Goal: Information Seeking & Learning: Learn about a topic

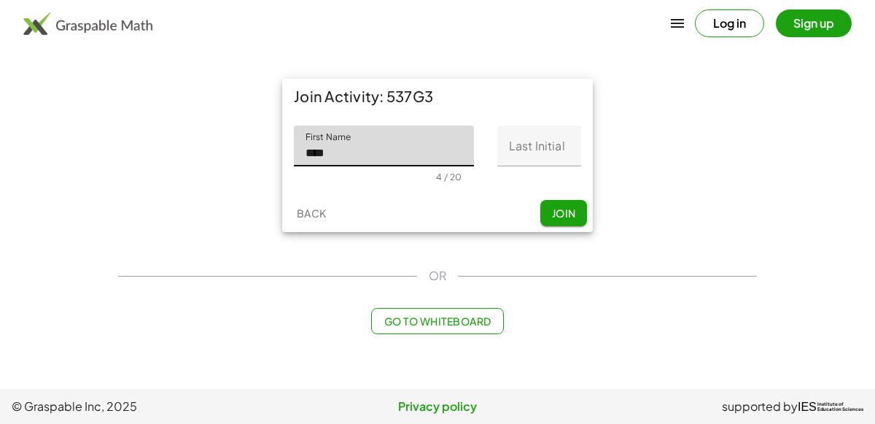
type input "****"
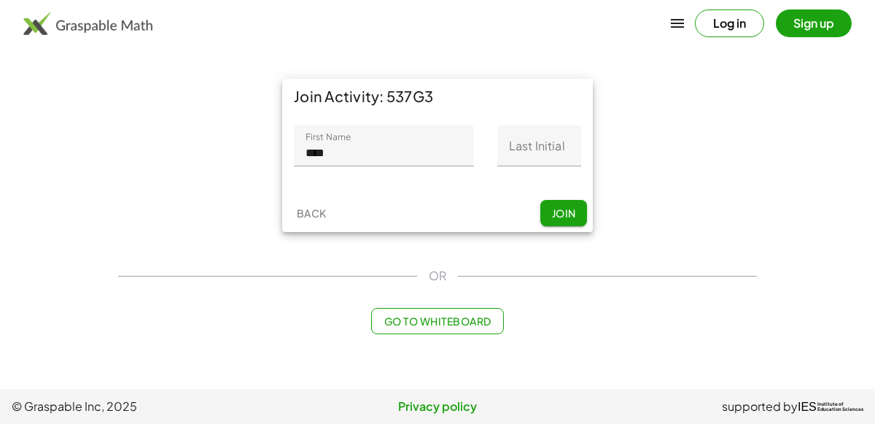
click at [540, 124] on div "First Name First Name **** 4 / 20 Last Initial Last Initial 0 / 1" at bounding box center [437, 154] width 311 height 80
click at [546, 133] on input "Last Initial" at bounding box center [539, 145] width 84 height 41
type input "*"
click at [575, 209] on span "Join" at bounding box center [563, 212] width 24 height 13
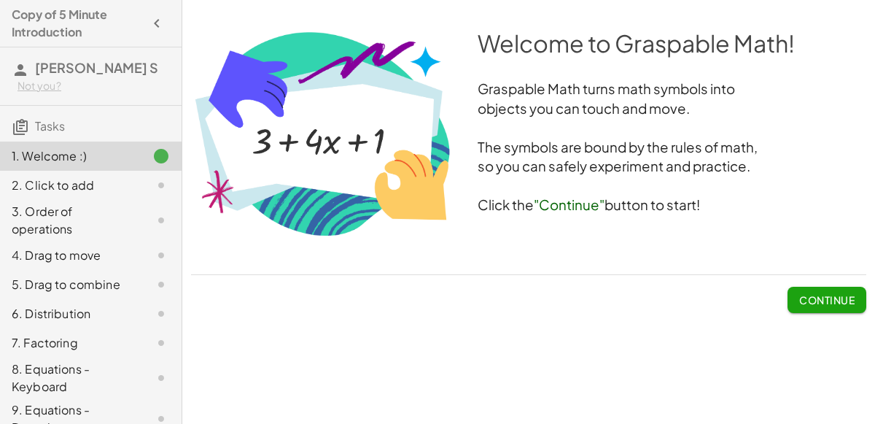
click at [823, 293] on span "Continue" at bounding box center [826, 299] width 55 height 13
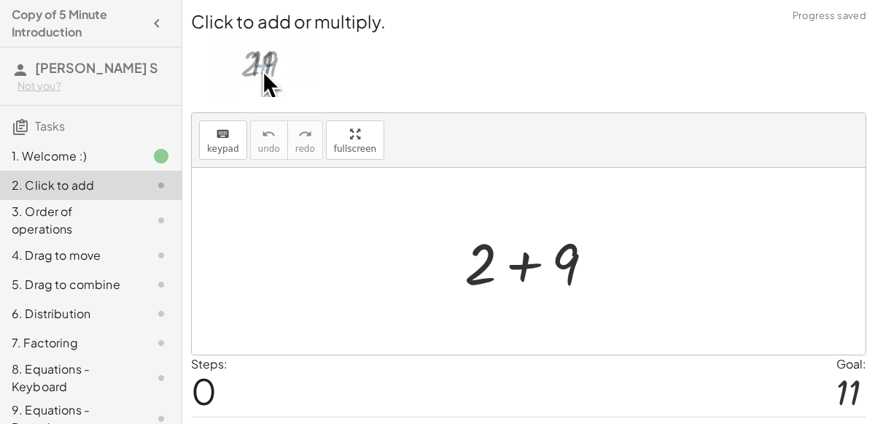
click at [406, 234] on div at bounding box center [529, 261] width 674 height 187
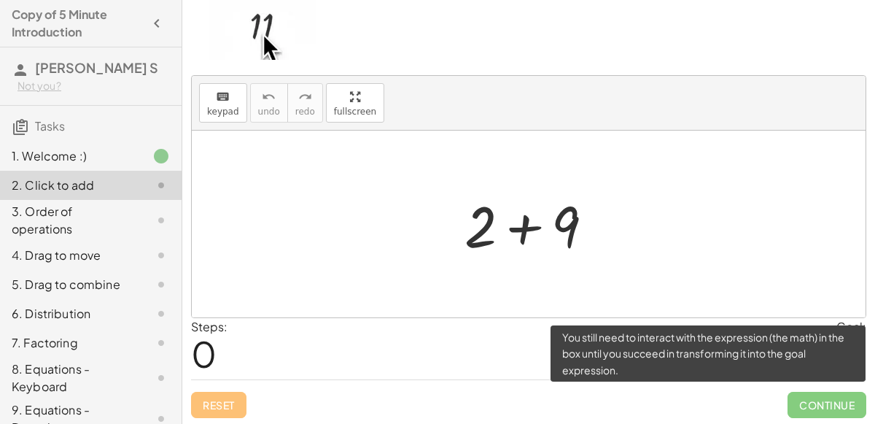
click at [813, 408] on span "Continue" at bounding box center [827, 405] width 79 height 26
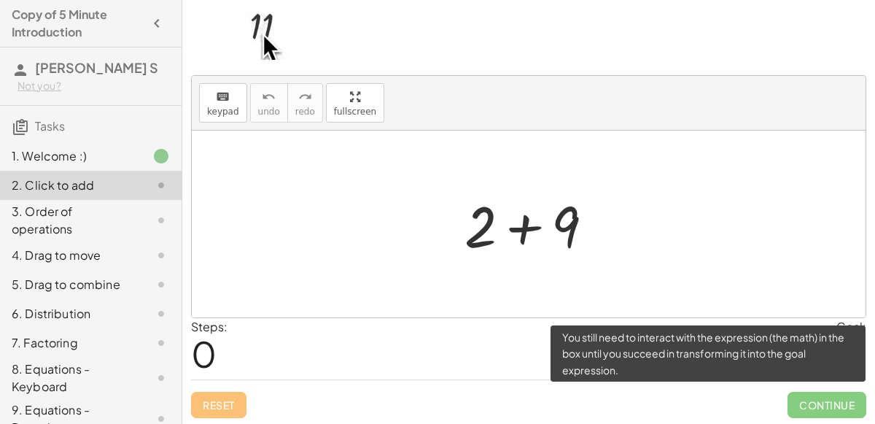
click at [813, 408] on span "Continue" at bounding box center [827, 405] width 79 height 26
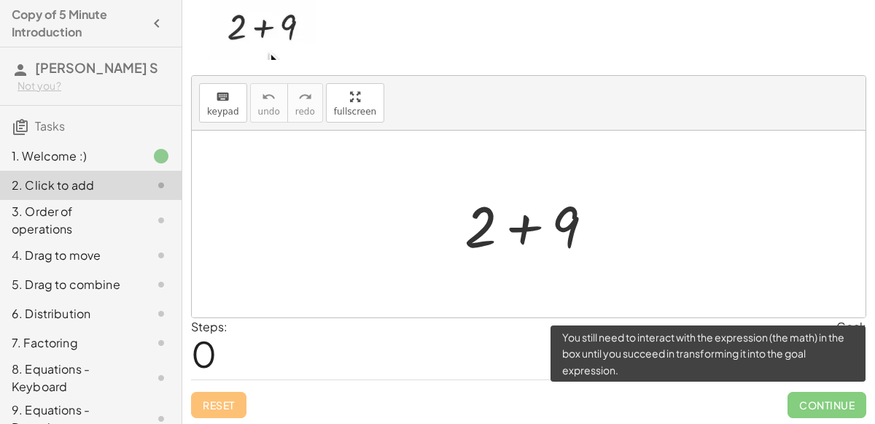
click at [813, 408] on span "Continue" at bounding box center [827, 405] width 79 height 26
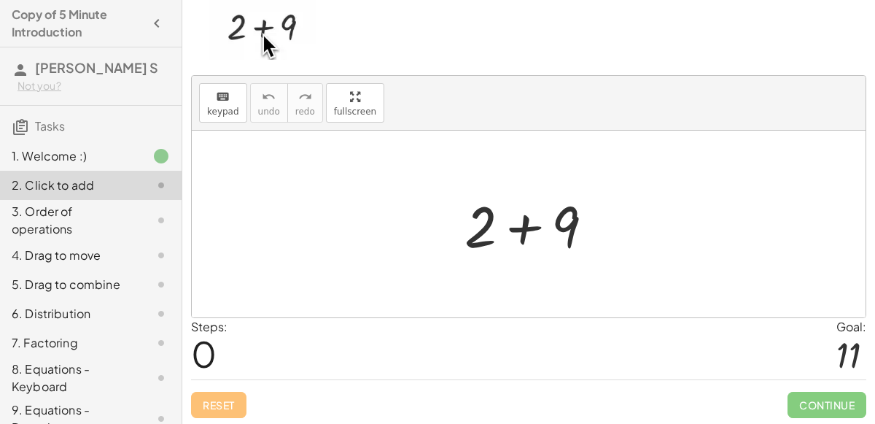
click at [556, 51] on p at bounding box center [528, 29] width 675 height 67
click at [573, 135] on div at bounding box center [529, 224] width 674 height 187
click at [556, 203] on div at bounding box center [534, 224] width 155 height 75
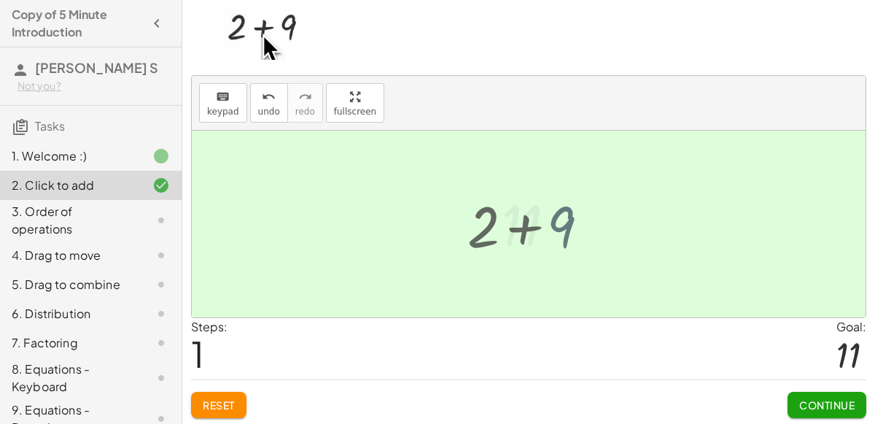
click at [577, 220] on div "+ 2 + 9 11 + 2 + 9" at bounding box center [529, 225] width 98 height 80
click at [815, 414] on button "Continue" at bounding box center [827, 405] width 79 height 26
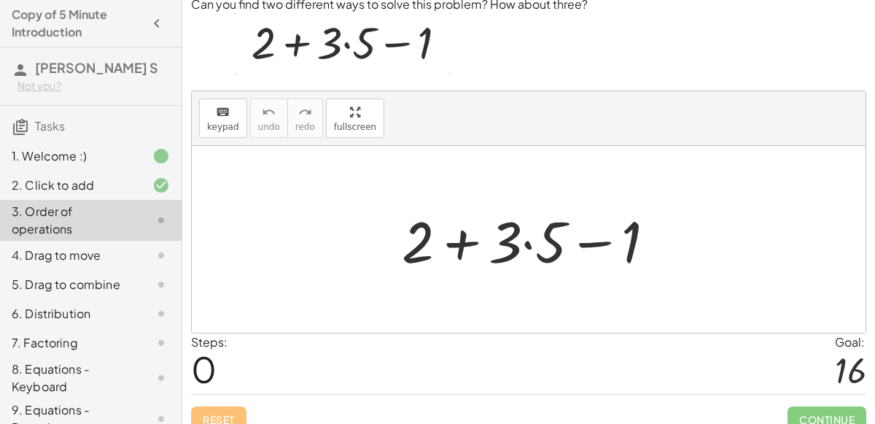
click at [467, 181] on div at bounding box center [529, 239] width 674 height 187
click at [549, 230] on div at bounding box center [535, 239] width 280 height 75
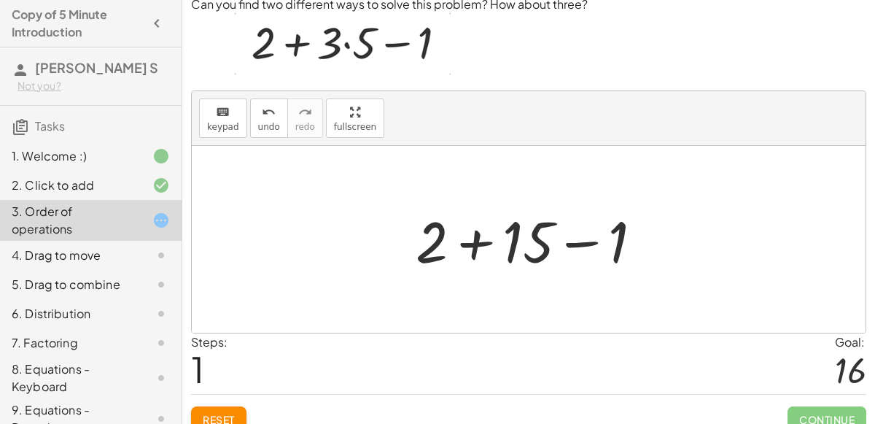
click at [485, 241] on div at bounding box center [534, 239] width 253 height 75
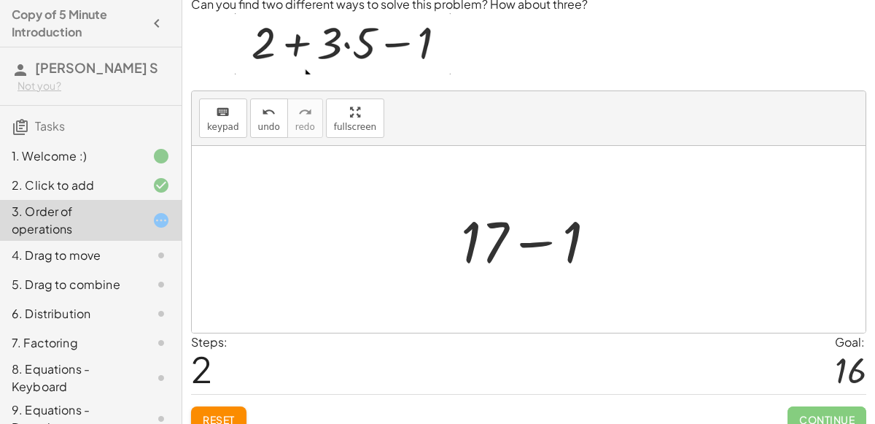
click at [529, 242] on div at bounding box center [535, 239] width 162 height 75
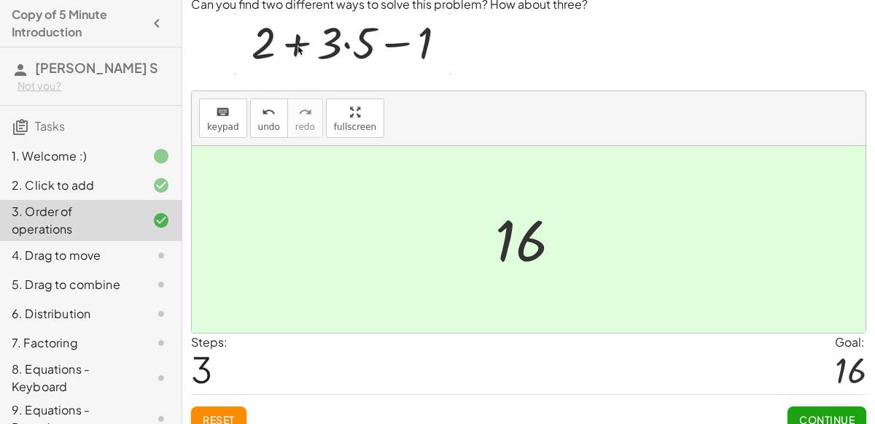
click at [839, 406] on button "Continue" at bounding box center [827, 419] width 79 height 26
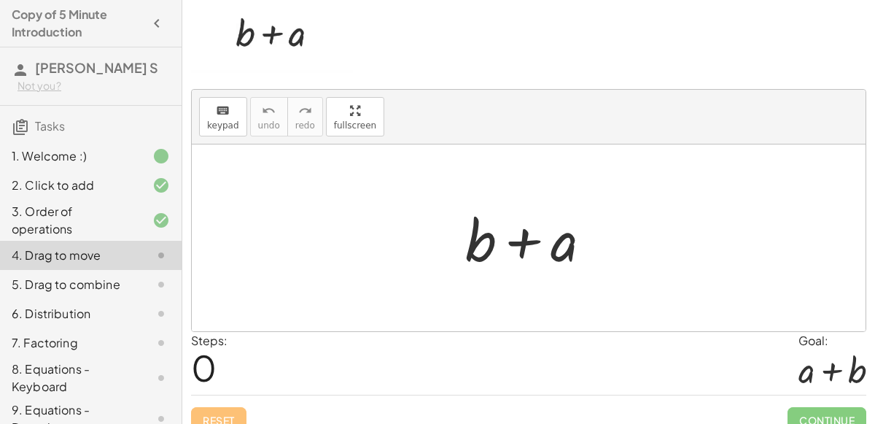
click at [523, 240] on div at bounding box center [534, 238] width 152 height 75
click at [481, 242] on div at bounding box center [534, 238] width 152 height 75
click at [477, 239] on div at bounding box center [534, 238] width 152 height 75
click at [559, 237] on div at bounding box center [534, 238] width 152 height 75
click at [473, 230] on div at bounding box center [534, 238] width 152 height 75
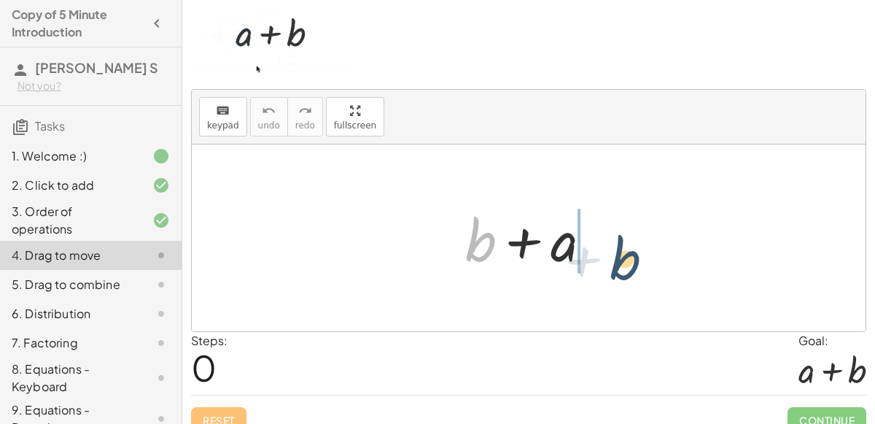
drag, startPoint x: 476, startPoint y: 234, endPoint x: 622, endPoint y: 247, distance: 146.4
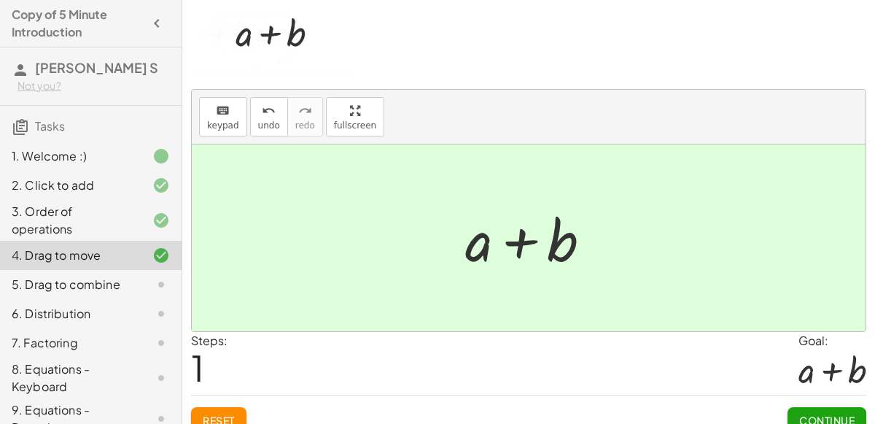
click at [814, 401] on div "Continue" at bounding box center [827, 414] width 79 height 38
click at [821, 414] on span "Continue" at bounding box center [826, 420] width 55 height 13
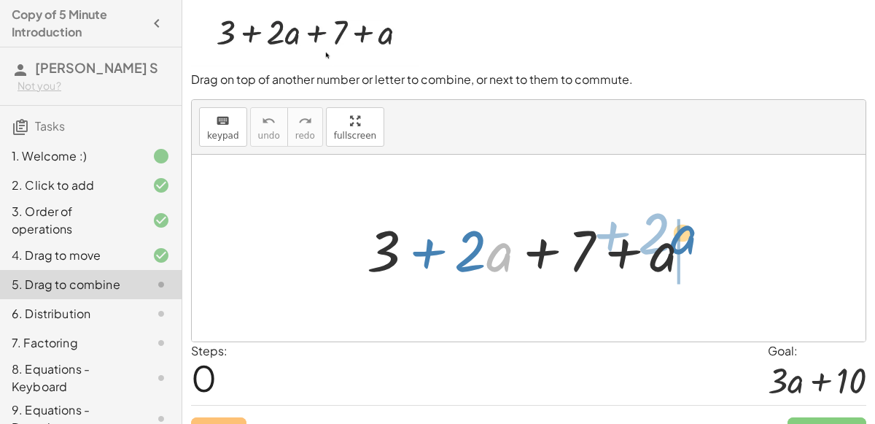
drag, startPoint x: 488, startPoint y: 244, endPoint x: 673, endPoint y: 230, distance: 185.8
click at [673, 230] on div at bounding box center [535, 248] width 351 height 75
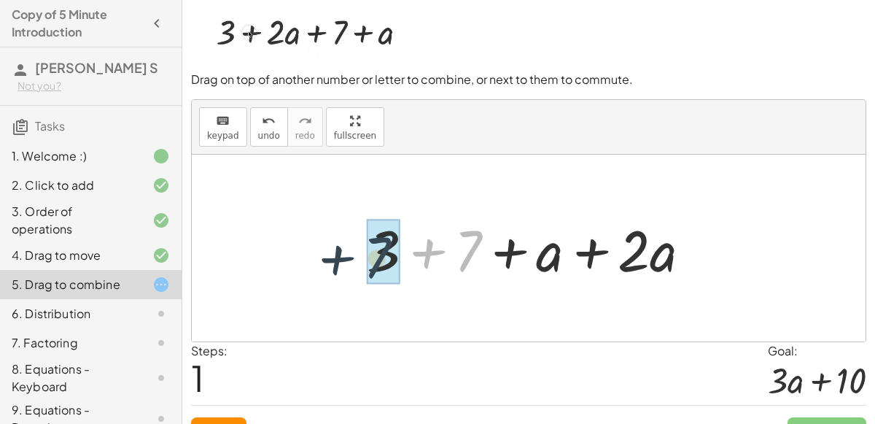
drag, startPoint x: 475, startPoint y: 240, endPoint x: 374, endPoint y: 247, distance: 100.9
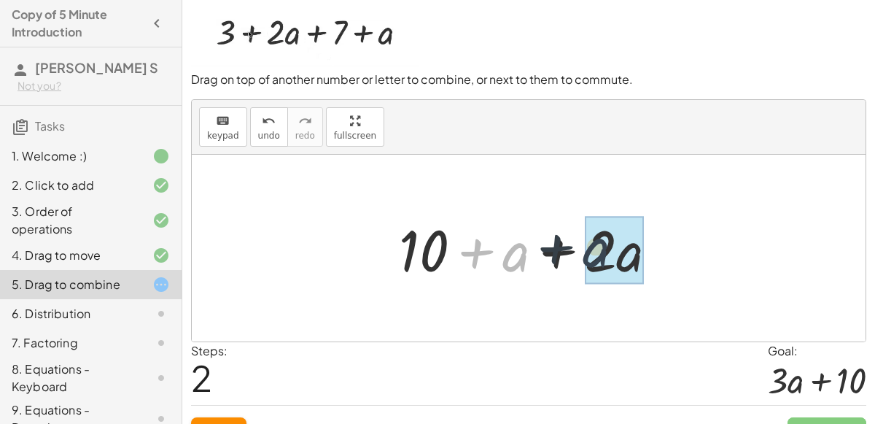
drag, startPoint x: 516, startPoint y: 257, endPoint x: 610, endPoint y: 253, distance: 94.2
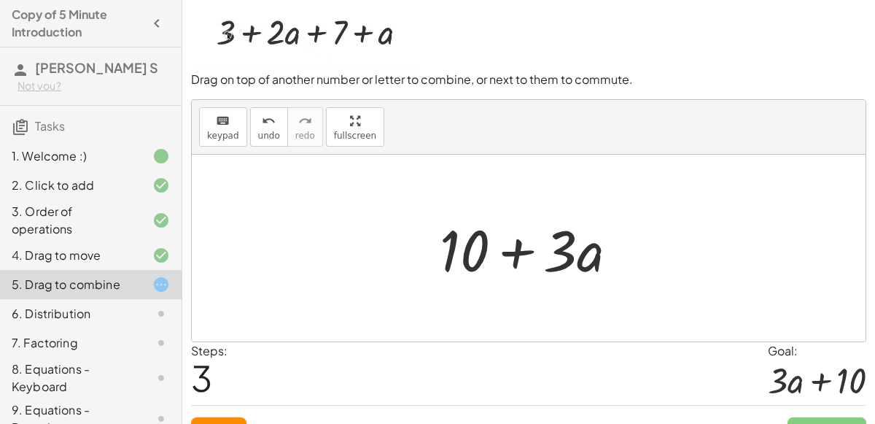
click at [518, 251] on div at bounding box center [535, 248] width 205 height 75
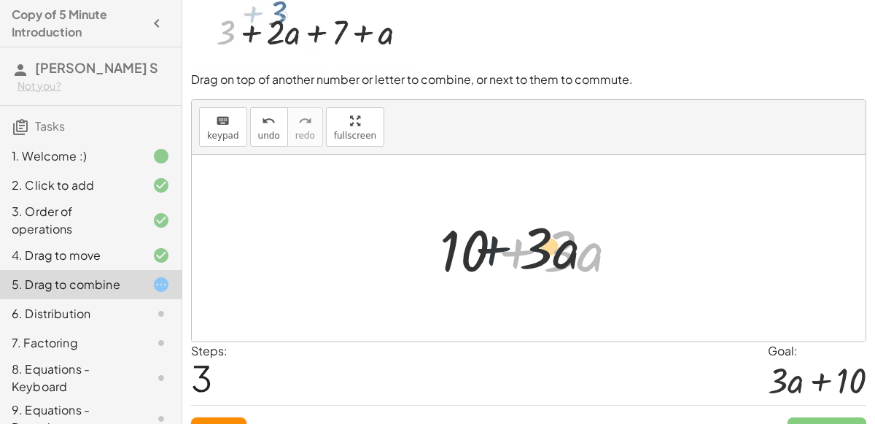
drag, startPoint x: 518, startPoint y: 251, endPoint x: 484, endPoint y: 248, distance: 34.4
click at [484, 248] on div at bounding box center [535, 248] width 205 height 75
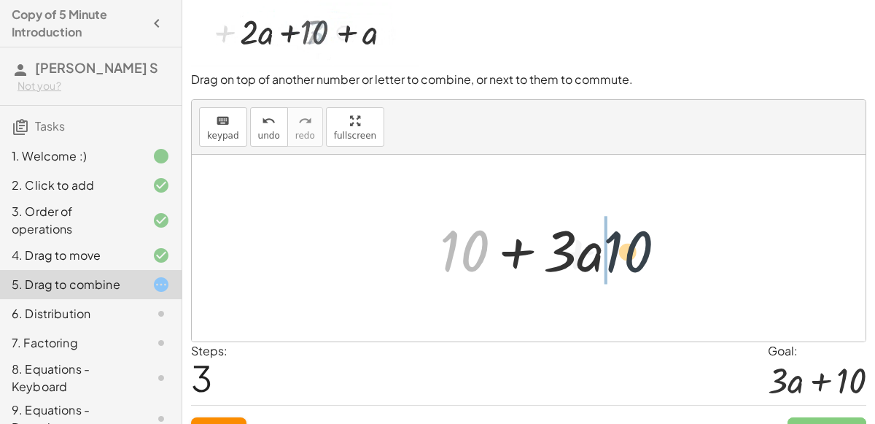
drag, startPoint x: 470, startPoint y: 247, endPoint x: 640, endPoint y: 244, distance: 170.7
click at [640, 244] on div "+ 3 + · 2 · a + 7 + a + 3 + 7 + a + · 2 · a + 10 + a + · 2 · a + 10 + · + a 10 …" at bounding box center [529, 248] width 674 height 187
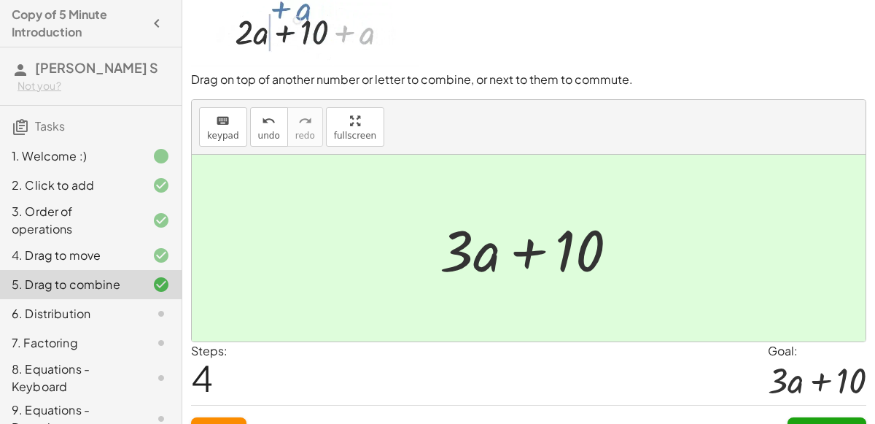
click at [527, 255] on div at bounding box center [535, 248] width 205 height 75
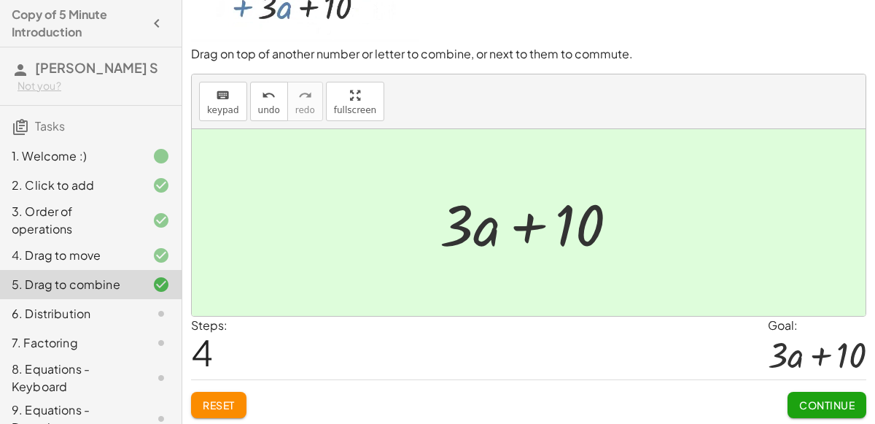
click at [837, 392] on button "Continue" at bounding box center [827, 405] width 79 height 26
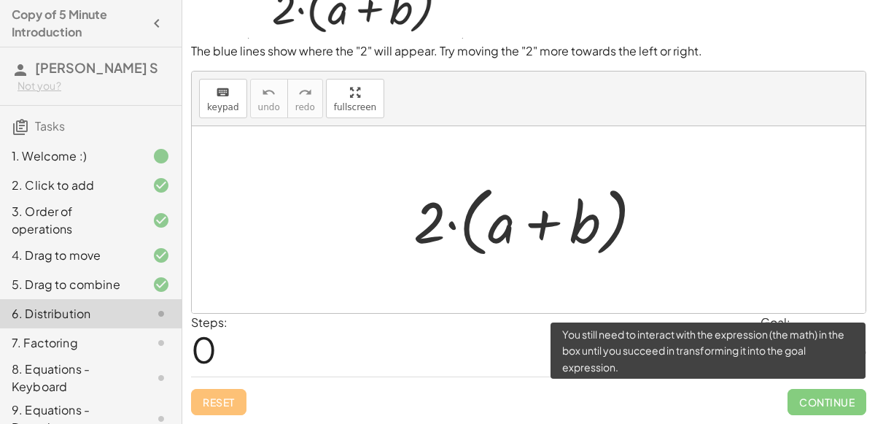
scroll to position [53, 0]
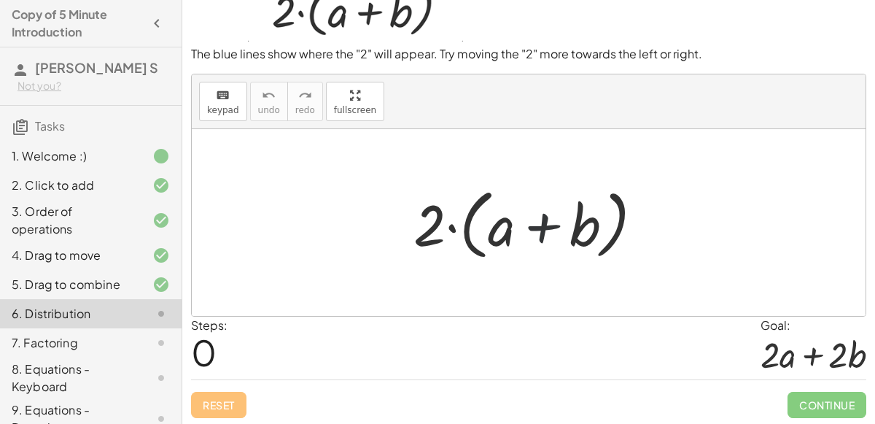
drag, startPoint x: 523, startPoint y: 228, endPoint x: 616, endPoint y: 230, distance: 92.7
click at [616, 230] on div at bounding box center [534, 223] width 256 height 84
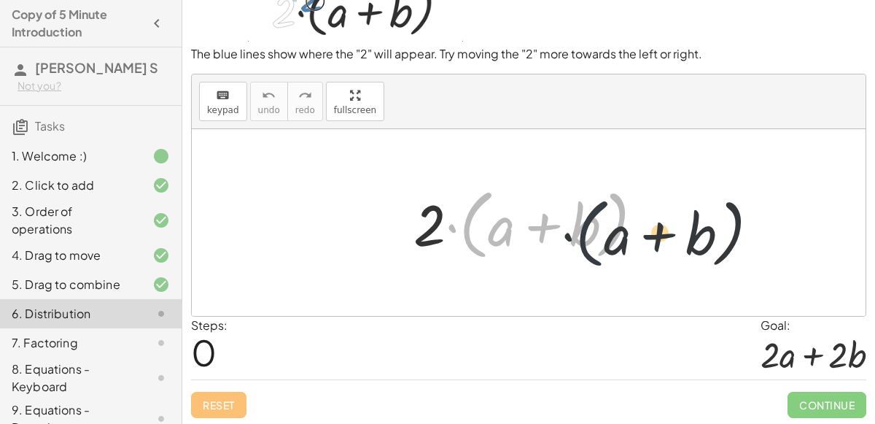
drag, startPoint x: 470, startPoint y: 214, endPoint x: 589, endPoint y: 222, distance: 119.9
click at [589, 222] on div at bounding box center [534, 223] width 256 height 84
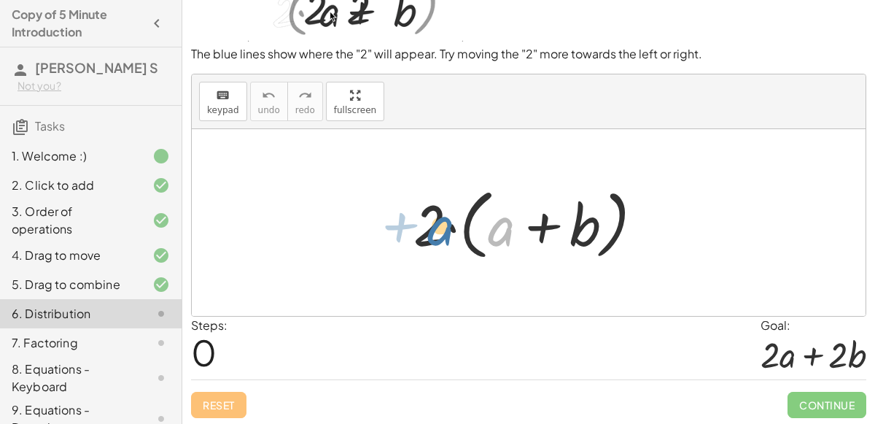
drag, startPoint x: 501, startPoint y: 233, endPoint x: 438, endPoint y: 233, distance: 62.7
click at [438, 233] on div at bounding box center [534, 223] width 256 height 84
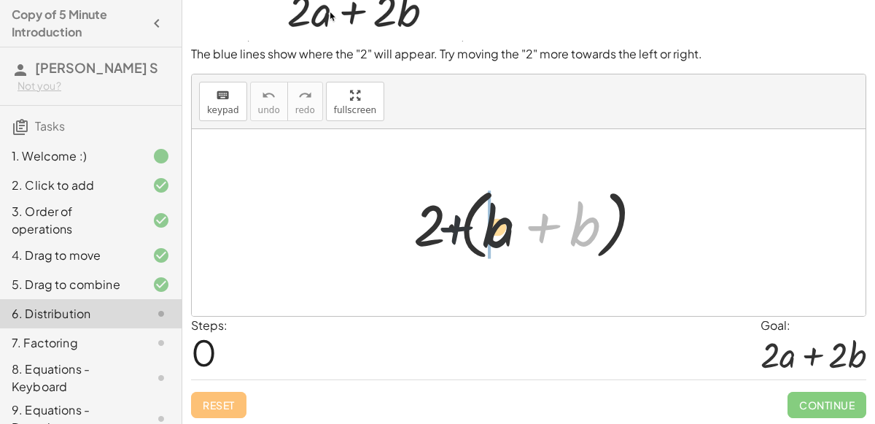
drag, startPoint x: 565, startPoint y: 227, endPoint x: 441, endPoint y: 233, distance: 124.9
click at [441, 233] on div at bounding box center [534, 223] width 256 height 84
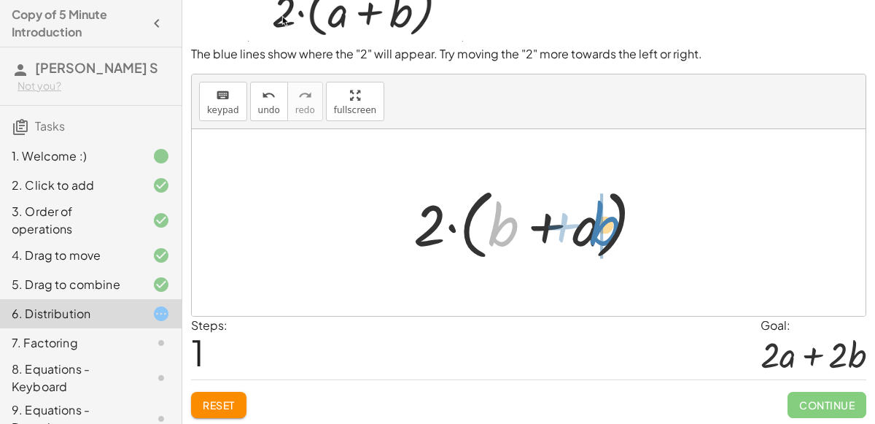
drag, startPoint x: 495, startPoint y: 231, endPoint x: 601, endPoint y: 228, distance: 105.8
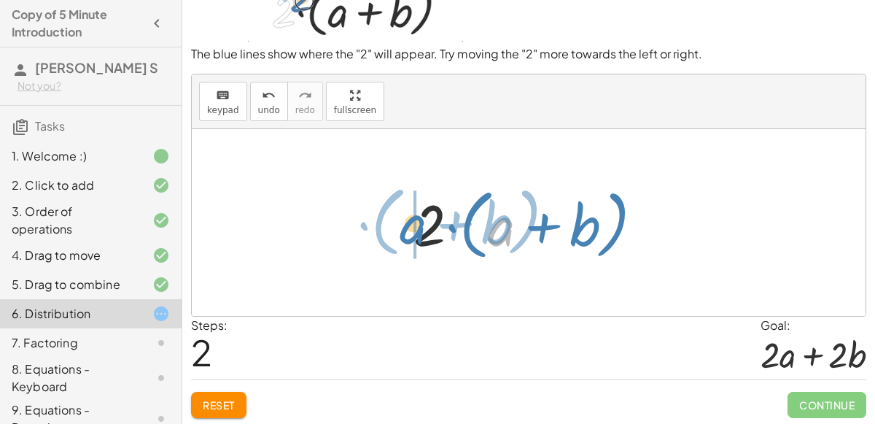
drag, startPoint x: 505, startPoint y: 228, endPoint x: 417, endPoint y: 225, distance: 88.3
click at [417, 225] on div at bounding box center [534, 223] width 256 height 84
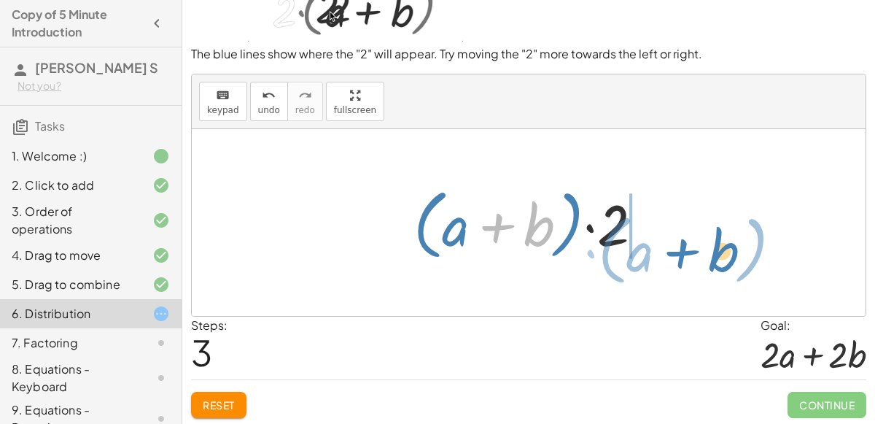
drag, startPoint x: 522, startPoint y: 220, endPoint x: 717, endPoint y: 244, distance: 196.2
click at [717, 244] on div "· 2 · ( + a + b ) · 2 · ( + b + a ) · 2 · ( + a + b ) + b · ( + a ) · 2 · ( + a…" at bounding box center [529, 222] width 674 height 187
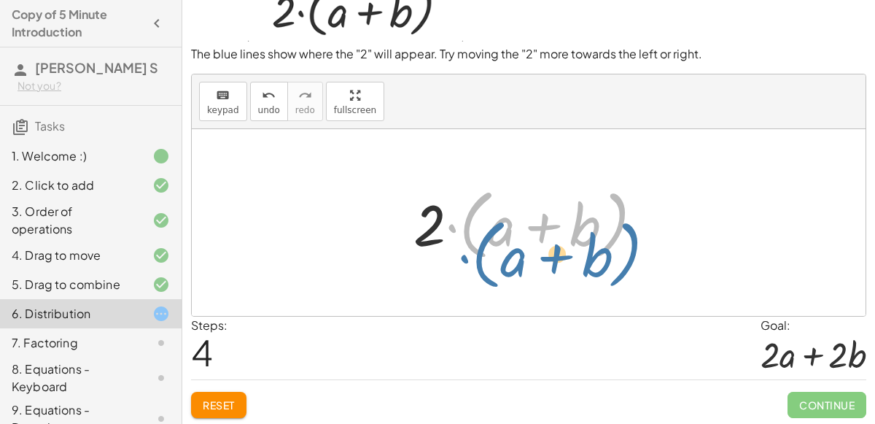
drag, startPoint x: 621, startPoint y: 223, endPoint x: 631, endPoint y: 250, distance: 28.6
click at [631, 250] on div at bounding box center [534, 223] width 256 height 84
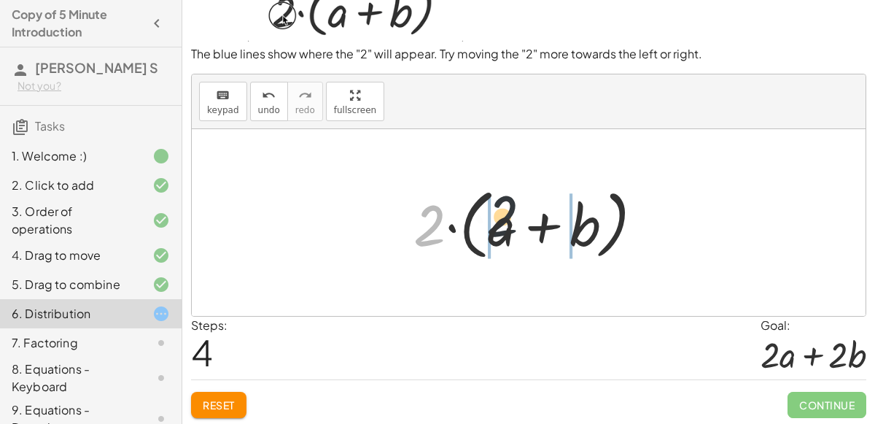
drag, startPoint x: 435, startPoint y: 225, endPoint x: 533, endPoint y: 219, distance: 97.9
click at [533, 219] on div at bounding box center [534, 223] width 256 height 84
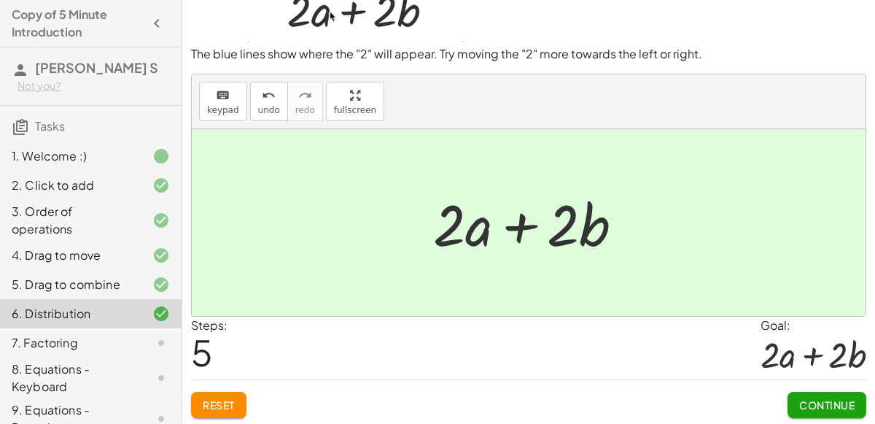
click at [822, 406] on span "Continue" at bounding box center [826, 404] width 55 height 13
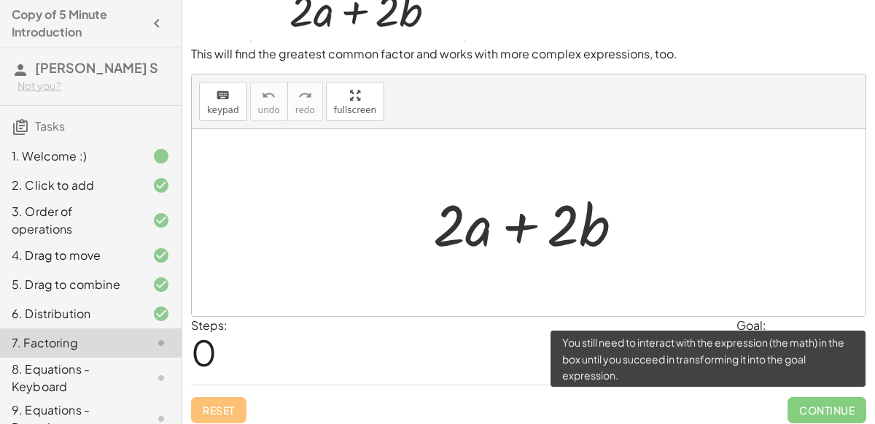
click at [822, 406] on span "Continue" at bounding box center [827, 410] width 79 height 26
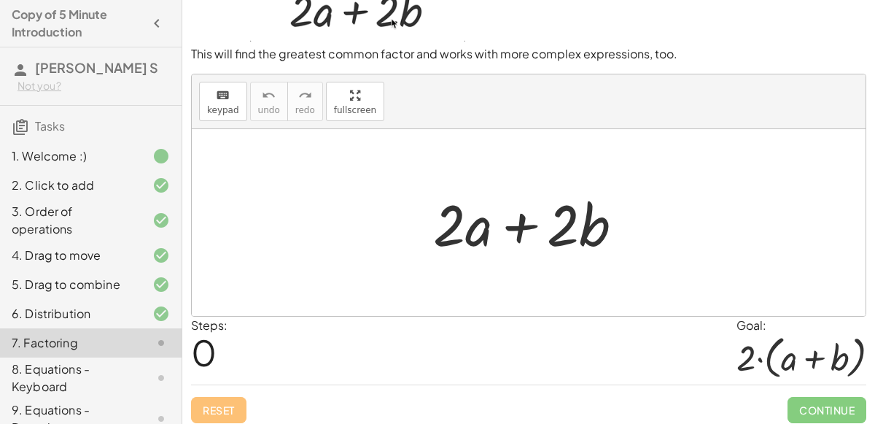
click at [501, 212] on div at bounding box center [534, 222] width 217 height 75
click at [508, 225] on div at bounding box center [534, 222] width 217 height 75
drag, startPoint x: 481, startPoint y: 226, endPoint x: 386, endPoint y: 235, distance: 95.2
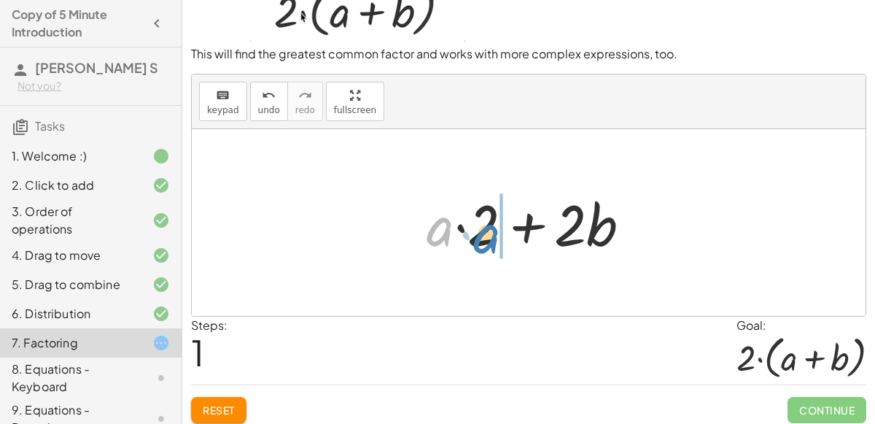
drag, startPoint x: 450, startPoint y: 233, endPoint x: 503, endPoint y: 242, distance: 54.0
click at [503, 242] on div at bounding box center [534, 222] width 230 height 75
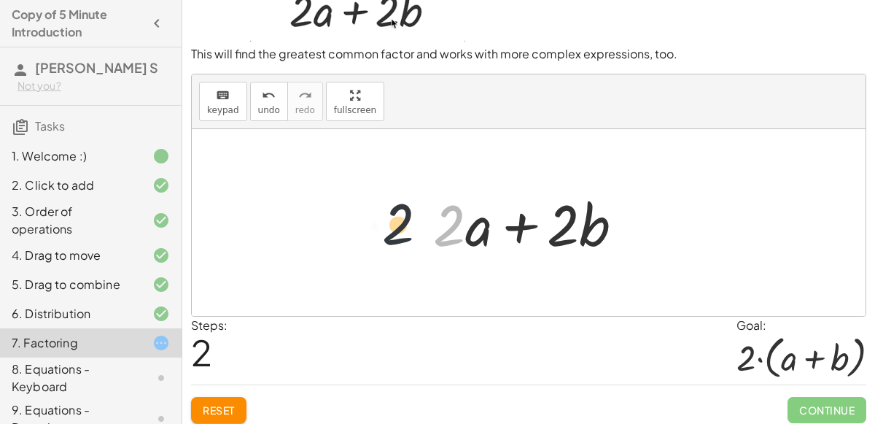
drag, startPoint x: 450, startPoint y: 224, endPoint x: 381, endPoint y: 222, distance: 68.6
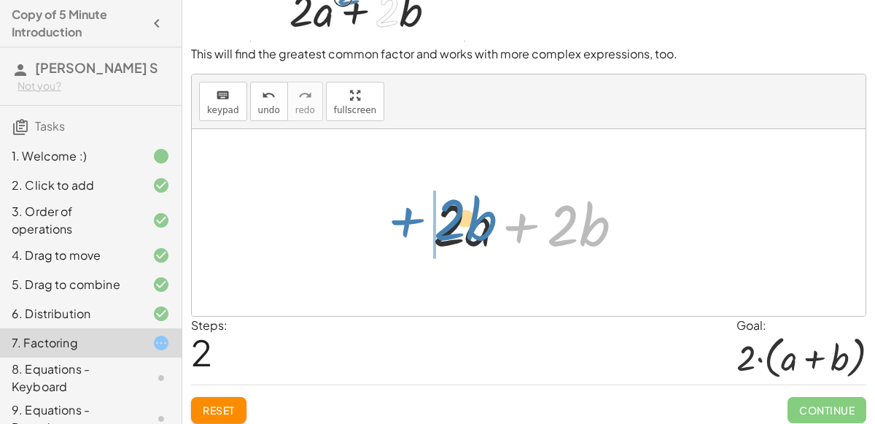
drag, startPoint x: 518, startPoint y: 236, endPoint x: 352, endPoint y: 239, distance: 166.3
click at [352, 239] on div "+ · 2 · a + · 2 · b + · a · 2 + · 2 · b + · 2 · b + · 2 · a + · 2 · b" at bounding box center [529, 222] width 674 height 187
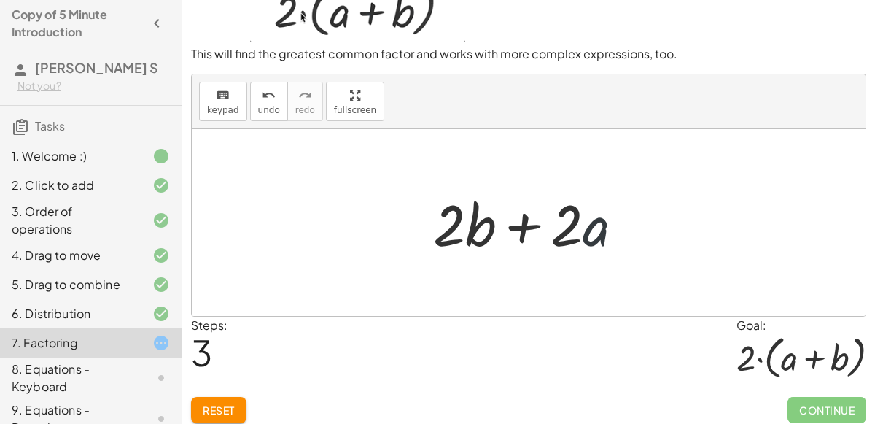
click at [608, 223] on div at bounding box center [534, 222] width 217 height 75
click at [577, 230] on div at bounding box center [534, 222] width 217 height 75
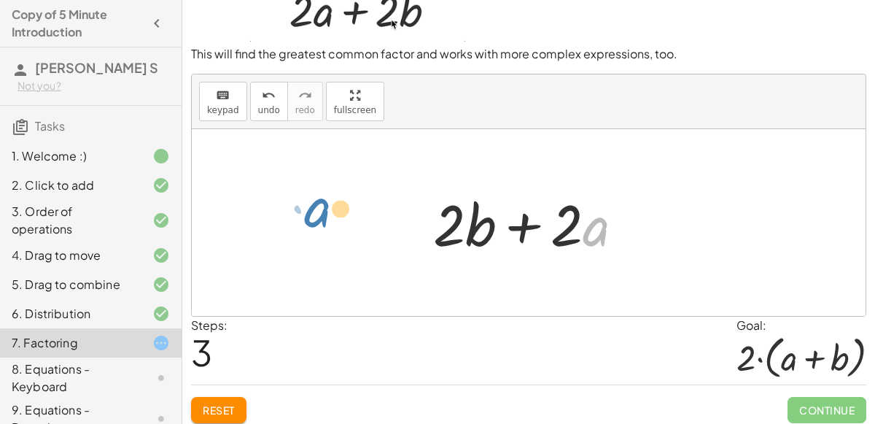
drag, startPoint x: 584, startPoint y: 233, endPoint x: 298, endPoint y: 212, distance: 287.4
click at [298, 212] on div "+ · 2 · a + · 2 · b + · a · 2 + · 2 · b + · 2 · a + · 2 · b · a + · 2 + · 2 · a…" at bounding box center [529, 222] width 674 height 187
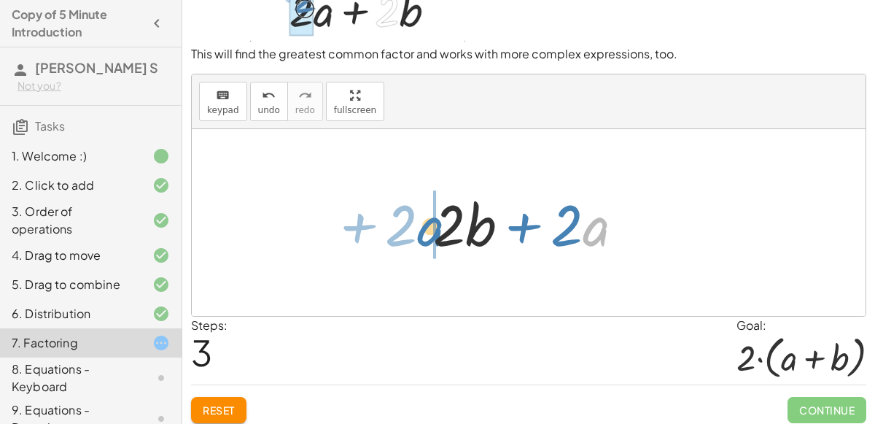
drag, startPoint x: 586, startPoint y: 228, endPoint x: 418, endPoint y: 228, distance: 168.5
click at [418, 228] on div "+ · 2 · a + · 2 · b + · a · 2 + · 2 · b + · 2 · a + · 2 · b · a + · 2 + · 2 · a…" at bounding box center [528, 223] width 235 height 82
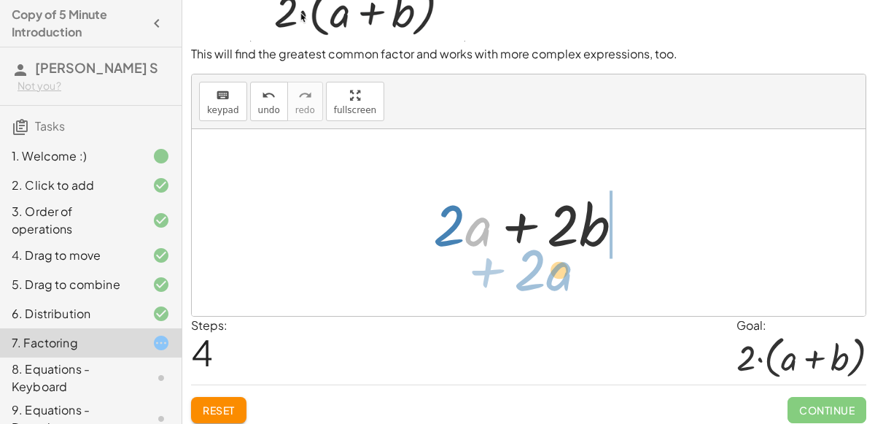
drag, startPoint x: 486, startPoint y: 233, endPoint x: 567, endPoint y: 274, distance: 91.0
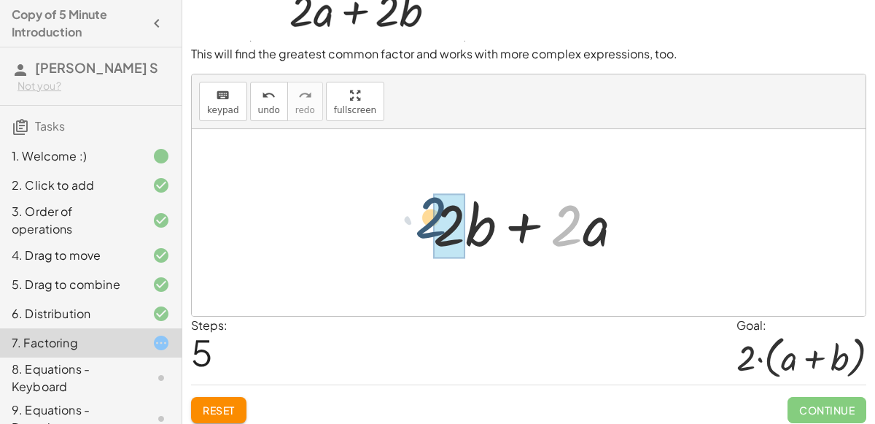
drag, startPoint x: 562, startPoint y: 244, endPoint x: 426, endPoint y: 236, distance: 136.6
click at [426, 236] on div at bounding box center [534, 222] width 217 height 75
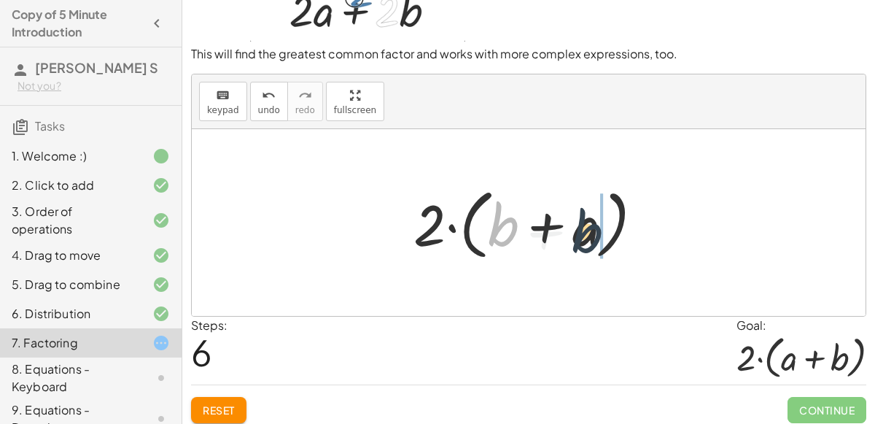
drag, startPoint x: 506, startPoint y: 225, endPoint x: 602, endPoint y: 230, distance: 96.4
click at [602, 230] on div at bounding box center [534, 223] width 256 height 84
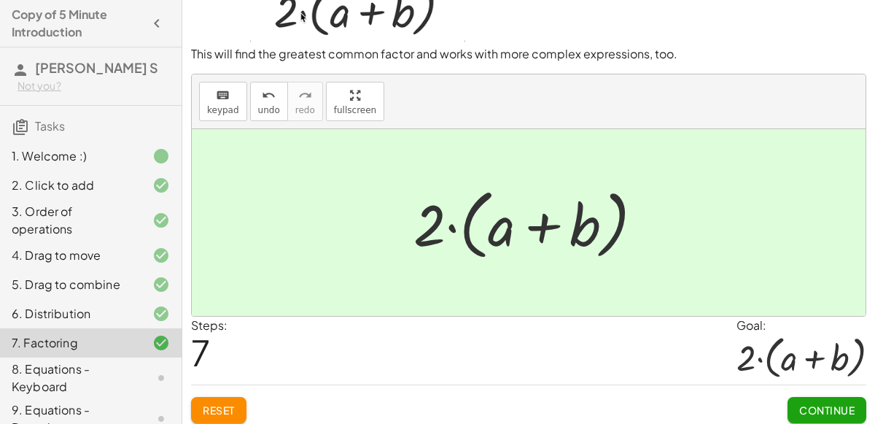
click at [799, 392] on div "Continue" at bounding box center [827, 404] width 79 height 38
click at [808, 398] on button "Continue" at bounding box center [827, 410] width 79 height 26
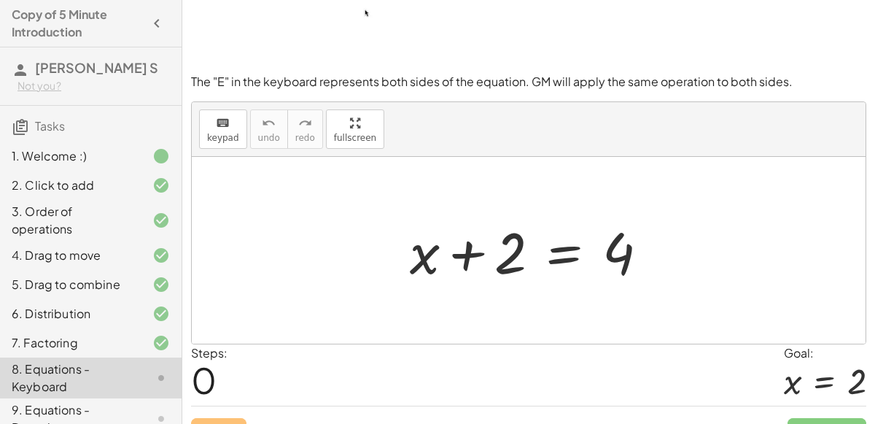
scroll to position [105, 0]
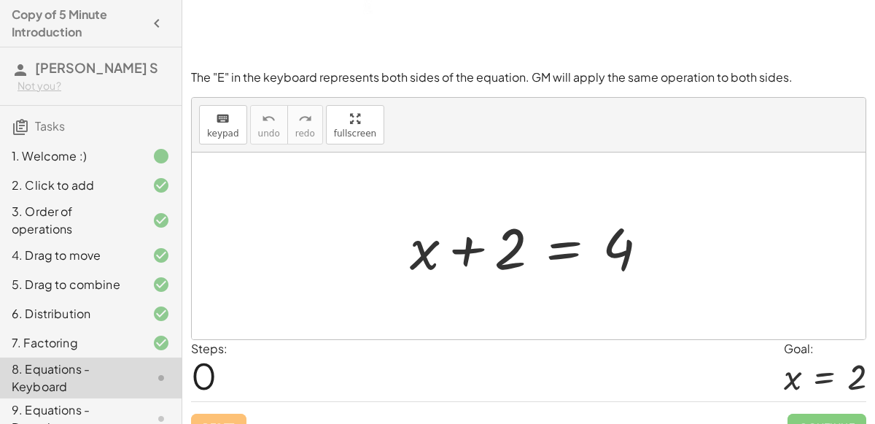
click at [495, 258] on div at bounding box center [535, 246] width 265 height 75
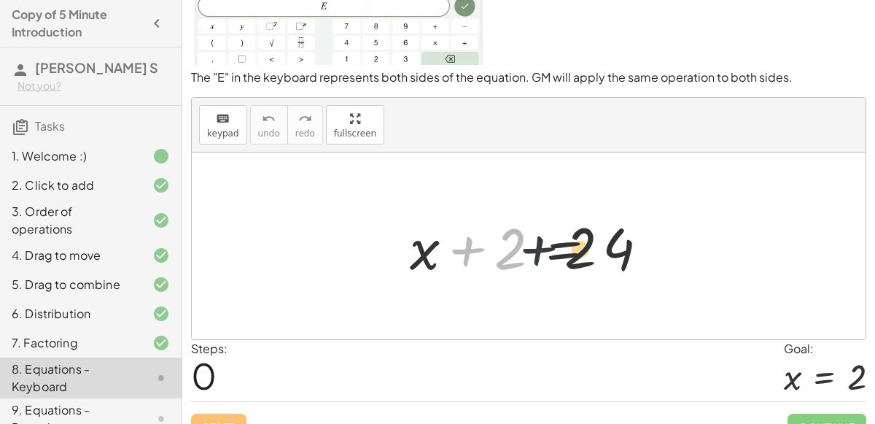
drag, startPoint x: 472, startPoint y: 248, endPoint x: 601, endPoint y: 249, distance: 129.1
click at [601, 249] on div at bounding box center [535, 246] width 265 height 75
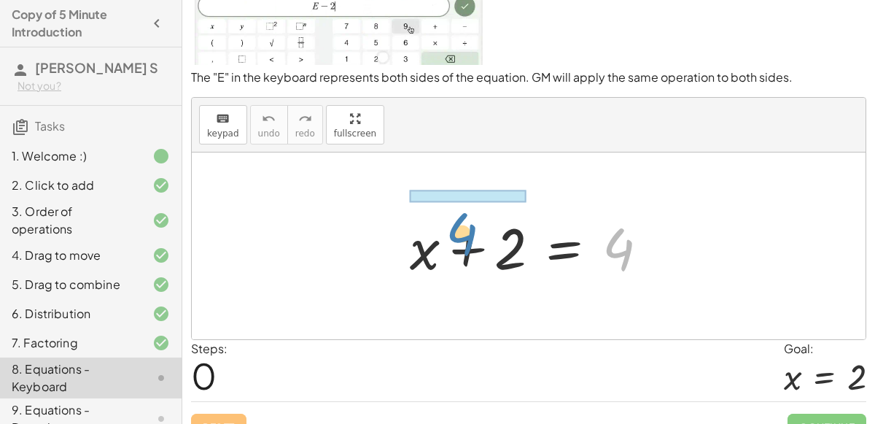
drag, startPoint x: 627, startPoint y: 252, endPoint x: 468, endPoint y: 236, distance: 159.7
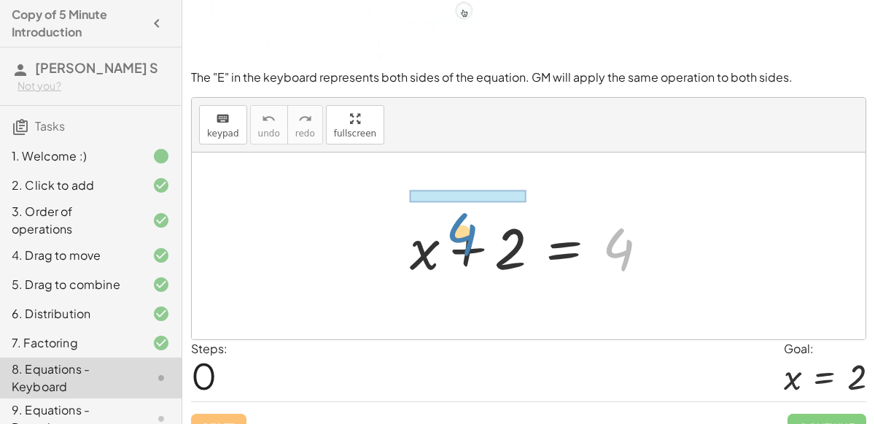
click at [468, 236] on div at bounding box center [535, 246] width 265 height 75
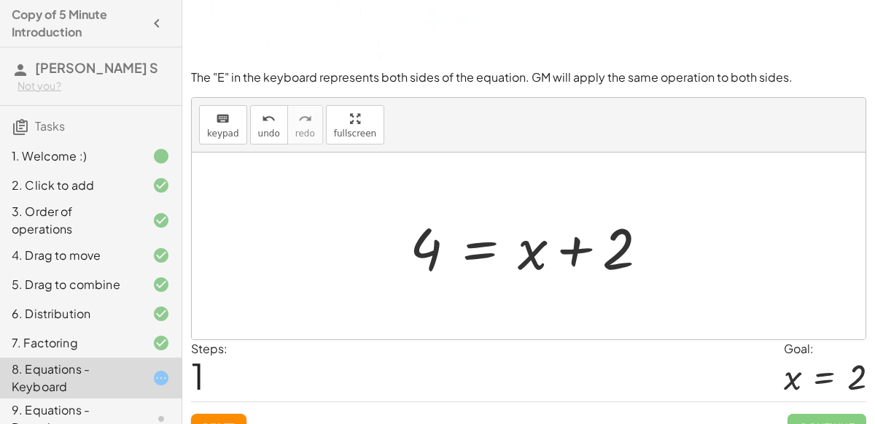
click at [613, 250] on div at bounding box center [535, 246] width 265 height 75
click at [575, 252] on div at bounding box center [535, 246] width 265 height 75
click at [621, 263] on div at bounding box center [535, 246] width 265 height 75
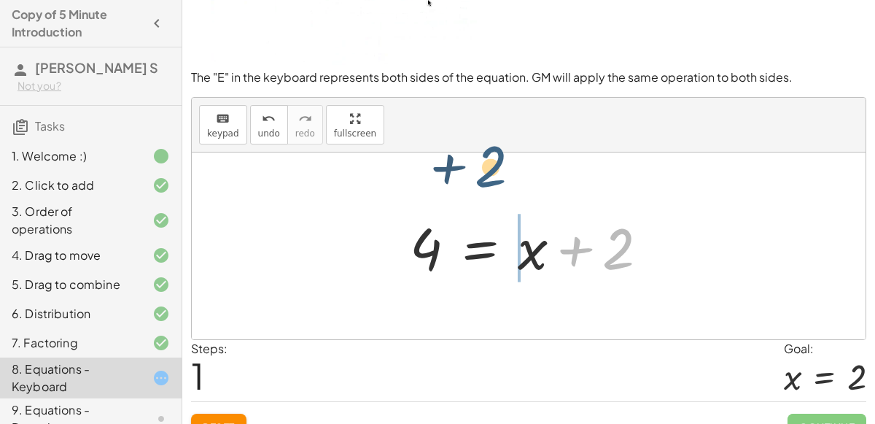
drag, startPoint x: 622, startPoint y: 265, endPoint x: 500, endPoint y: 187, distance: 144.7
click at [500, 187] on div "+ x + 2 = 4 + 2 + x + 2 = 4" at bounding box center [529, 245] width 674 height 187
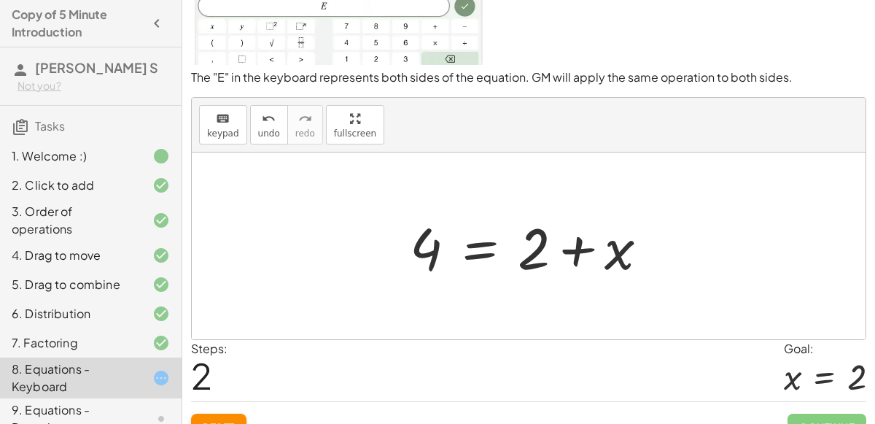
click at [613, 250] on div at bounding box center [535, 246] width 265 height 75
drag, startPoint x: 616, startPoint y: 255, endPoint x: 421, endPoint y: 260, distance: 195.5
click at [421, 260] on div at bounding box center [535, 246] width 265 height 75
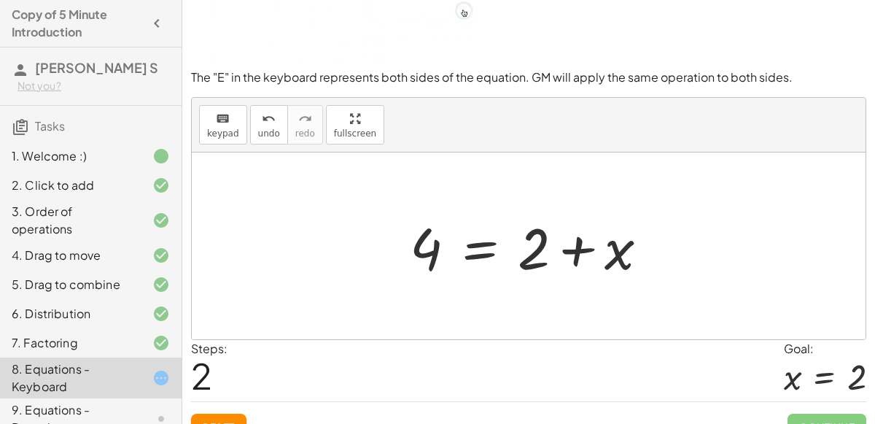
click at [538, 244] on div at bounding box center [535, 246] width 265 height 75
drag, startPoint x: 436, startPoint y: 241, endPoint x: 675, endPoint y: 257, distance: 239.0
click at [675, 257] on div "+ x + 2 = 4 4 = + x + 2 4 + x + 2 = 4" at bounding box center [529, 245] width 674 height 187
click at [635, 258] on div at bounding box center [535, 246] width 265 height 75
drag, startPoint x: 619, startPoint y: 251, endPoint x: 515, endPoint y: 240, distance: 104.1
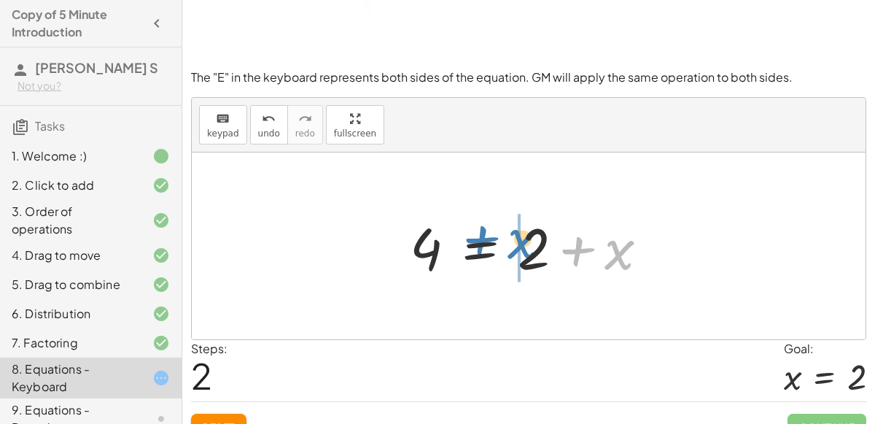
click at [515, 240] on div at bounding box center [535, 246] width 265 height 75
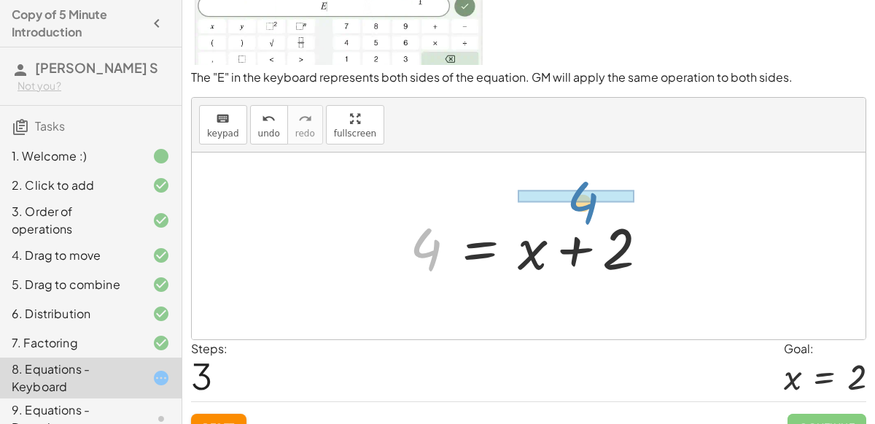
drag, startPoint x: 438, startPoint y: 251, endPoint x: 589, endPoint y: 200, distance: 160.1
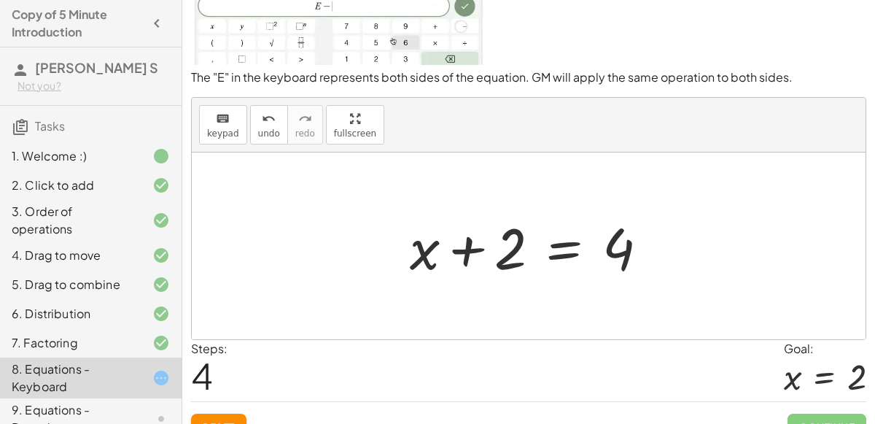
click at [483, 243] on div at bounding box center [535, 246] width 265 height 75
click at [606, 240] on div at bounding box center [535, 246] width 265 height 75
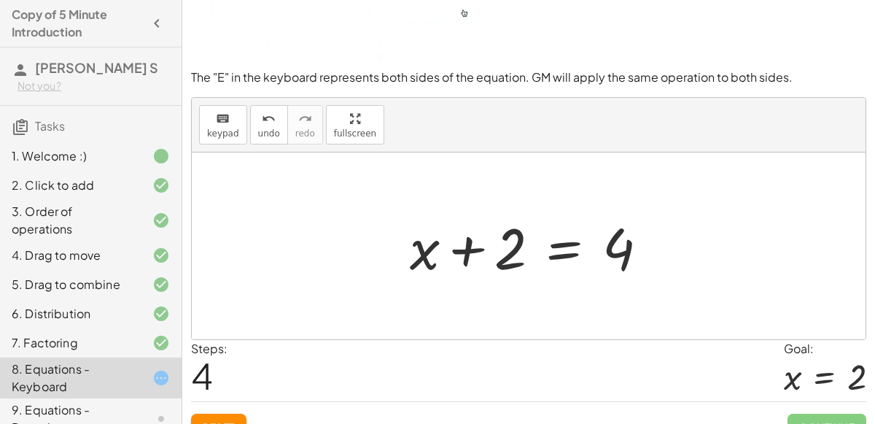
click at [565, 245] on div at bounding box center [535, 246] width 265 height 75
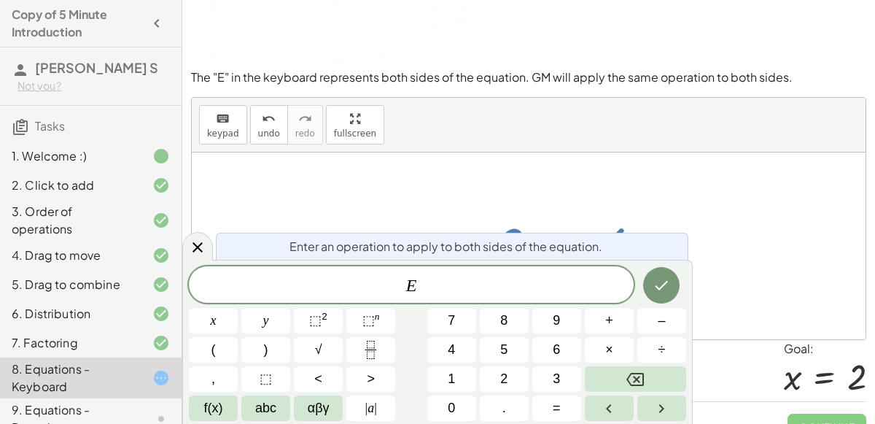
click at [593, 239] on span "Enter an operation to apply to both sides of the equation." at bounding box center [446, 247] width 313 height 18
click at [673, 297] on button "Done" at bounding box center [661, 285] width 36 height 36
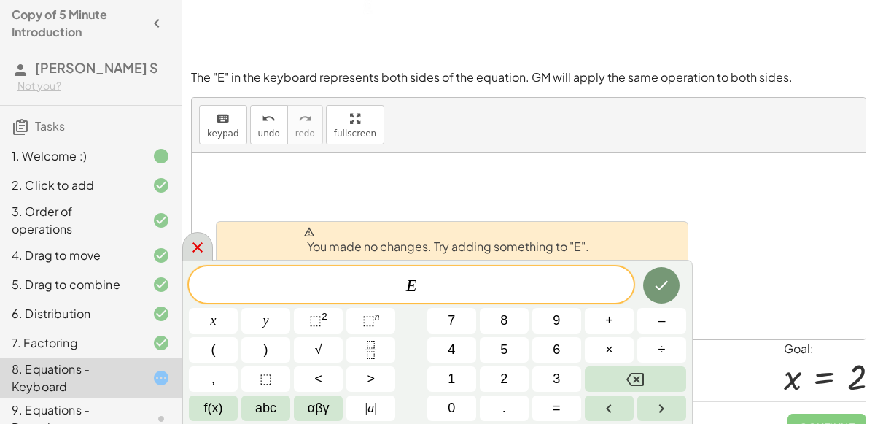
click at [197, 243] on icon at bounding box center [198, 248] width 18 height 18
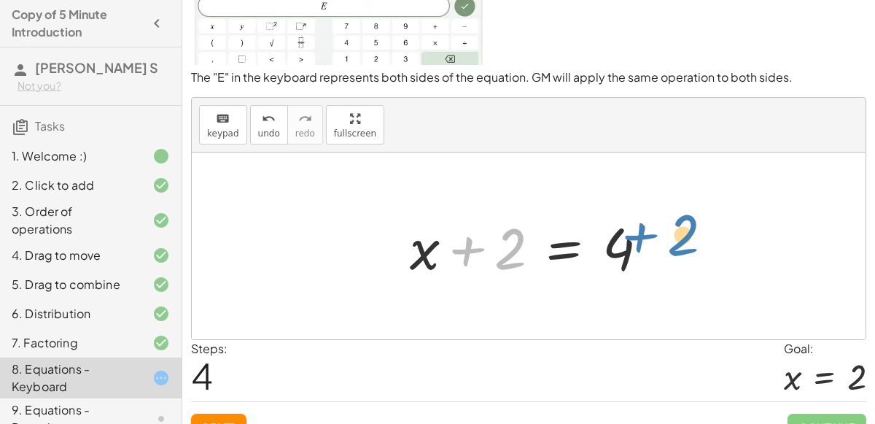
drag, startPoint x: 470, startPoint y: 248, endPoint x: 645, endPoint y: 235, distance: 175.5
click at [645, 235] on div at bounding box center [535, 246] width 265 height 75
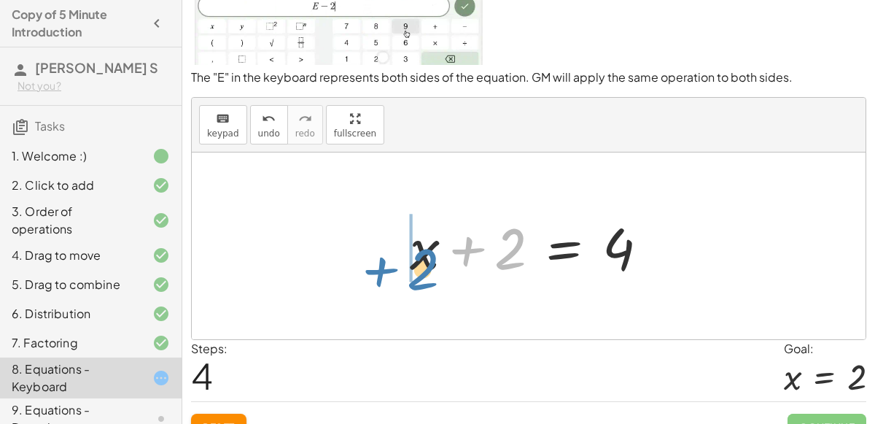
drag, startPoint x: 478, startPoint y: 248, endPoint x: 382, endPoint y: 268, distance: 97.6
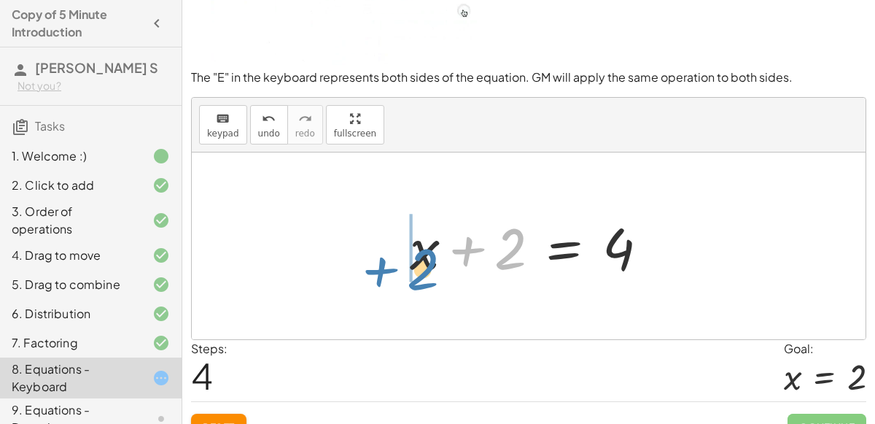
click at [382, 268] on div "+ x + 2 = 4 4 = + x + 2 4 = + 2 + x 4 = + x + 2 + 2 + x + 2 = 4" at bounding box center [529, 245] width 674 height 187
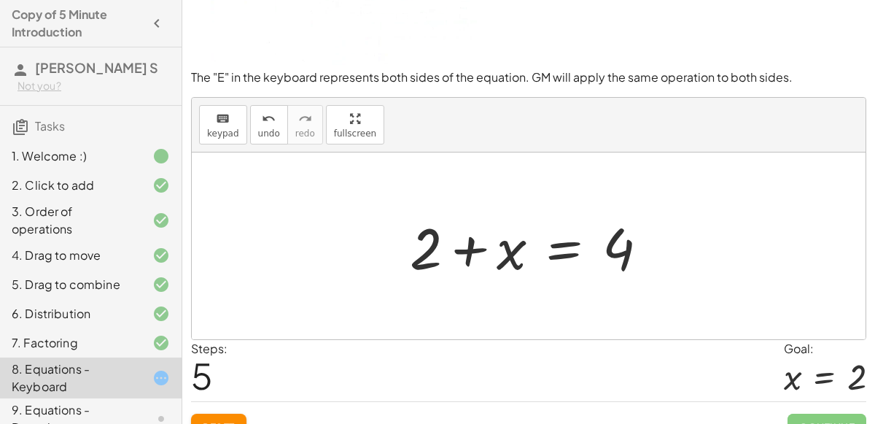
click at [492, 255] on div at bounding box center [535, 246] width 265 height 75
drag, startPoint x: 506, startPoint y: 259, endPoint x: 582, endPoint y: 274, distance: 77.2
click at [582, 274] on div at bounding box center [535, 246] width 265 height 75
drag, startPoint x: 620, startPoint y: 246, endPoint x: 441, endPoint y: 193, distance: 187.0
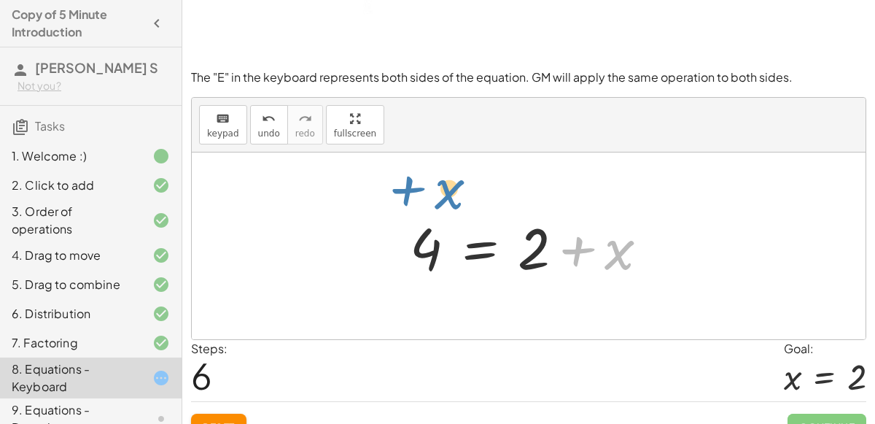
drag, startPoint x: 608, startPoint y: 253, endPoint x: 448, endPoint y: 195, distance: 170.7
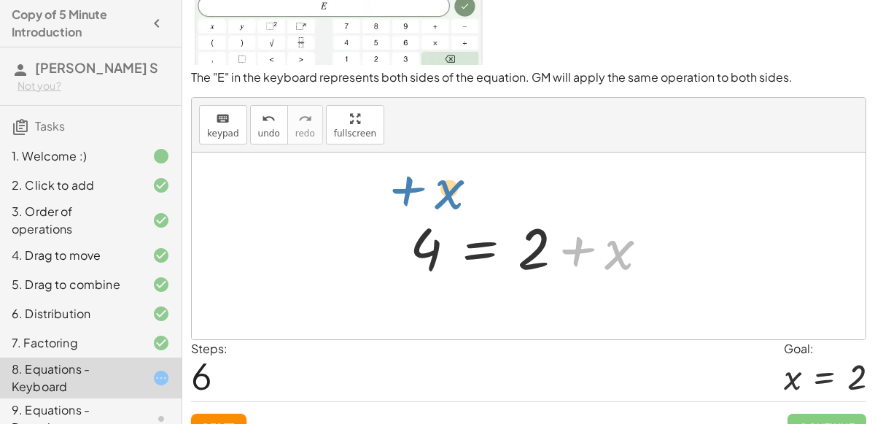
click at [448, 195] on div "+ x + 2 = 4 4 = + x + 2 4 = + 2 + x 4 = + x + 2 + x + 2 = 4 + 2 + x = 4 + x + x…" at bounding box center [529, 245] width 674 height 187
drag, startPoint x: 591, startPoint y: 247, endPoint x: 384, endPoint y: 242, distance: 206.5
click at [384, 242] on div "+ x + 2 = 4 4 = + x + 2 4 = + 2 + x 4 = + x + 2 + x + 2 = 4 + 2 + x = 4 + x + x…" at bounding box center [529, 245] width 674 height 187
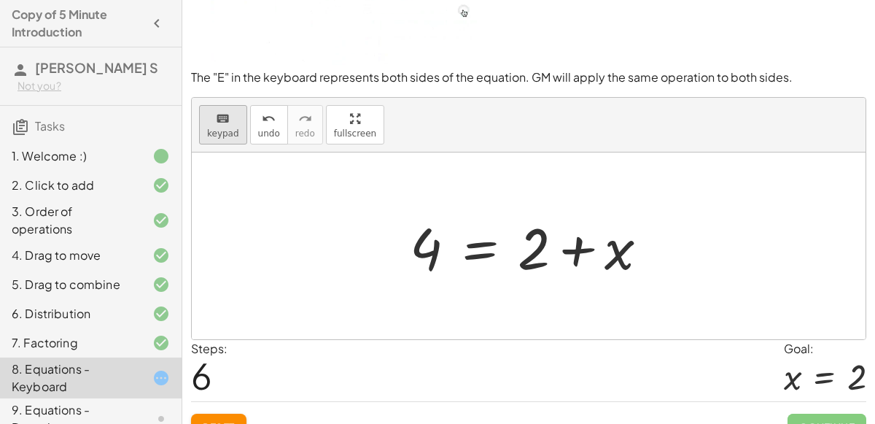
click at [225, 118] on icon "keyboard" at bounding box center [223, 119] width 14 height 18
click at [227, 131] on span "keypad" at bounding box center [223, 133] width 32 height 10
click at [492, 246] on div at bounding box center [535, 246] width 265 height 75
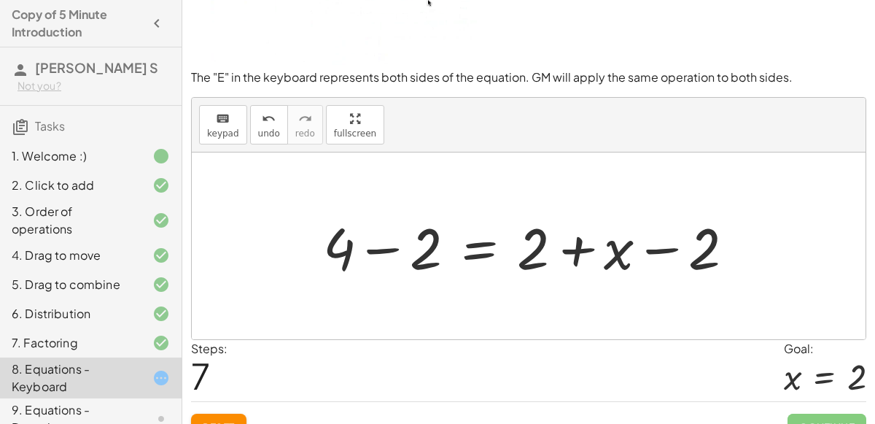
scroll to position [127, 0]
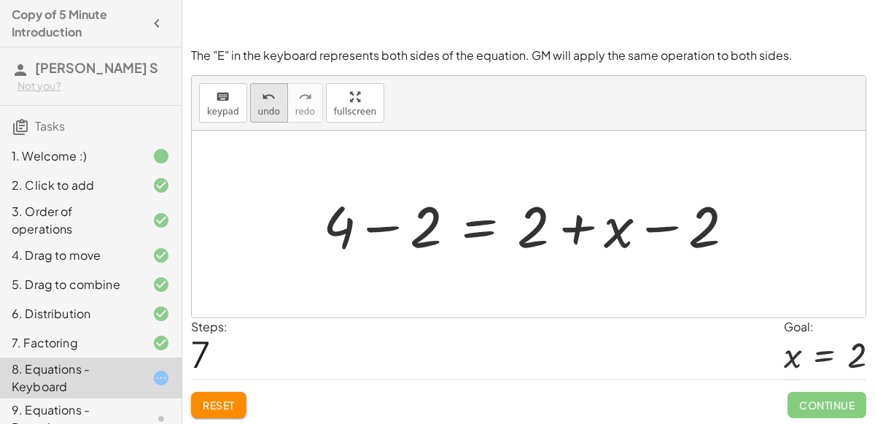
click at [263, 109] on span "undo" at bounding box center [269, 111] width 22 height 10
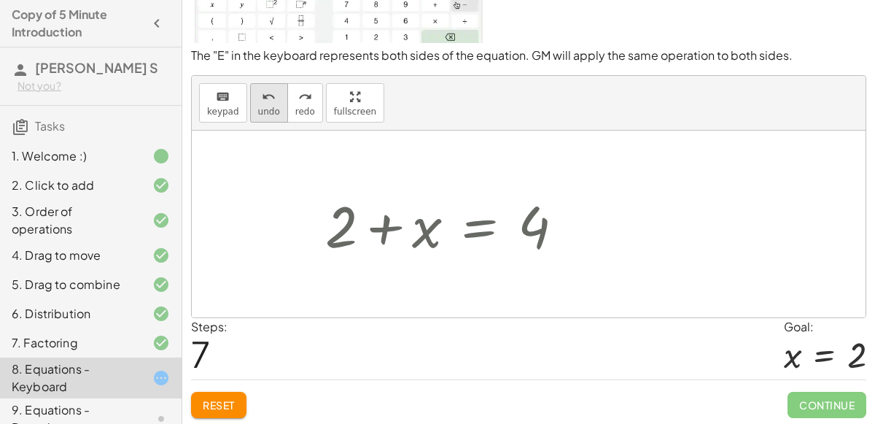
click at [263, 109] on span "undo" at bounding box center [269, 111] width 22 height 10
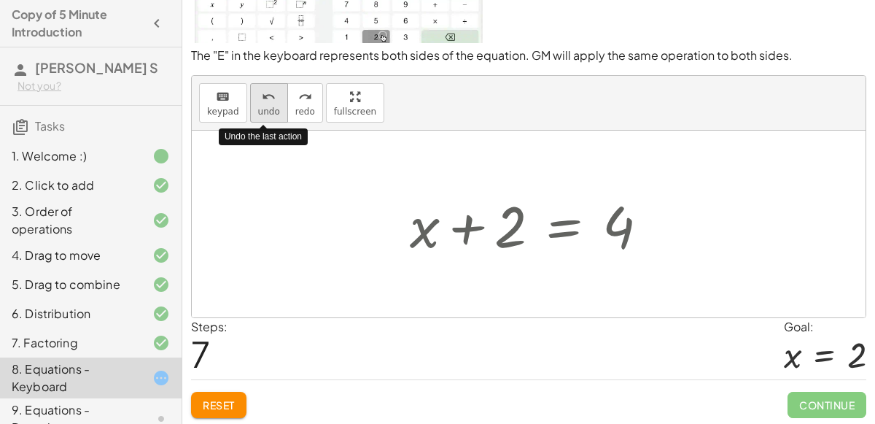
click at [263, 109] on span "undo" at bounding box center [269, 111] width 22 height 10
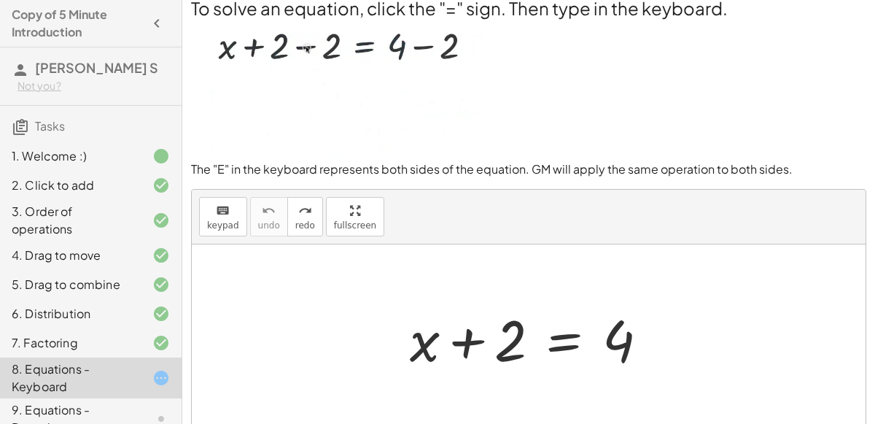
scroll to position [15, 0]
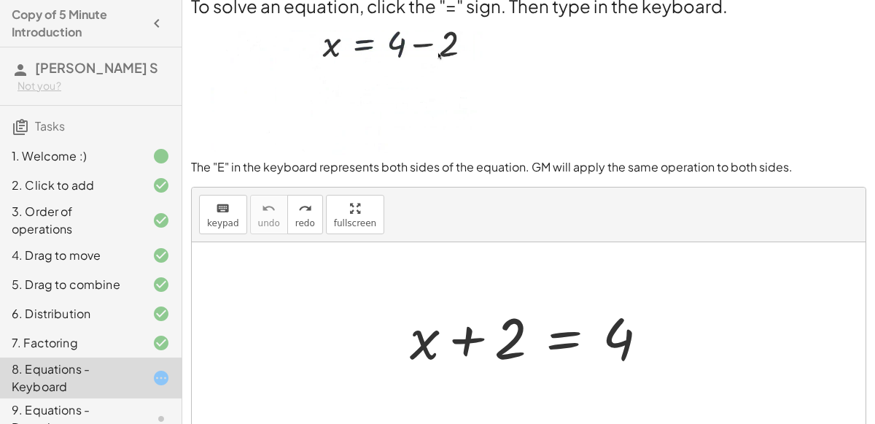
click at [566, 333] on div at bounding box center [535, 335] width 265 height 75
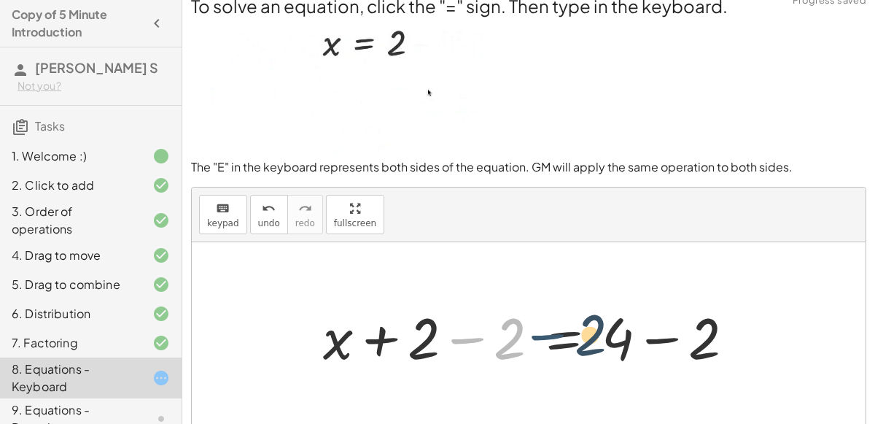
drag, startPoint x: 468, startPoint y: 337, endPoint x: 549, endPoint y: 333, distance: 81.8
click at [549, 333] on div at bounding box center [535, 335] width 438 height 75
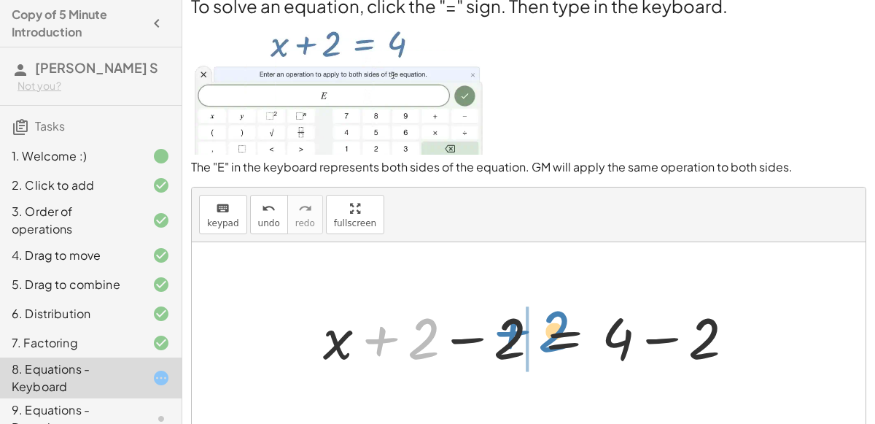
drag, startPoint x: 415, startPoint y: 334, endPoint x: 516, endPoint y: 326, distance: 101.7
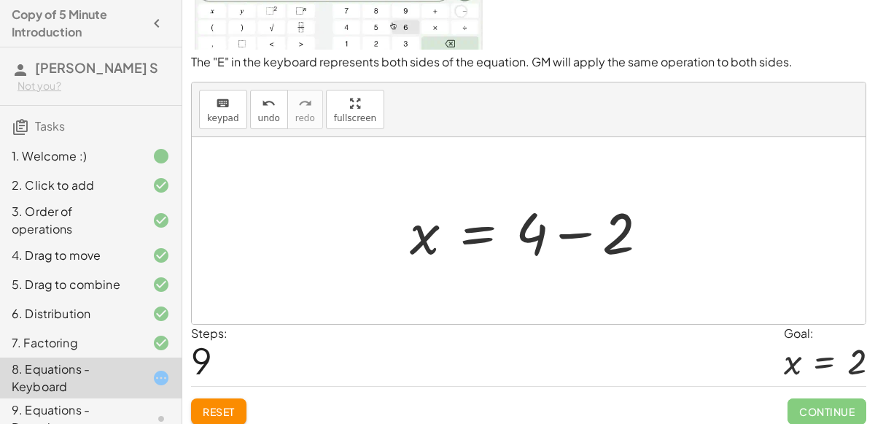
scroll to position [127, 0]
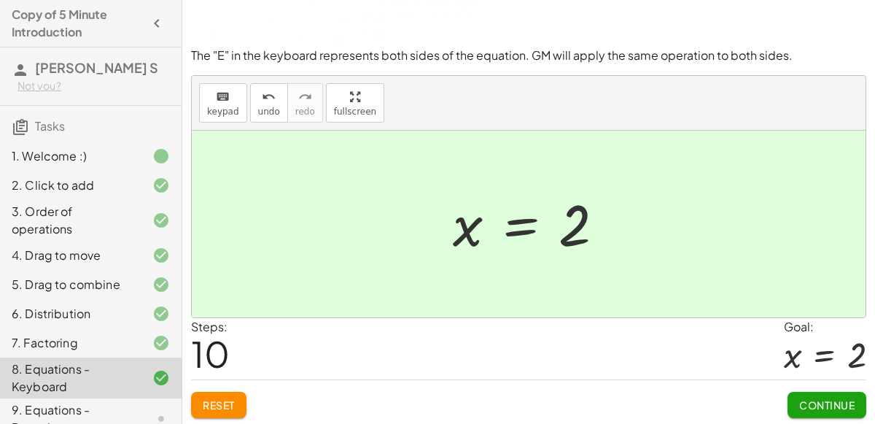
click at [844, 398] on span "Continue" at bounding box center [826, 404] width 55 height 13
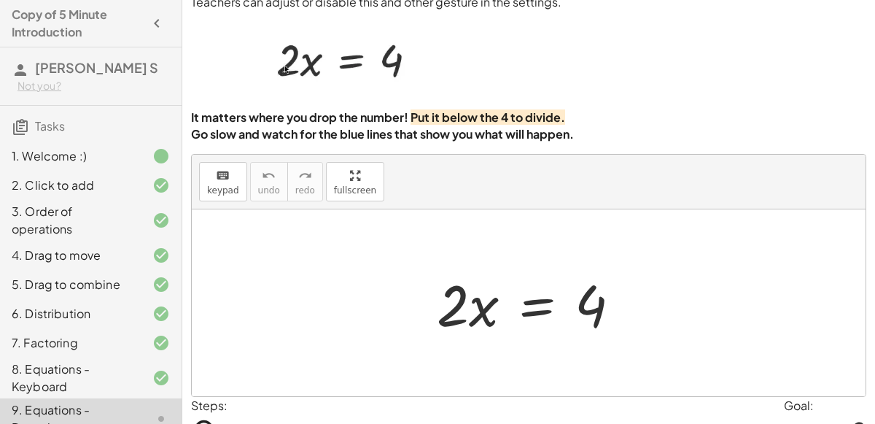
scroll to position [40, 0]
drag, startPoint x: 459, startPoint y: 305, endPoint x: 476, endPoint y: 308, distance: 17.0
click at [476, 308] on div at bounding box center [535, 302] width 210 height 75
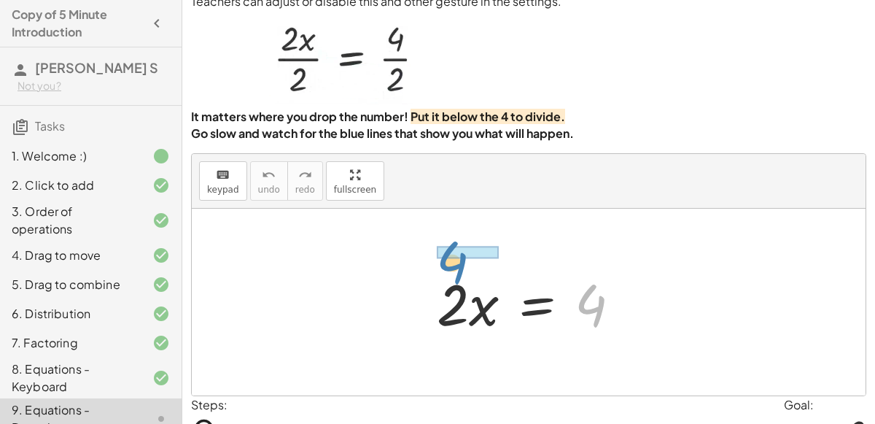
drag, startPoint x: 588, startPoint y: 308, endPoint x: 447, endPoint y: 253, distance: 151.0
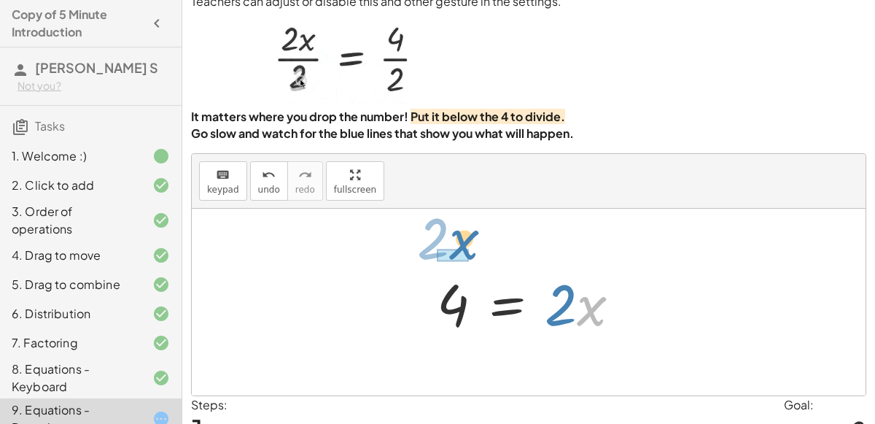
drag, startPoint x: 583, startPoint y: 309, endPoint x: 465, endPoint y: 252, distance: 131.1
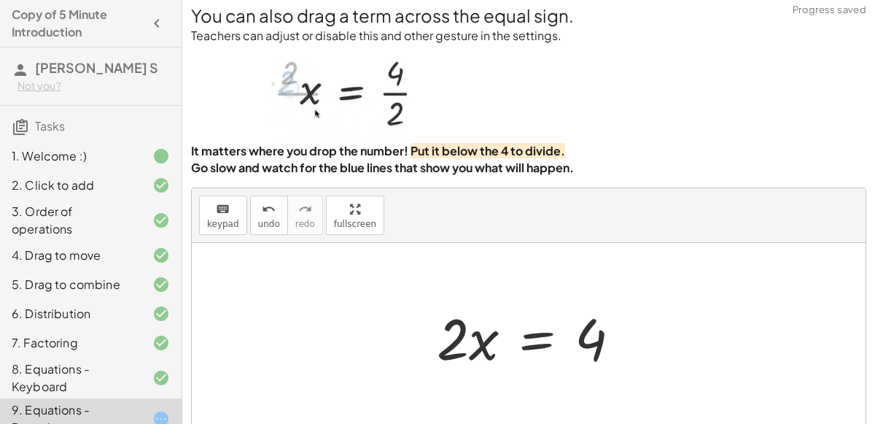
scroll to position [7, 0]
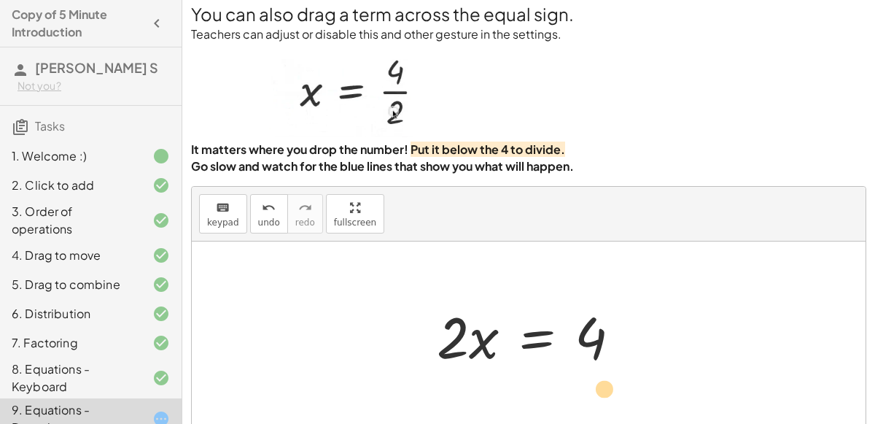
drag, startPoint x: 453, startPoint y: 330, endPoint x: 604, endPoint y: 376, distance: 157.6
click at [604, 376] on div "· 2 · x = 4 4 = · 2 · x · 2 · 2 · x = 4" at bounding box center [529, 334] width 674 height 187
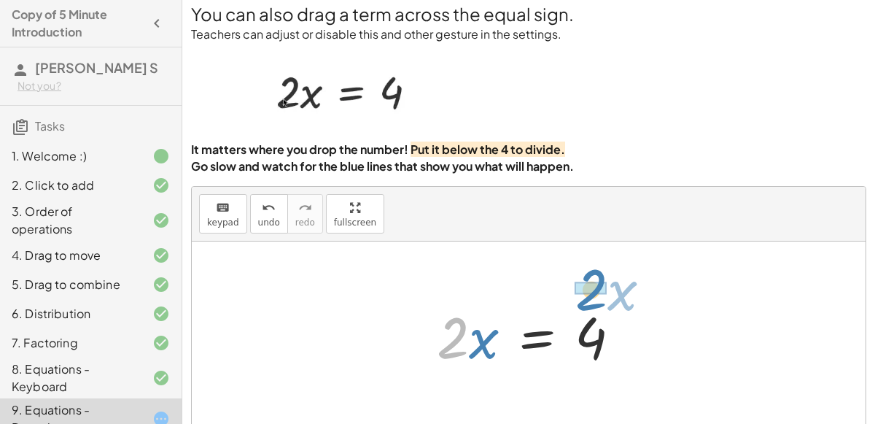
drag, startPoint x: 453, startPoint y: 318, endPoint x: 592, endPoint y: 269, distance: 146.9
click at [592, 269] on div "· 2 · x = 4 4 = · 2 · x · 2 · x · 2 · x = 4" at bounding box center [529, 334] width 674 height 187
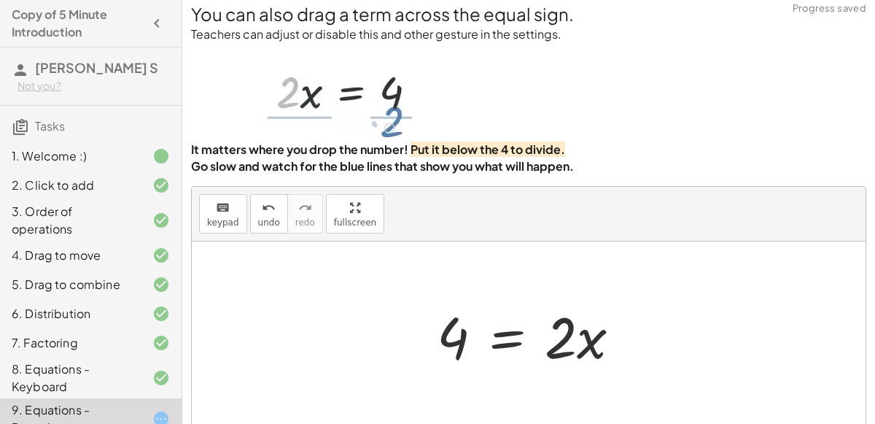
click at [567, 341] on div at bounding box center [535, 335] width 210 height 75
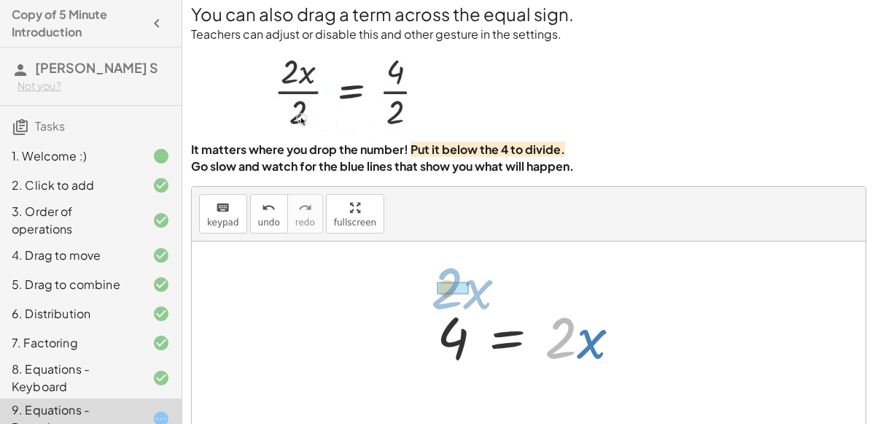
drag, startPoint x: 557, startPoint y: 344, endPoint x: 431, endPoint y: 294, distance: 135.8
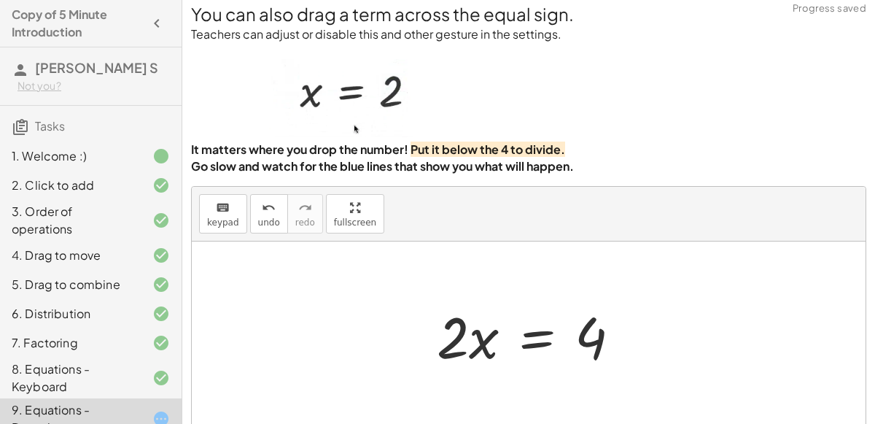
click at [468, 338] on div at bounding box center [535, 335] width 210 height 75
click at [526, 355] on div at bounding box center [535, 335] width 210 height 75
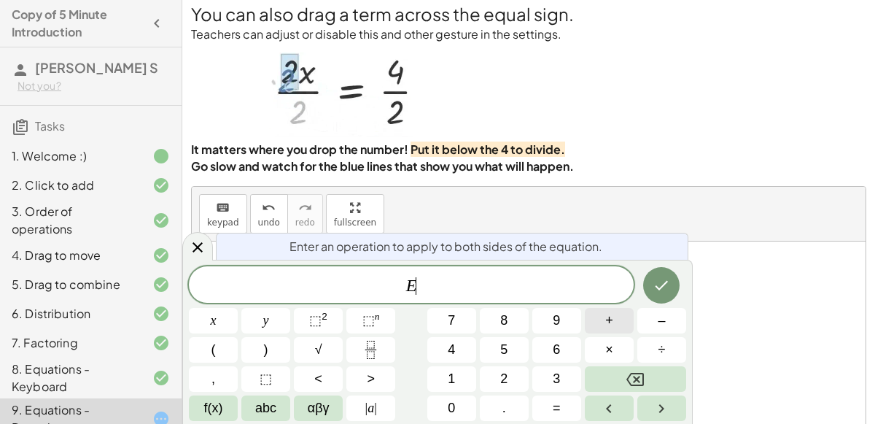
click at [654, 292] on icon "Done" at bounding box center [662, 285] width 18 height 18
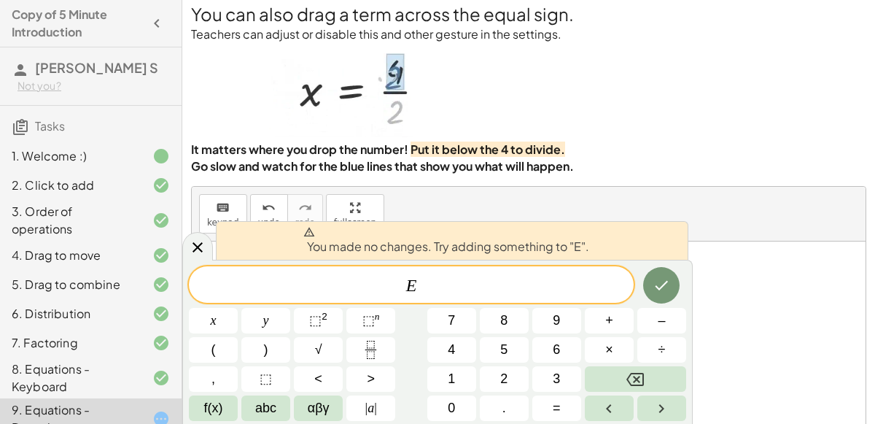
click at [198, 260] on div "You made no changes. Try adding something to "E". E ​ x y ⬚ 2 ⬚ n 7 8 9 + – ( )…" at bounding box center [437, 342] width 511 height 164
click at [204, 240] on icon at bounding box center [198, 248] width 18 height 18
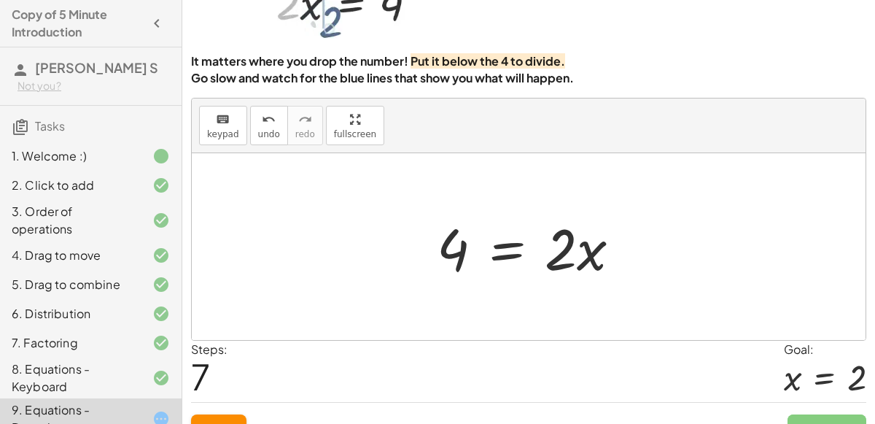
scroll to position [102, 0]
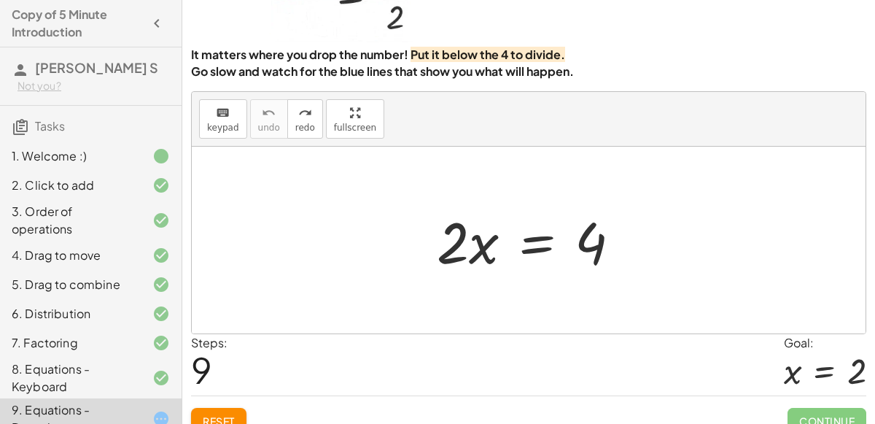
click at [226, 416] on span "Reset" at bounding box center [219, 420] width 32 height 13
click at [222, 412] on div "Reset Continue" at bounding box center [528, 414] width 675 height 39
click at [80, 373] on div "8. Equations - Keyboard" at bounding box center [70, 377] width 117 height 35
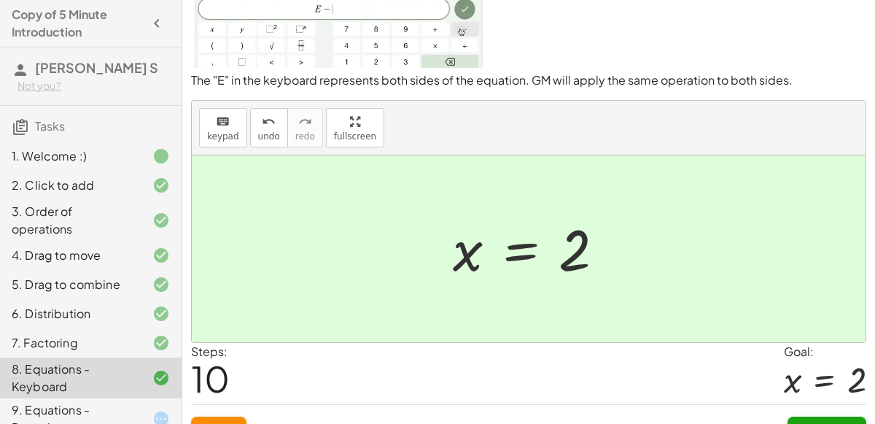
click at [71, 403] on div "9. Equations - Dragging" at bounding box center [70, 418] width 117 height 35
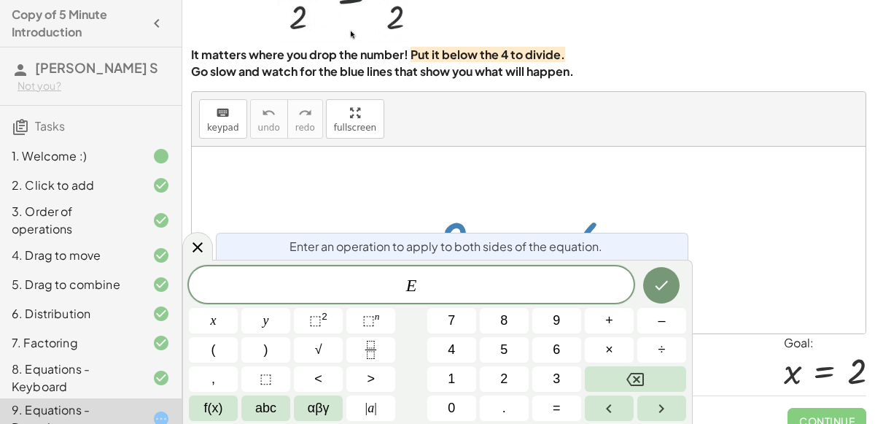
click at [370, 354] on icon "Fraction" at bounding box center [371, 350] width 18 height 18
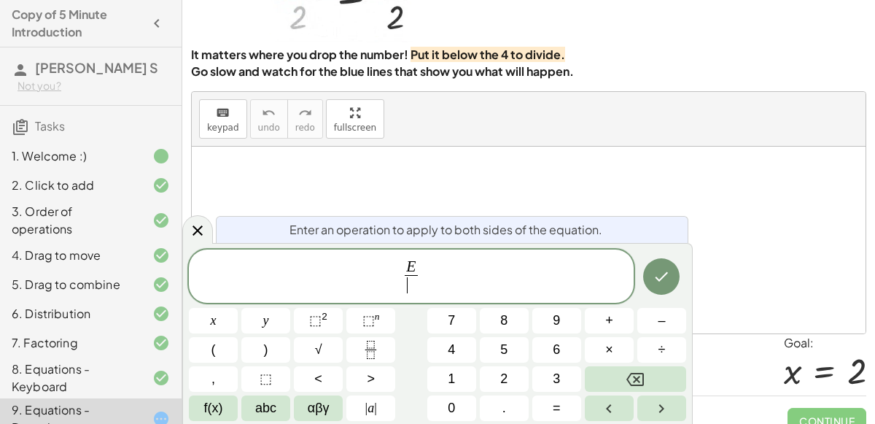
click at [667, 270] on icon "Done" at bounding box center [662, 277] width 18 height 18
click at [660, 268] on icon "Done" at bounding box center [662, 277] width 18 height 18
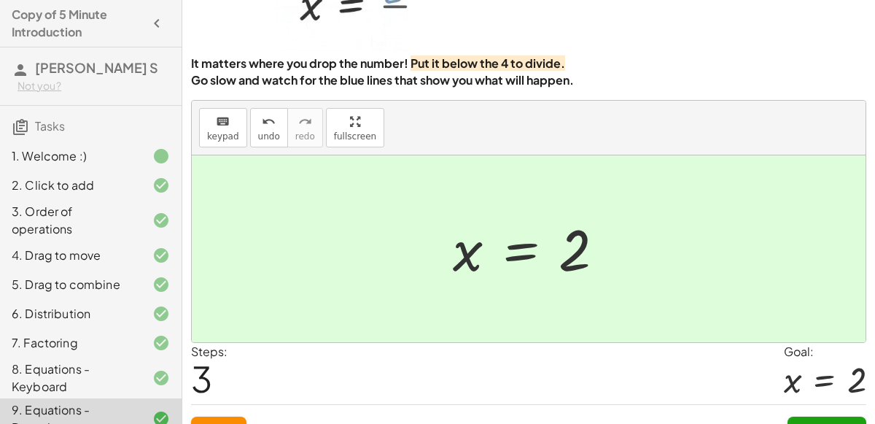
scroll to position [118, 0]
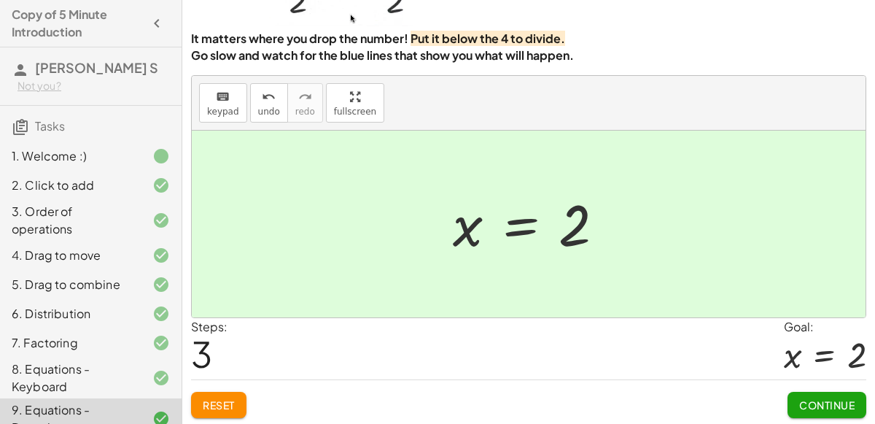
click at [838, 413] on button "Continue" at bounding box center [827, 405] width 79 height 26
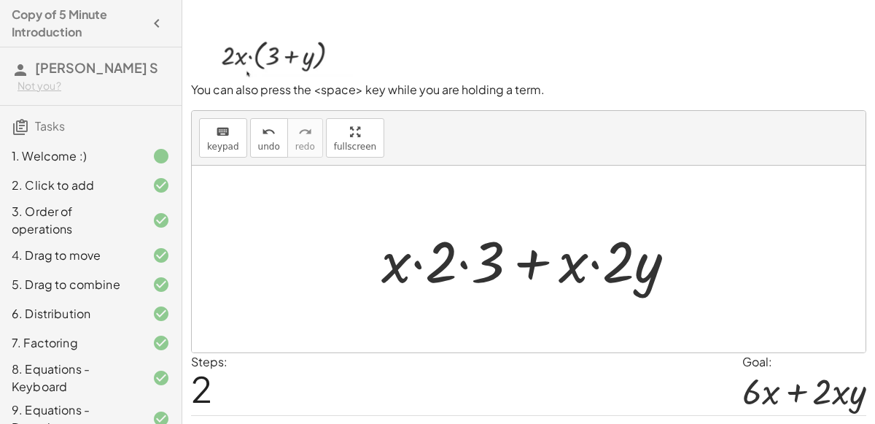
scroll to position [117, 0]
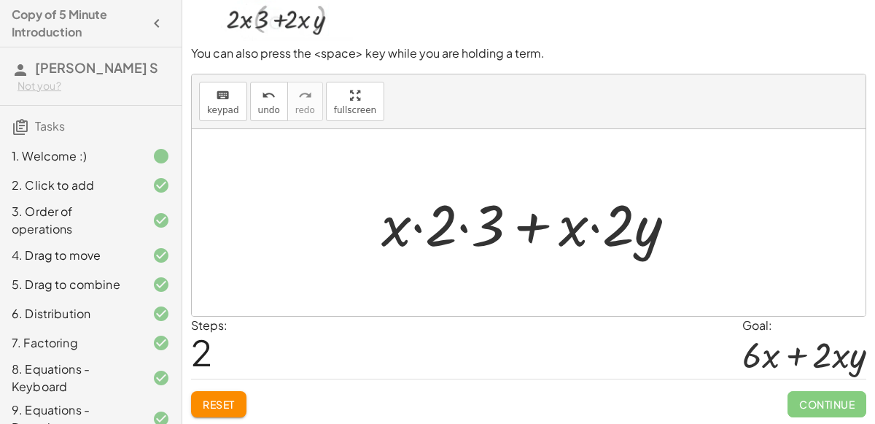
click at [230, 398] on span "Reset" at bounding box center [219, 404] width 32 height 13
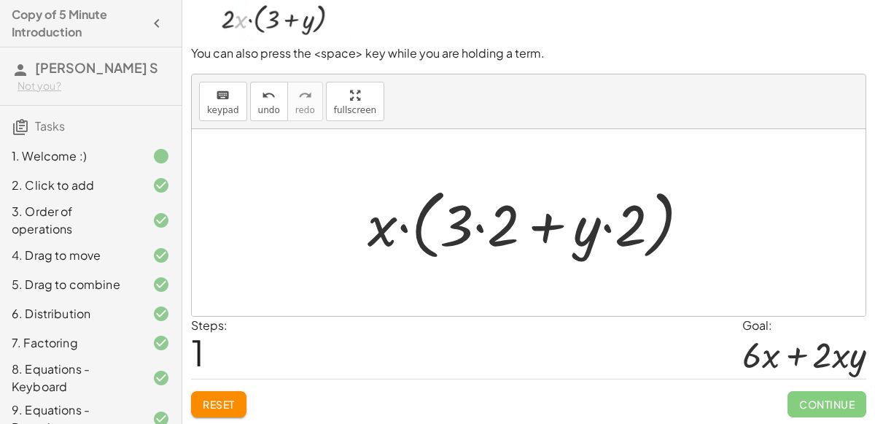
click at [230, 406] on span "Reset" at bounding box center [219, 404] width 32 height 13
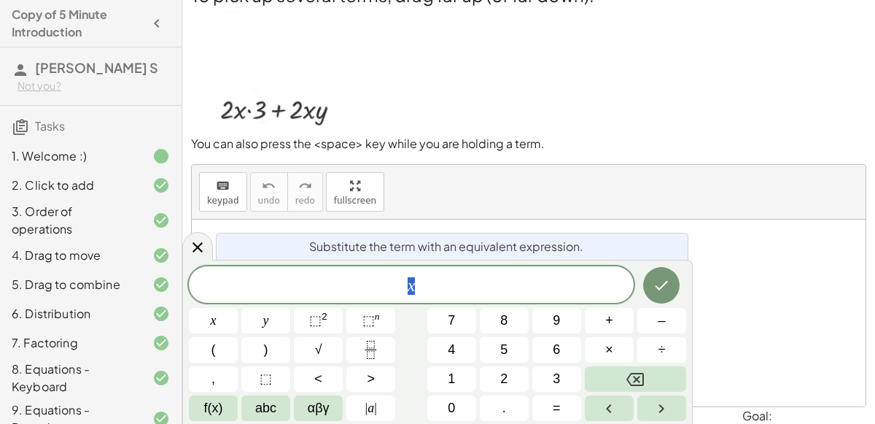
scroll to position [21, 0]
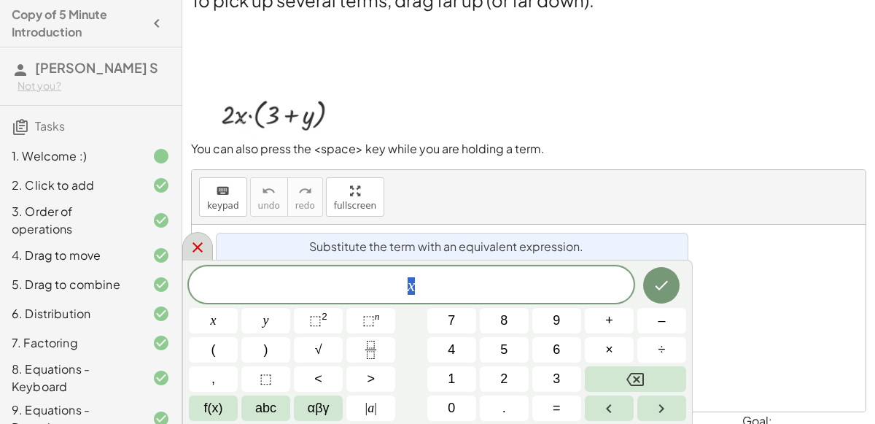
click at [203, 241] on icon at bounding box center [198, 248] width 18 height 18
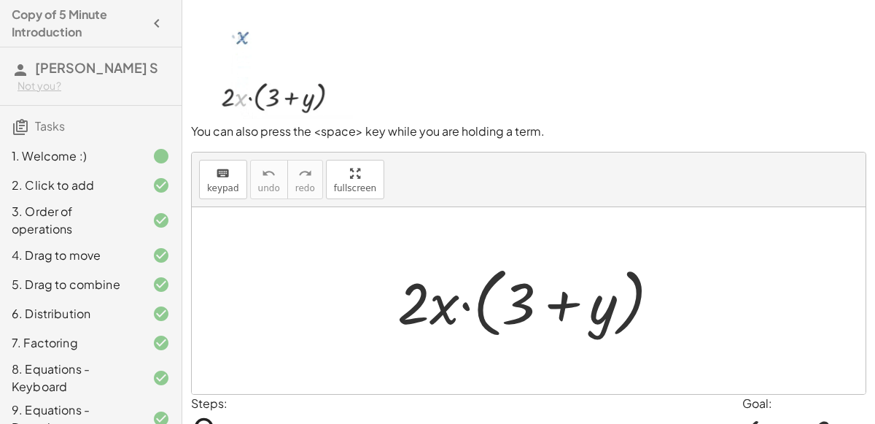
scroll to position [38, 0]
click at [650, 88] on p at bounding box center [528, 60] width 675 height 128
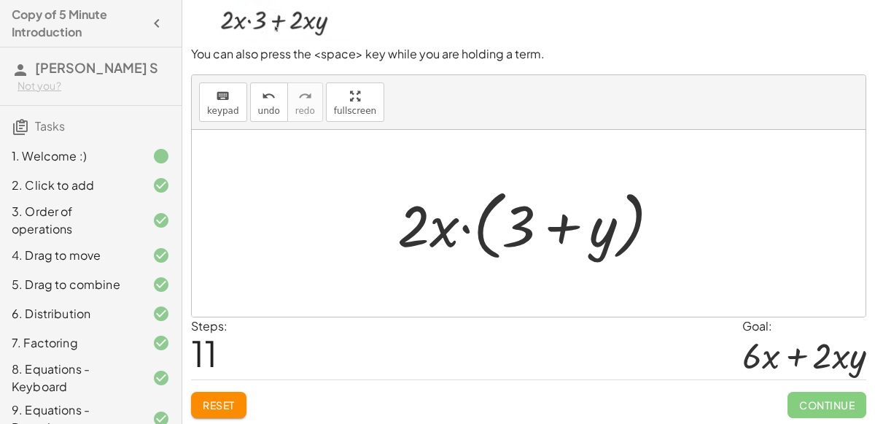
scroll to position [117, 0]
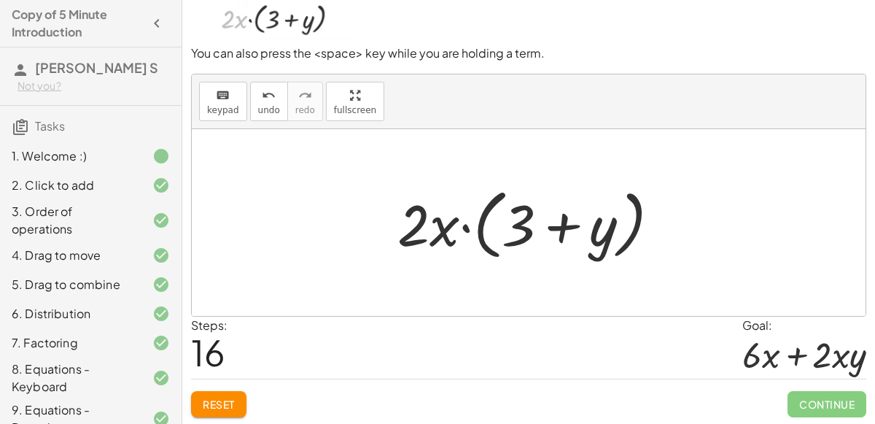
click at [227, 398] on span "Reset" at bounding box center [219, 404] width 32 height 13
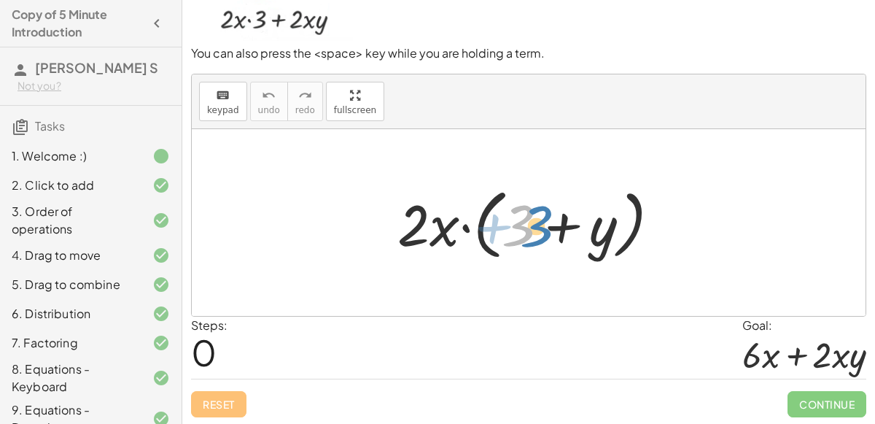
drag, startPoint x: 516, startPoint y: 224, endPoint x: 541, endPoint y: 225, distance: 24.8
click at [541, 225] on div at bounding box center [534, 223] width 289 height 84
click at [484, 203] on div at bounding box center [534, 223] width 289 height 84
click at [489, 204] on div at bounding box center [534, 223] width 289 height 84
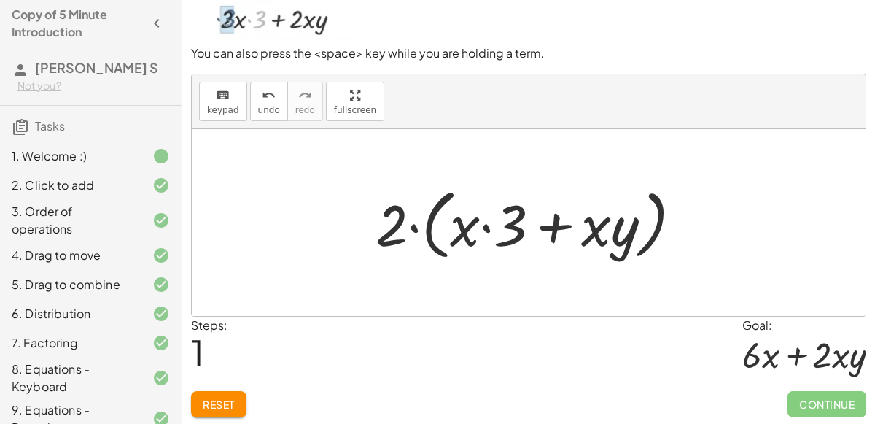
click at [439, 203] on div at bounding box center [534, 223] width 333 height 84
click at [439, 203] on div at bounding box center [534, 222] width 293 height 75
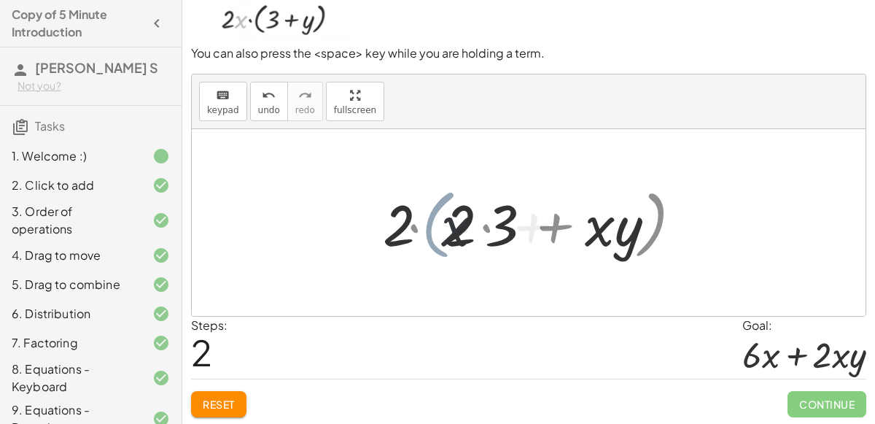
click at [439, 203] on div at bounding box center [534, 222] width 293 height 75
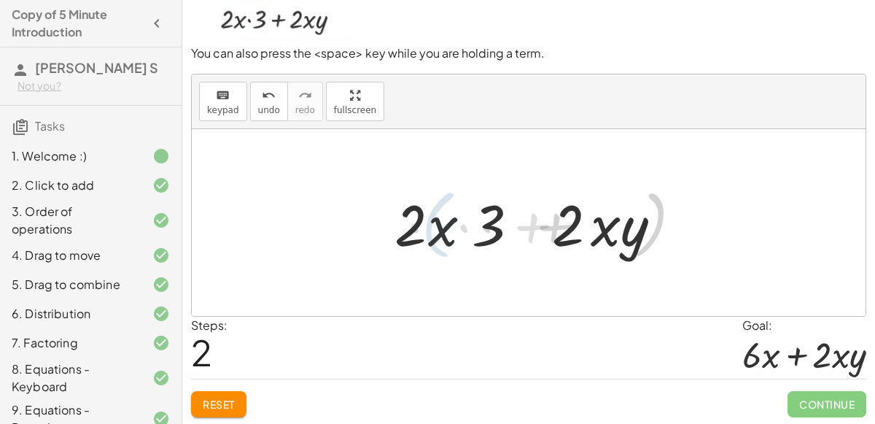
click at [439, 203] on div at bounding box center [534, 222] width 293 height 75
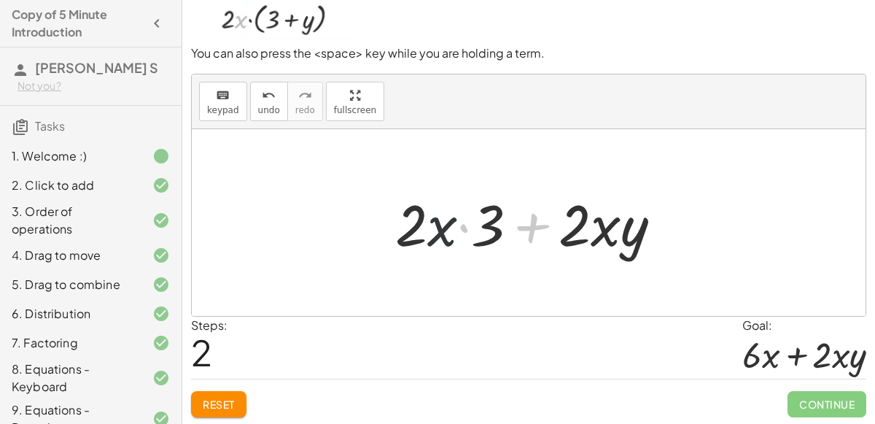
click at [439, 203] on div at bounding box center [534, 222] width 293 height 75
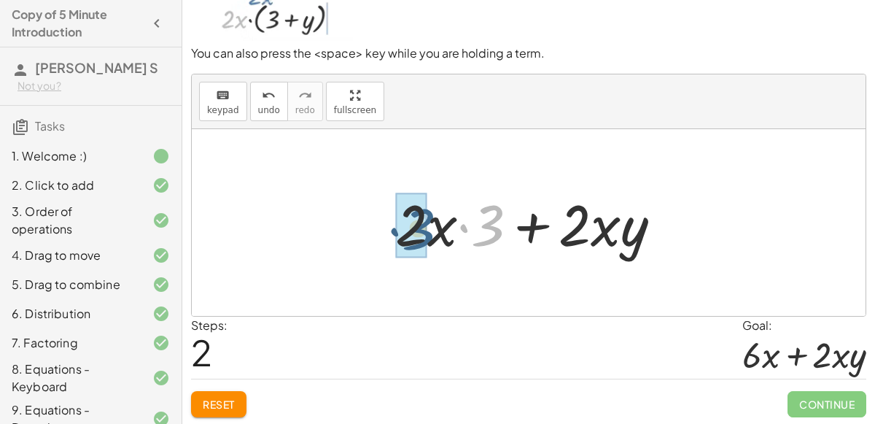
drag, startPoint x: 493, startPoint y: 213, endPoint x: 422, endPoint y: 216, distance: 70.8
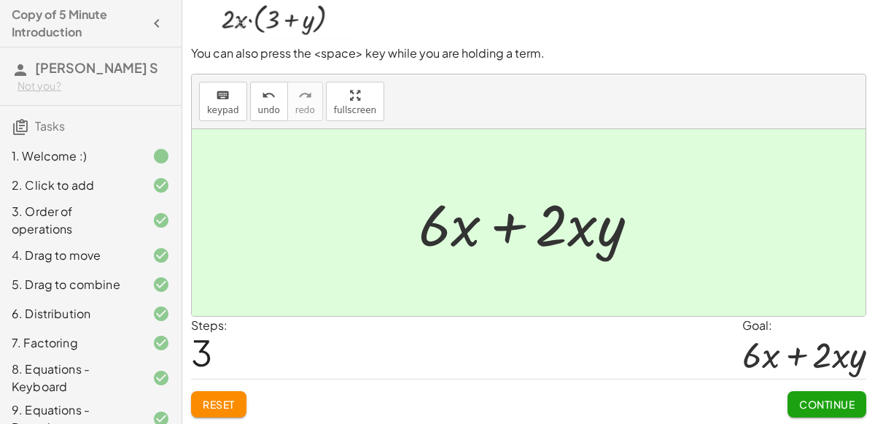
click at [834, 381] on div "Continue" at bounding box center [827, 398] width 79 height 38
click at [835, 398] on span "Continue" at bounding box center [826, 404] width 55 height 13
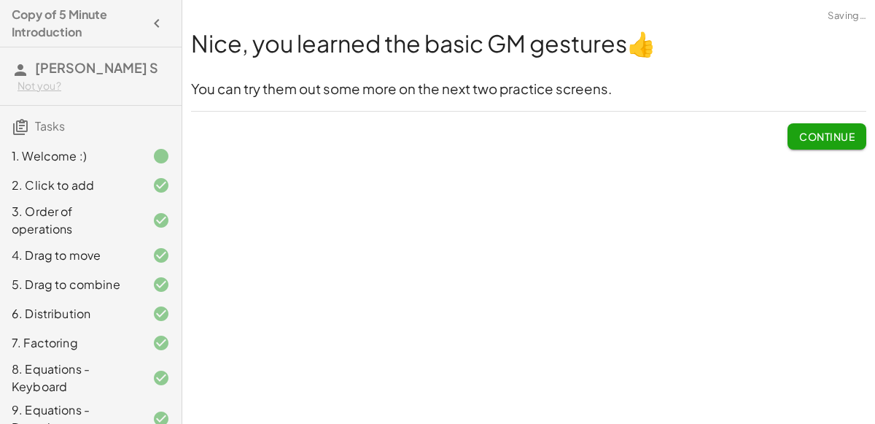
scroll to position [0, 0]
click at [816, 143] on button "Continue" at bounding box center [827, 136] width 79 height 26
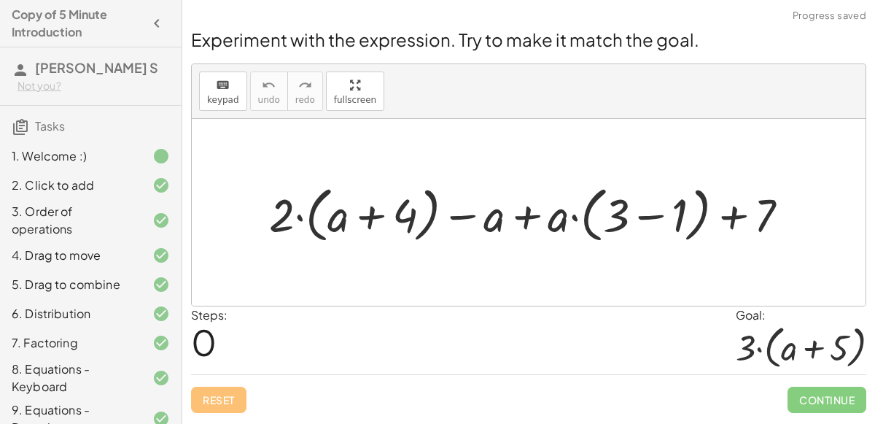
scroll to position [177, 0]
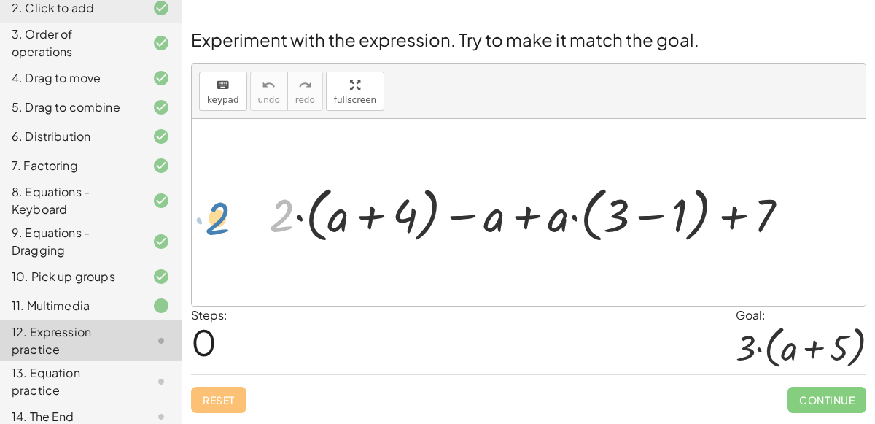
drag, startPoint x: 280, startPoint y: 222, endPoint x: 215, endPoint y: 226, distance: 65.1
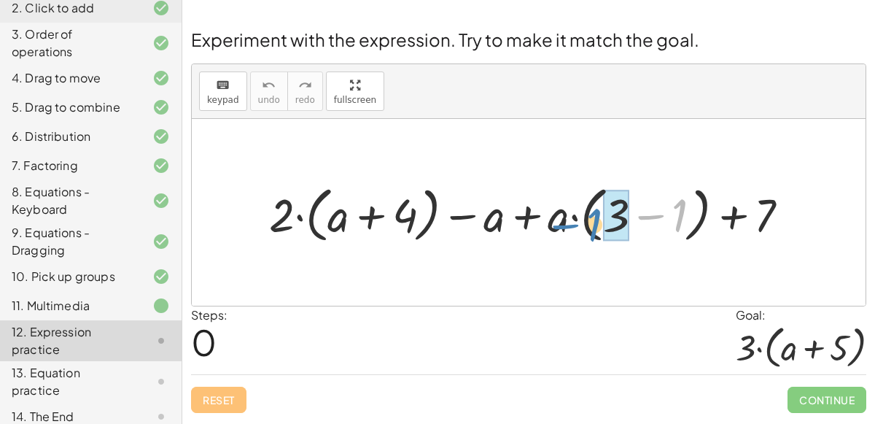
drag, startPoint x: 647, startPoint y: 216, endPoint x: 572, endPoint y: 226, distance: 75.8
click at [572, 226] on div at bounding box center [535, 213] width 546 height 68
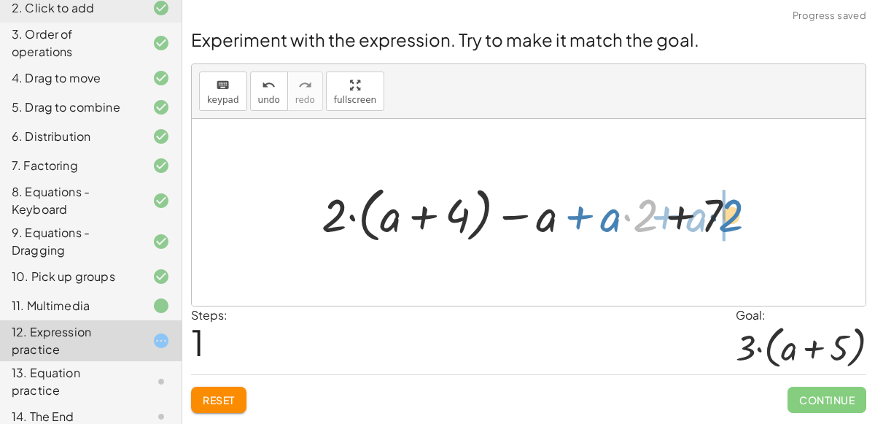
drag, startPoint x: 639, startPoint y: 211, endPoint x: 724, endPoint y: 211, distance: 85.3
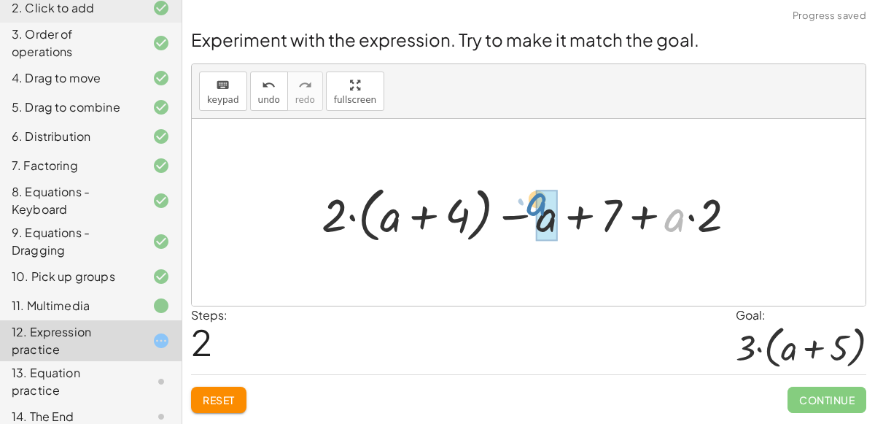
drag, startPoint x: 678, startPoint y: 213, endPoint x: 540, endPoint y: 197, distance: 138.8
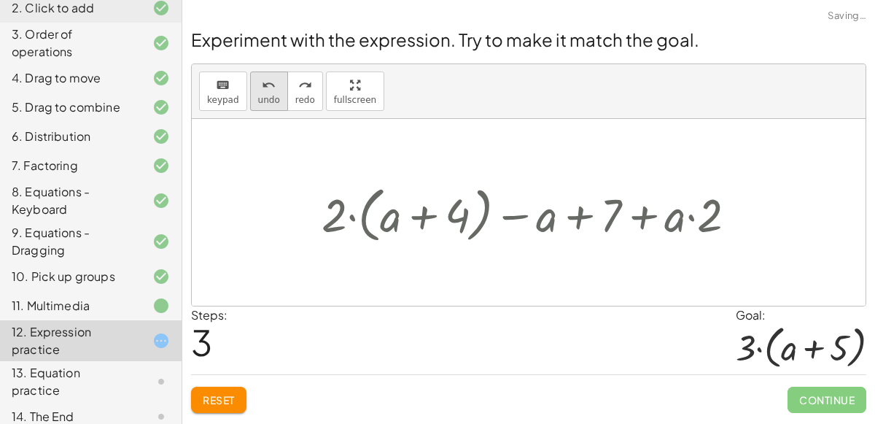
click at [252, 85] on button "undo undo" at bounding box center [269, 90] width 38 height 39
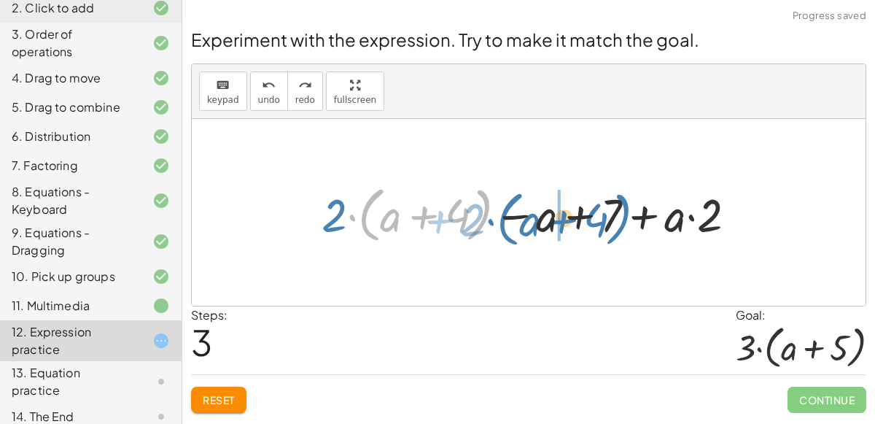
drag, startPoint x: 368, startPoint y: 203, endPoint x: 505, endPoint y: 205, distance: 136.4
click at [505, 205] on div at bounding box center [534, 213] width 441 height 68
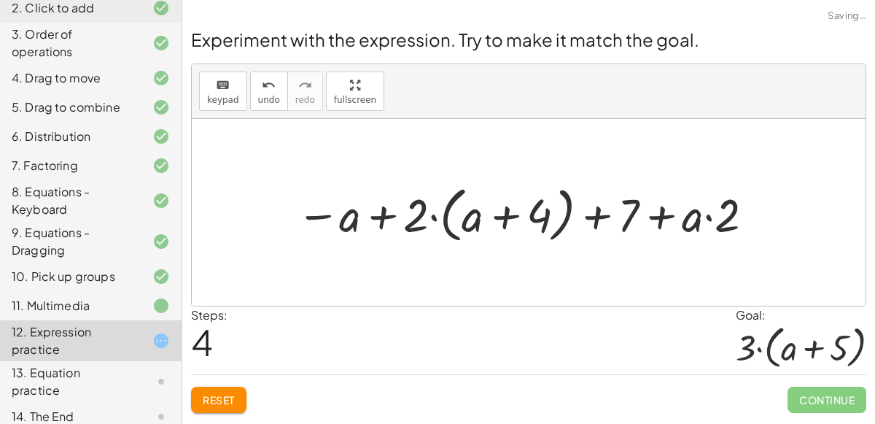
click at [345, 204] on div at bounding box center [527, 213] width 476 height 68
click at [355, 214] on div at bounding box center [527, 213] width 476 height 68
click at [386, 222] on div at bounding box center [527, 213] width 476 height 68
click at [414, 221] on div at bounding box center [527, 213] width 476 height 68
click at [427, 225] on div at bounding box center [527, 213] width 476 height 68
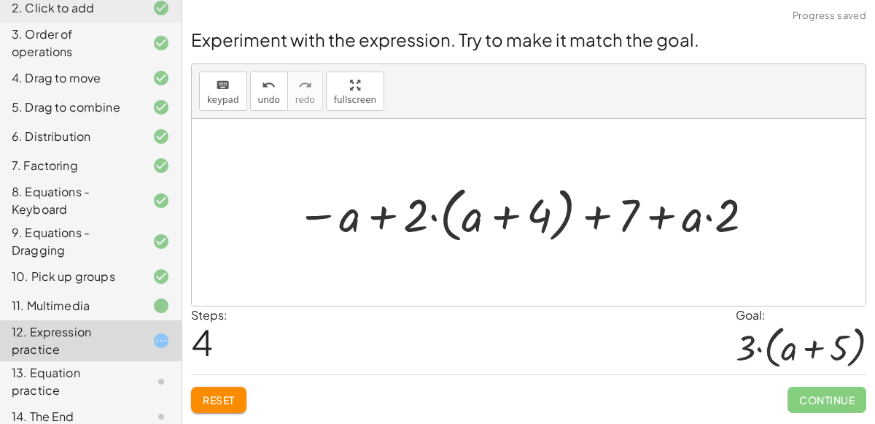
click at [468, 225] on div at bounding box center [527, 213] width 476 height 68
click at [500, 222] on div at bounding box center [527, 213] width 476 height 68
click at [600, 222] on div at bounding box center [527, 213] width 476 height 68
click at [662, 218] on div at bounding box center [527, 213] width 476 height 68
click at [236, 392] on button "Reset" at bounding box center [218, 400] width 55 height 26
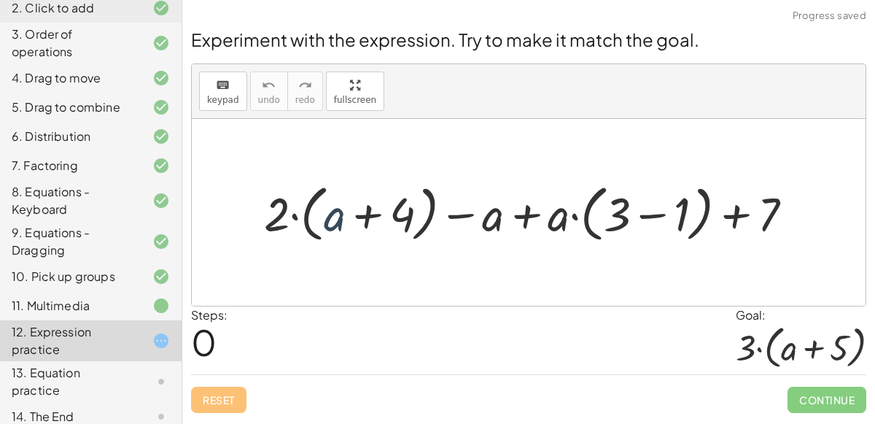
click at [342, 222] on div at bounding box center [534, 212] width 555 height 69
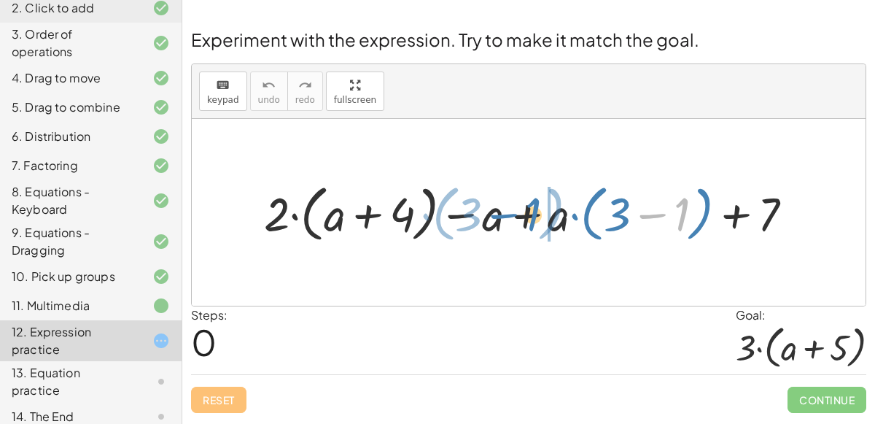
drag, startPoint x: 680, startPoint y: 218, endPoint x: 534, endPoint y: 218, distance: 146.6
click at [534, 218] on div at bounding box center [534, 212] width 555 height 69
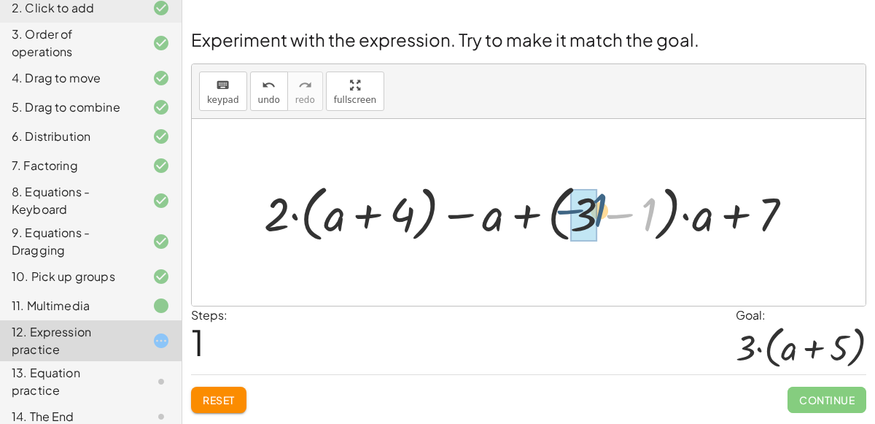
drag, startPoint x: 648, startPoint y: 219, endPoint x: 600, endPoint y: 214, distance: 49.1
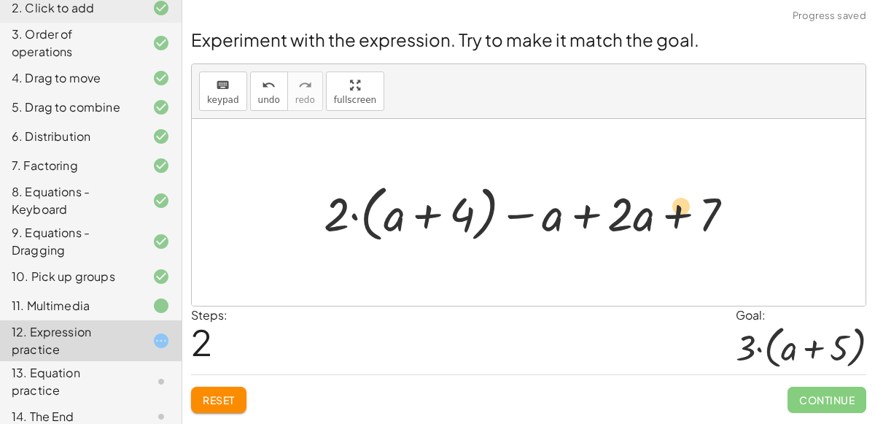
drag, startPoint x: 619, startPoint y: 217, endPoint x: 691, endPoint y: 209, distance: 71.8
click at [691, 209] on div at bounding box center [535, 212] width 437 height 69
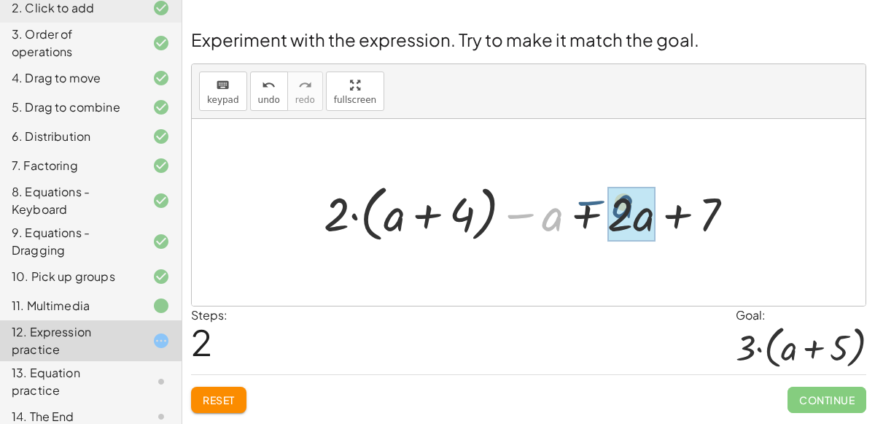
drag, startPoint x: 513, startPoint y: 217, endPoint x: 583, endPoint y: 204, distance: 72.0
click at [583, 204] on div at bounding box center [535, 212] width 437 height 69
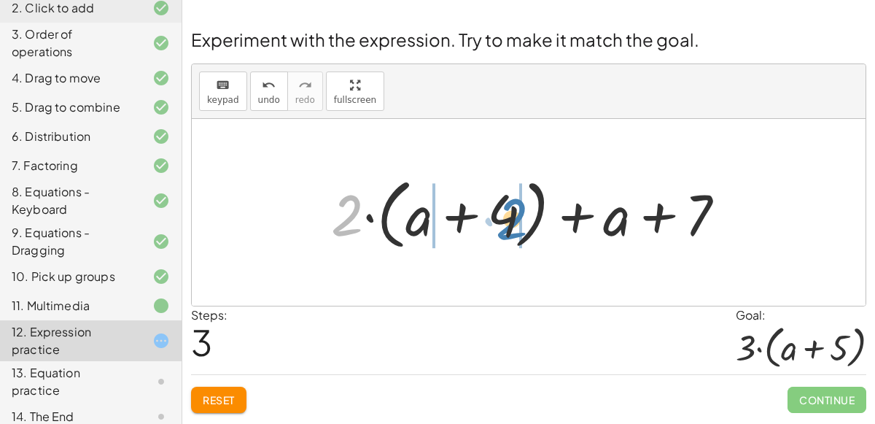
drag, startPoint x: 356, startPoint y: 225, endPoint x: 516, endPoint y: 228, distance: 159.7
click at [516, 228] on div at bounding box center [534, 213] width 421 height 84
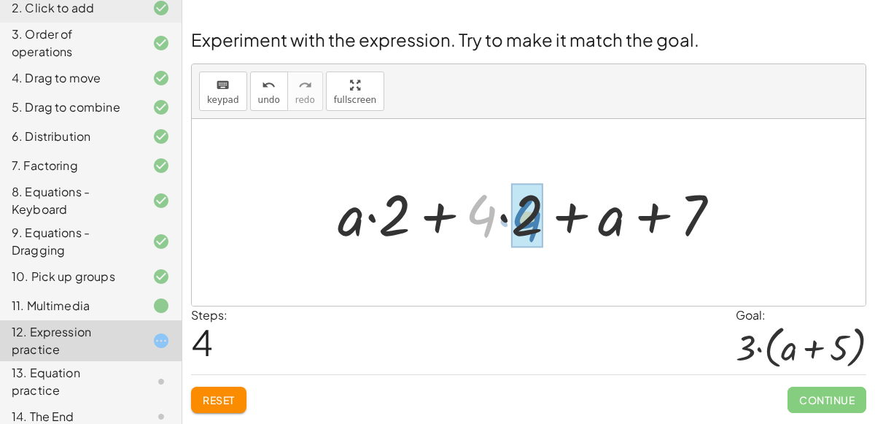
drag, startPoint x: 490, startPoint y: 217, endPoint x: 538, endPoint y: 223, distance: 47.9
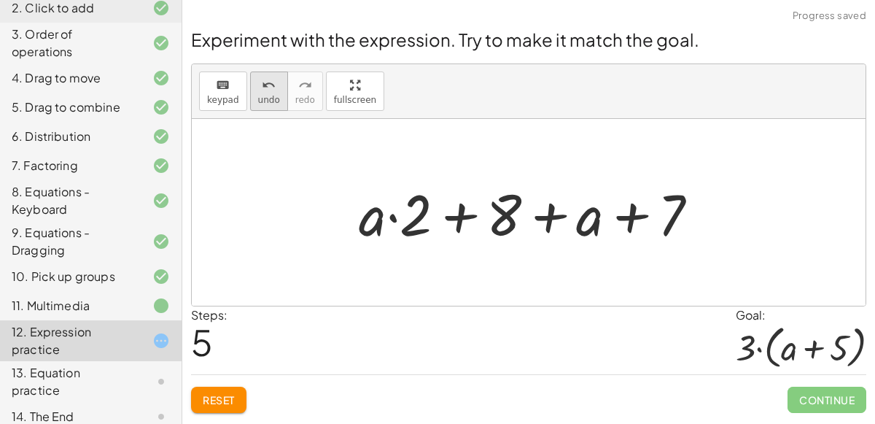
click at [271, 93] on button "undo undo" at bounding box center [269, 90] width 38 height 39
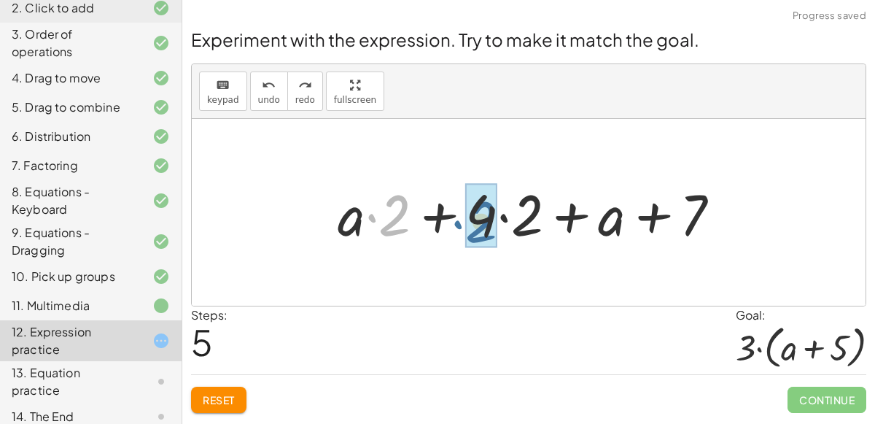
drag, startPoint x: 398, startPoint y: 214, endPoint x: 484, endPoint y: 220, distance: 86.3
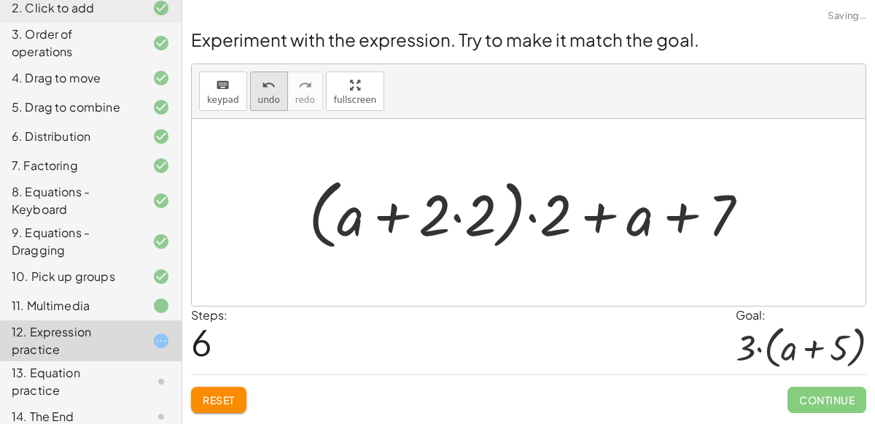
click at [268, 91] on icon "undo" at bounding box center [269, 86] width 14 height 18
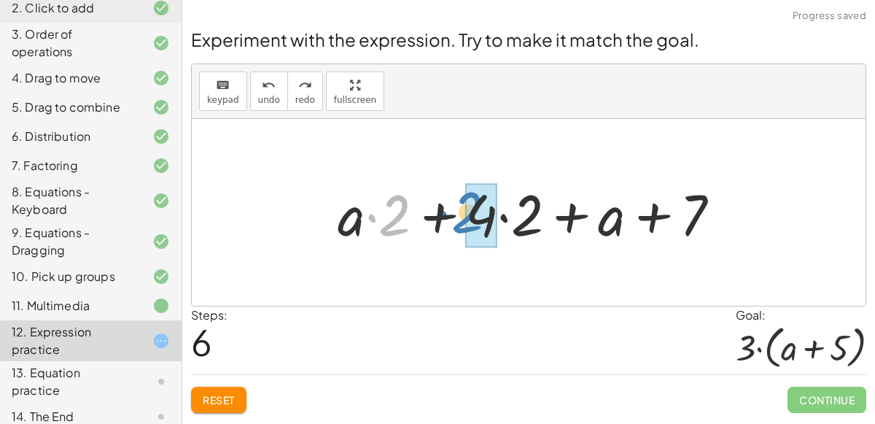
drag, startPoint x: 392, startPoint y: 205, endPoint x: 464, endPoint y: 202, distance: 71.5
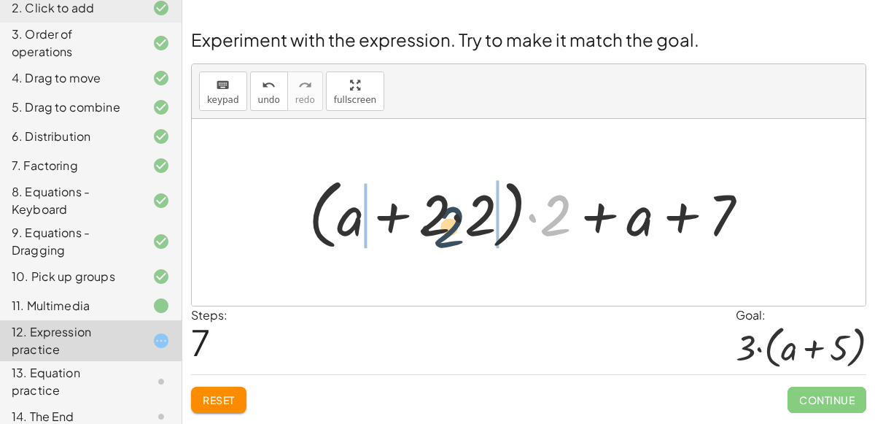
drag, startPoint x: 565, startPoint y: 212, endPoint x: 447, endPoint y: 223, distance: 118.0
click at [447, 223] on div at bounding box center [534, 213] width 467 height 84
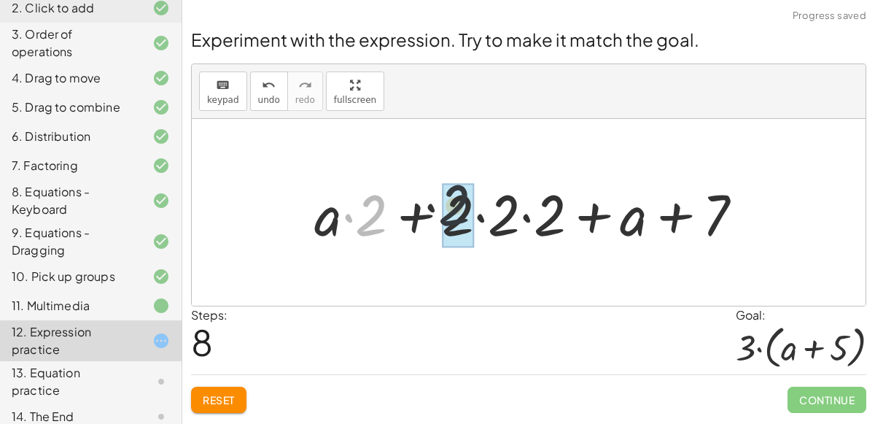
drag, startPoint x: 377, startPoint y: 218, endPoint x: 474, endPoint y: 207, distance: 97.6
click at [474, 207] on div at bounding box center [534, 212] width 455 height 75
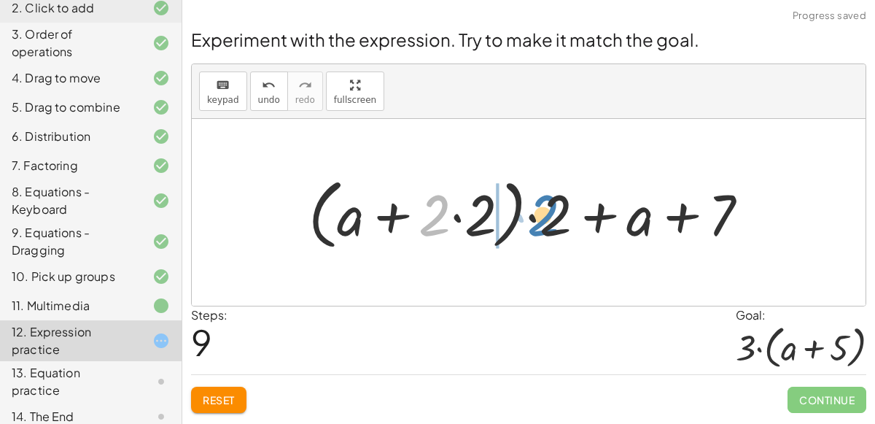
drag, startPoint x: 444, startPoint y: 213, endPoint x: 497, endPoint y: 210, distance: 52.6
click at [497, 210] on div at bounding box center [534, 213] width 467 height 84
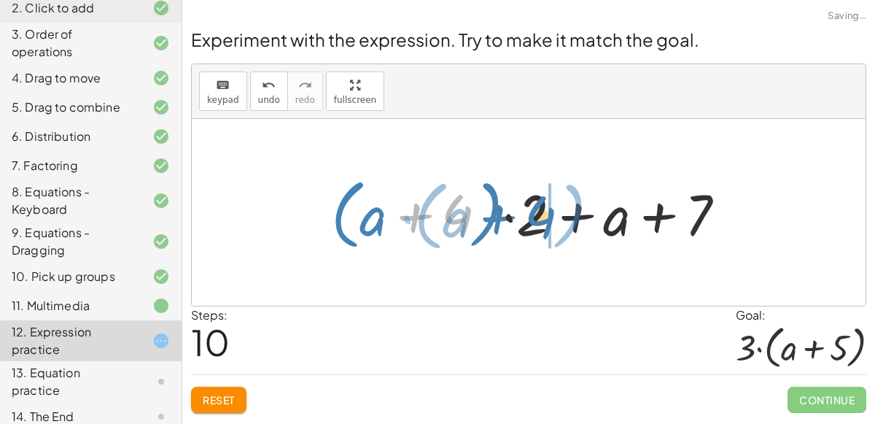
drag, startPoint x: 465, startPoint y: 217, endPoint x: 551, endPoint y: 219, distance: 86.1
click at [551, 219] on div at bounding box center [534, 213] width 421 height 84
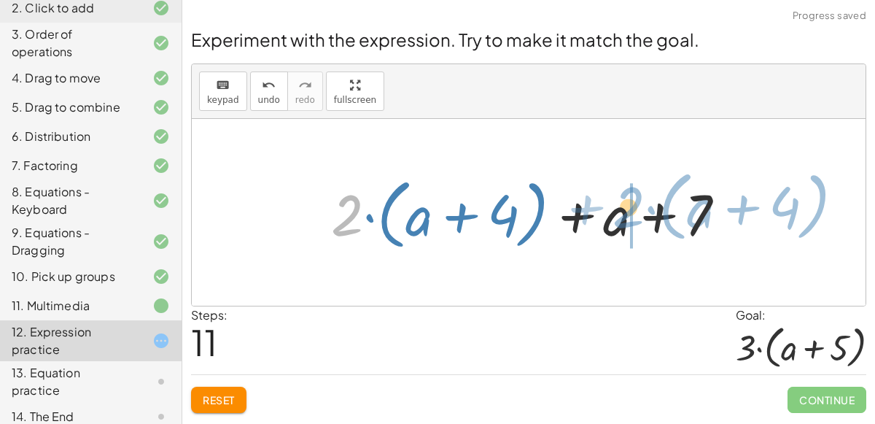
drag, startPoint x: 358, startPoint y: 206, endPoint x: 639, endPoint y: 201, distance: 280.9
click at [639, 201] on div at bounding box center [534, 213] width 421 height 84
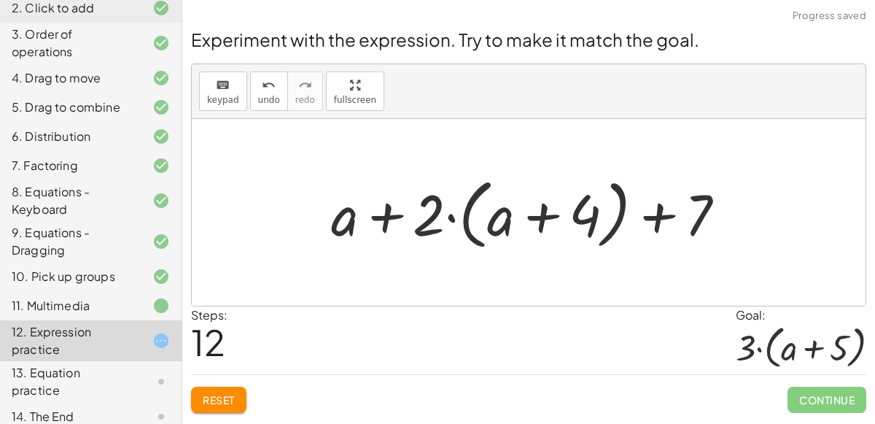
click at [689, 210] on div at bounding box center [534, 213] width 421 height 84
drag, startPoint x: 705, startPoint y: 212, endPoint x: 461, endPoint y: 197, distance: 244.1
click at [461, 197] on div at bounding box center [534, 213] width 421 height 84
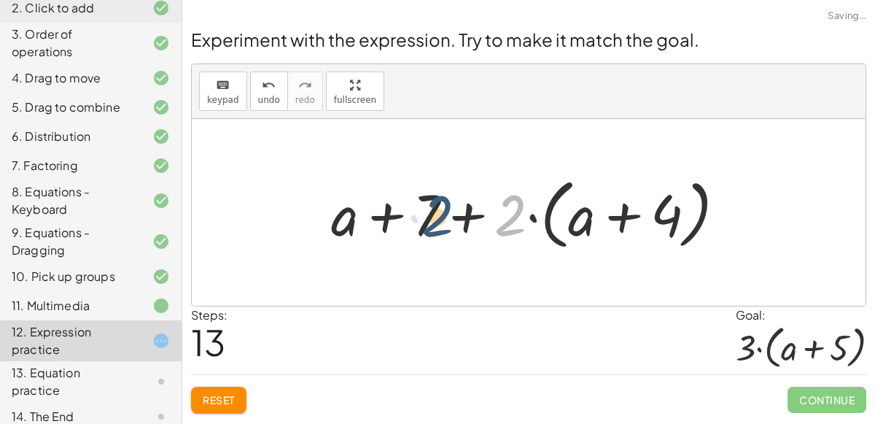
drag, startPoint x: 502, startPoint y: 212, endPoint x: 423, endPoint y: 212, distance: 78.8
click at [423, 212] on div at bounding box center [534, 213] width 421 height 84
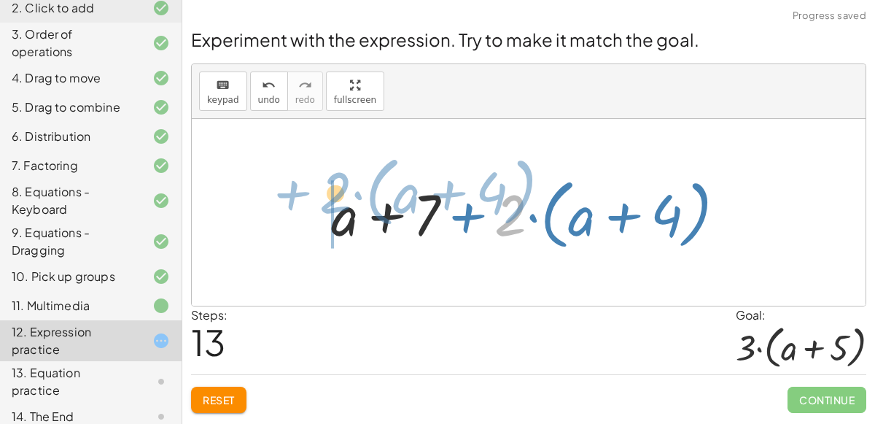
drag, startPoint x: 500, startPoint y: 203, endPoint x: 332, endPoint y: 182, distance: 169.1
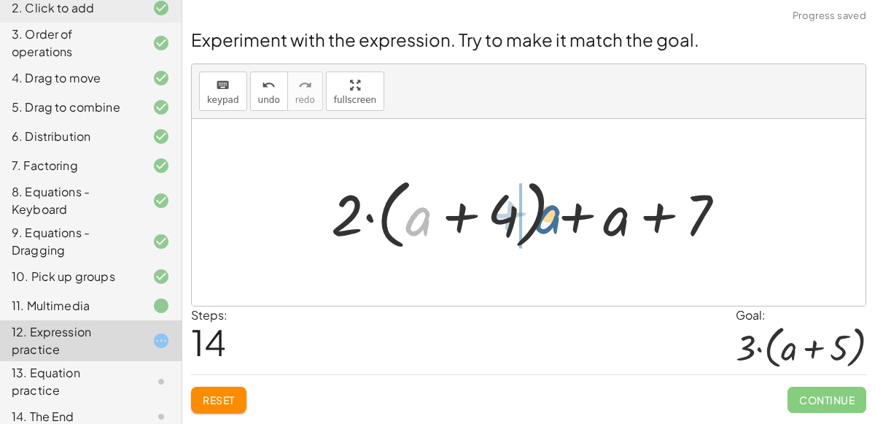
drag, startPoint x: 421, startPoint y: 214, endPoint x: 547, endPoint y: 212, distance: 126.2
click at [547, 212] on div at bounding box center [534, 213] width 421 height 84
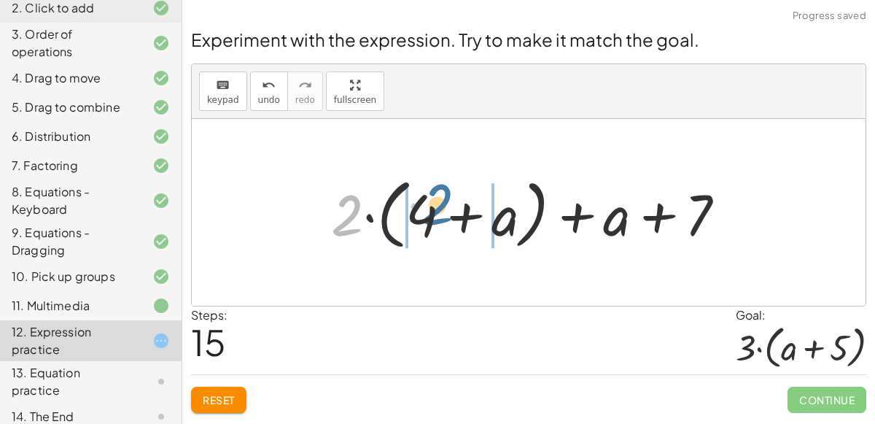
drag, startPoint x: 345, startPoint y: 215, endPoint x: 440, endPoint y: 204, distance: 95.4
click at [440, 204] on div at bounding box center [534, 213] width 421 height 84
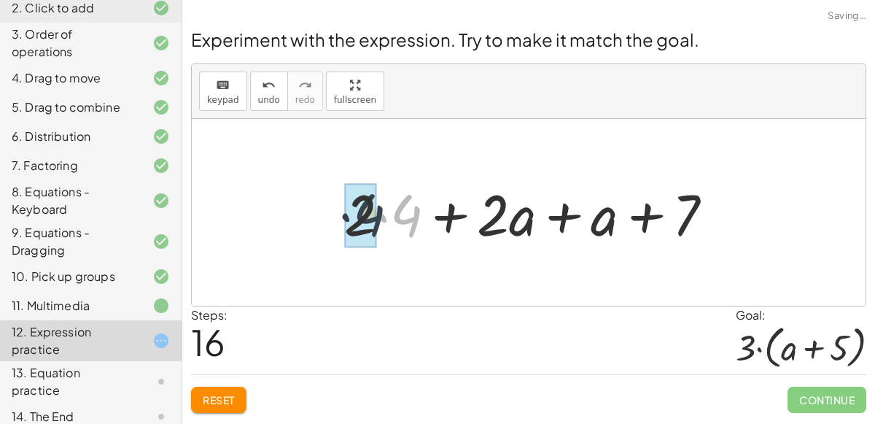
drag, startPoint x: 398, startPoint y: 215, endPoint x: 359, endPoint y: 215, distance: 38.7
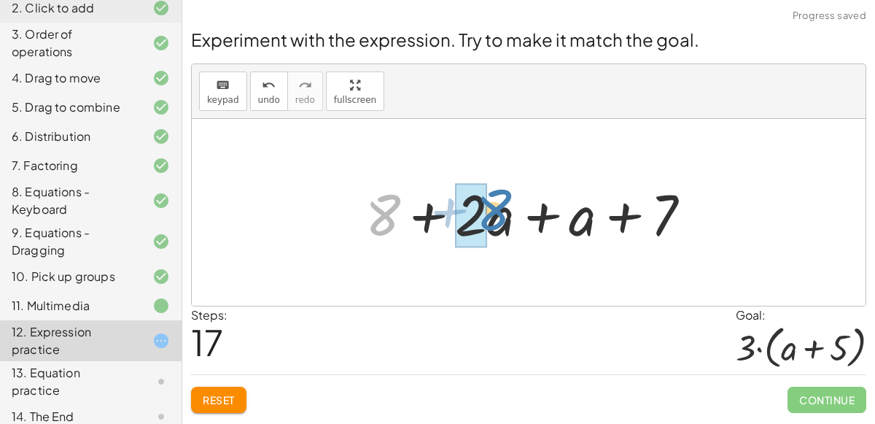
drag, startPoint x: 379, startPoint y: 214, endPoint x: 462, endPoint y: 212, distance: 83.2
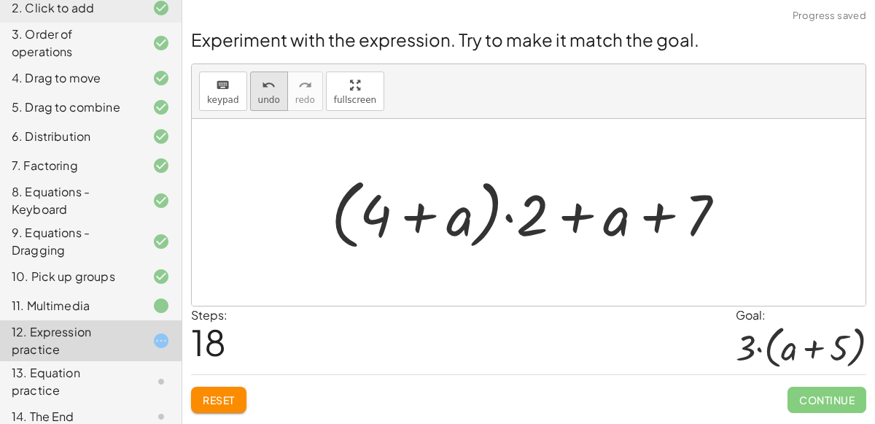
click at [263, 87] on icon "undo" at bounding box center [269, 86] width 14 height 18
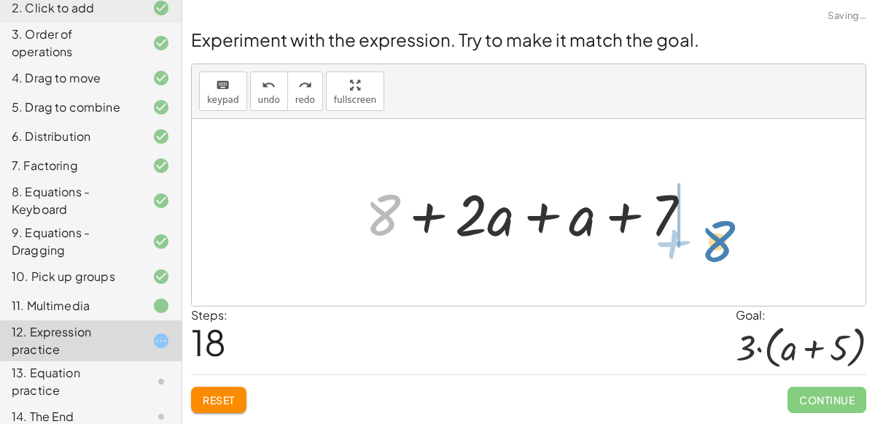
drag, startPoint x: 386, startPoint y: 211, endPoint x: 717, endPoint y: 233, distance: 331.9
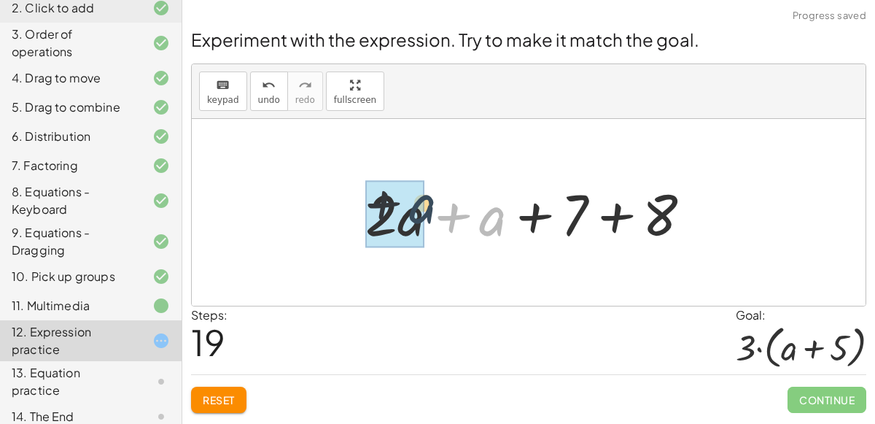
drag, startPoint x: 494, startPoint y: 229, endPoint x: 420, endPoint y: 217, distance: 74.6
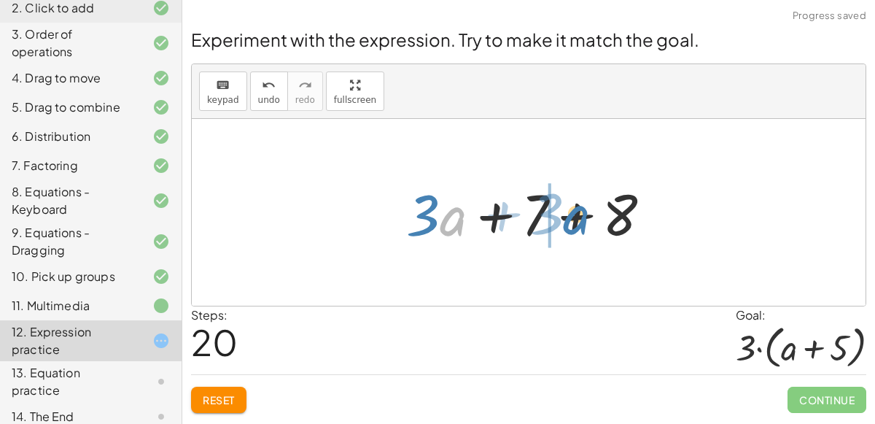
drag, startPoint x: 452, startPoint y: 215, endPoint x: 583, endPoint y: 214, distance: 130.6
click at [583, 214] on div at bounding box center [535, 212] width 272 height 75
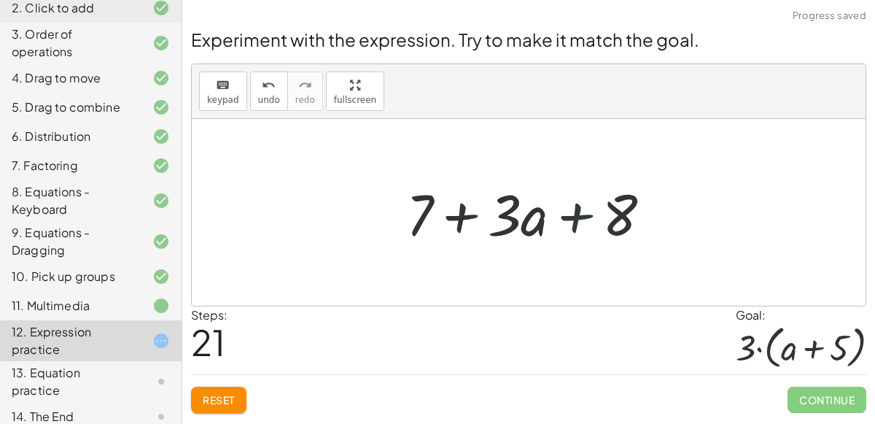
drag, startPoint x: 585, startPoint y: 214, endPoint x: 537, endPoint y: 206, distance: 48.9
click at [537, 206] on div at bounding box center [535, 212] width 272 height 75
click at [577, 207] on div at bounding box center [535, 212] width 272 height 75
drag, startPoint x: 577, startPoint y: 207, endPoint x: 382, endPoint y: 203, distance: 194.8
click at [382, 203] on div "+ · 2 · ( + a + 4 ) − a + · a · ( + 3 − 1 ) + 7 + · 2 · ( + a + 4 ) − a + · ( +…" at bounding box center [529, 212] width 674 height 187
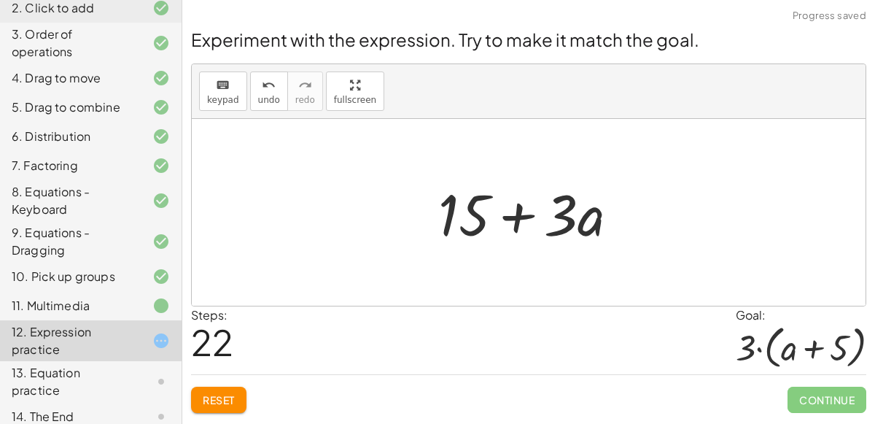
click at [519, 214] on div at bounding box center [534, 212] width 207 height 75
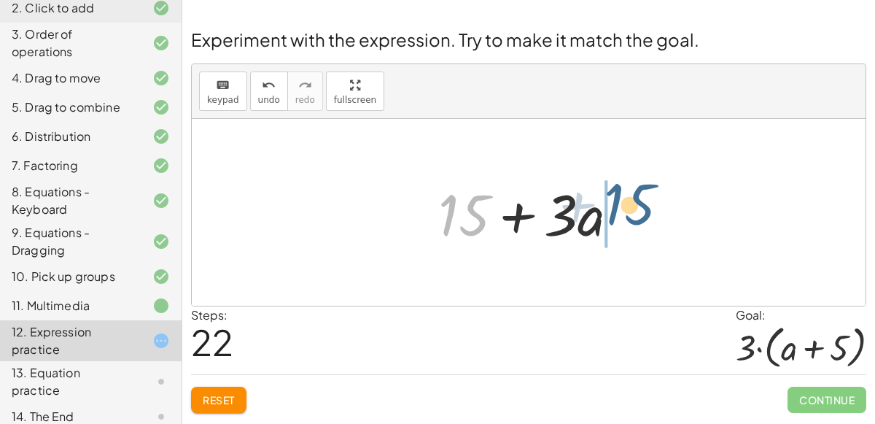
drag, startPoint x: 479, startPoint y: 228, endPoint x: 641, endPoint y: 219, distance: 162.2
click at [641, 219] on div "+ · 2 · ( + a + 4 ) − a + · a · ( + 3 − 1 ) + 7 + · 2 · ( + a + 4 ) − a + · ( +…" at bounding box center [529, 212] width 674 height 187
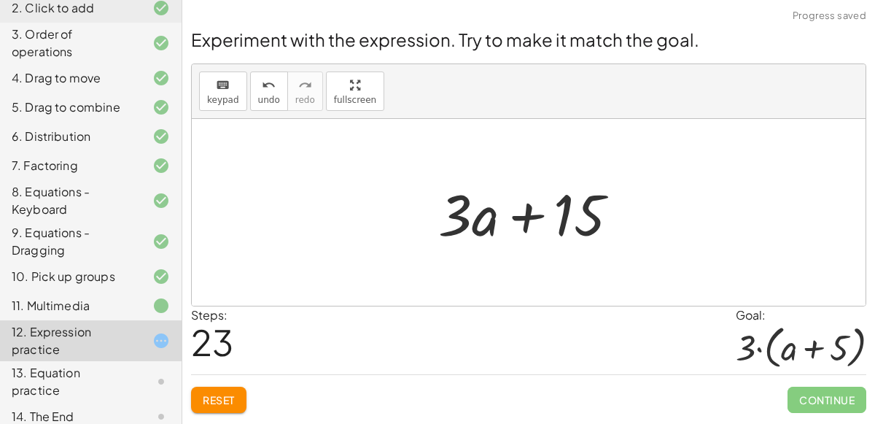
click at [566, 218] on div at bounding box center [534, 212] width 207 height 75
drag, startPoint x: 566, startPoint y: 218, endPoint x: 556, endPoint y: 241, distance: 25.5
click at [556, 241] on div at bounding box center [534, 212] width 207 height 75
drag, startPoint x: 468, startPoint y: 218, endPoint x: 525, endPoint y: 209, distance: 57.6
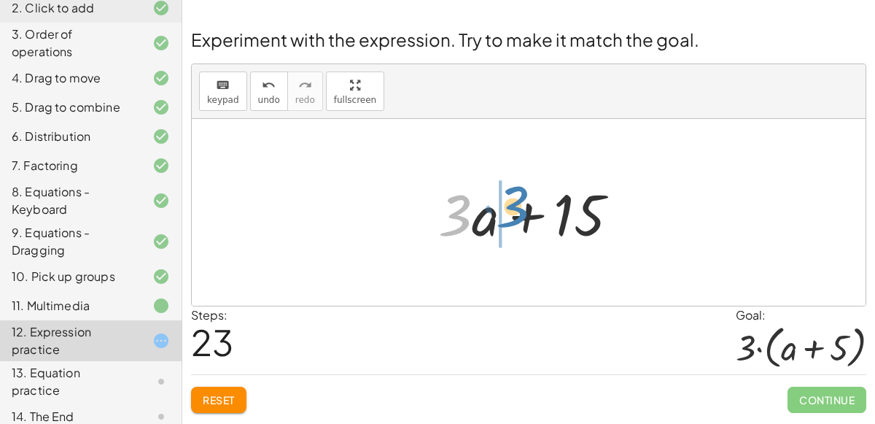
click at [525, 209] on div at bounding box center [534, 212] width 207 height 75
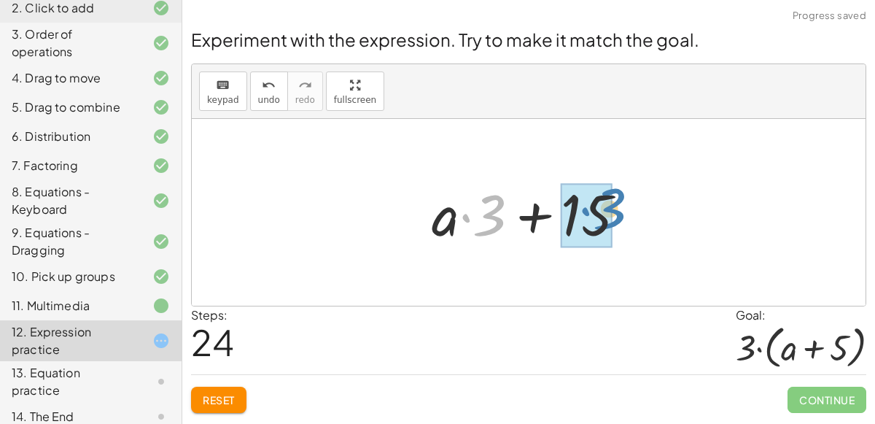
drag, startPoint x: 495, startPoint y: 211, endPoint x: 610, endPoint y: 206, distance: 115.4
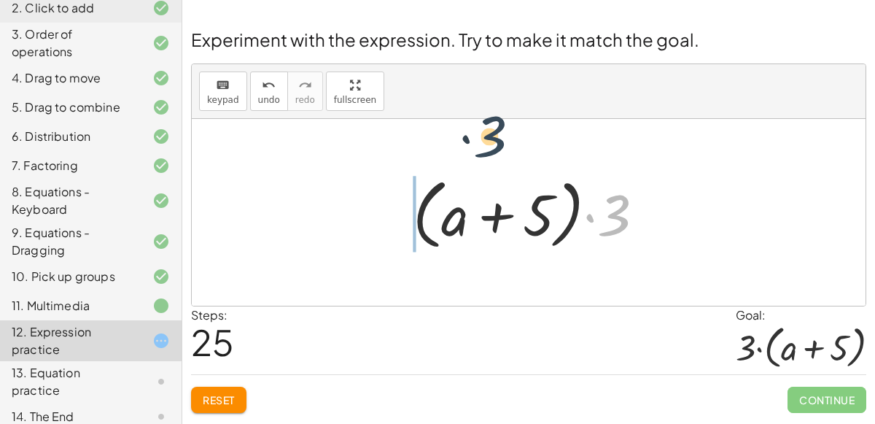
drag, startPoint x: 611, startPoint y: 220, endPoint x: 400, endPoint y: 202, distance: 212.2
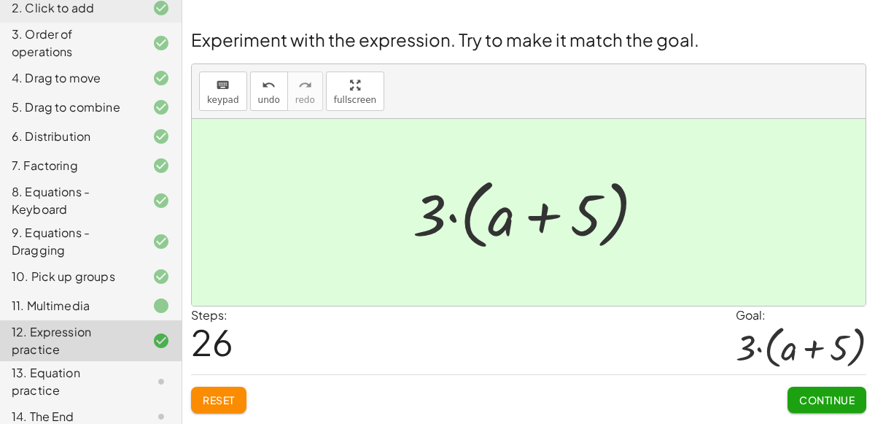
click at [842, 400] on span "Continue" at bounding box center [826, 399] width 55 height 13
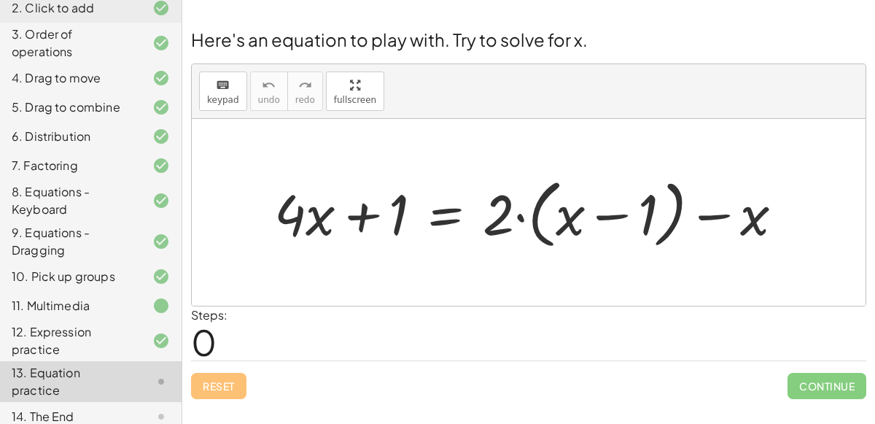
click at [102, 361] on div "11. Multimedia" at bounding box center [91, 381] width 182 height 41
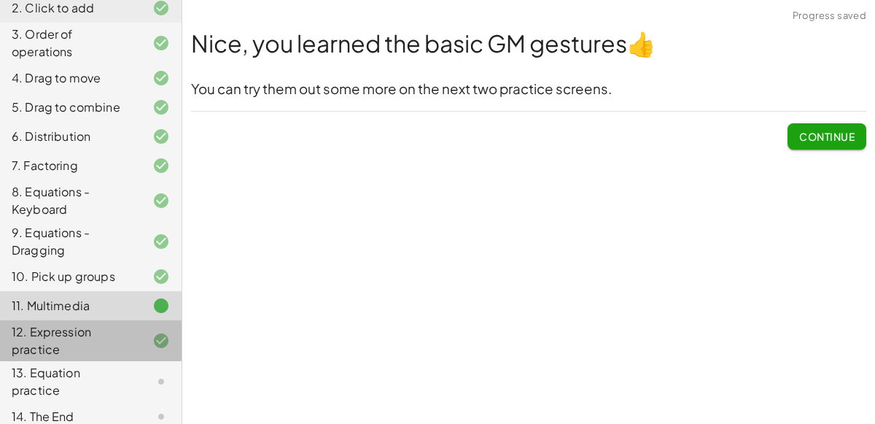
click at [124, 334] on div "12. Expression practice" at bounding box center [70, 340] width 117 height 35
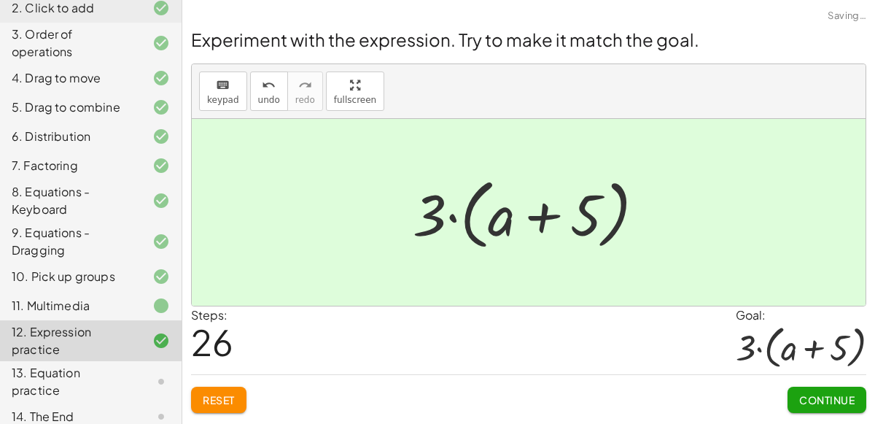
click at [150, 373] on div at bounding box center [149, 382] width 41 height 18
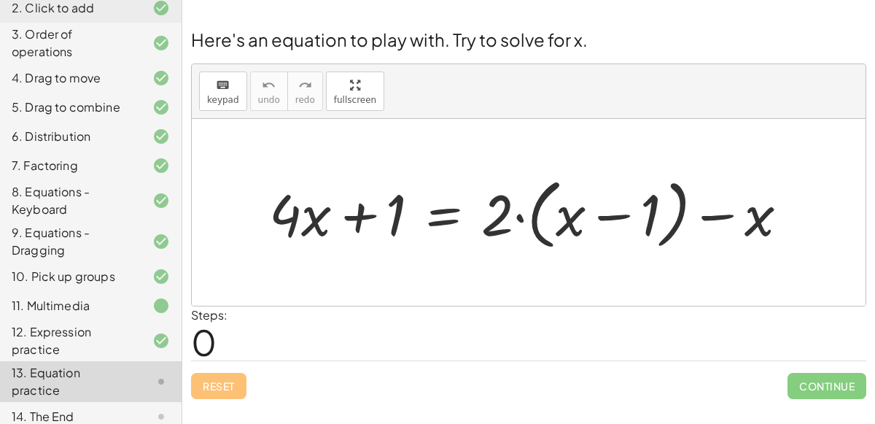
click at [730, 211] on div at bounding box center [535, 213] width 546 height 84
click at [600, 213] on div at bounding box center [535, 213] width 546 height 84
click at [449, 220] on div at bounding box center [535, 213] width 546 height 84
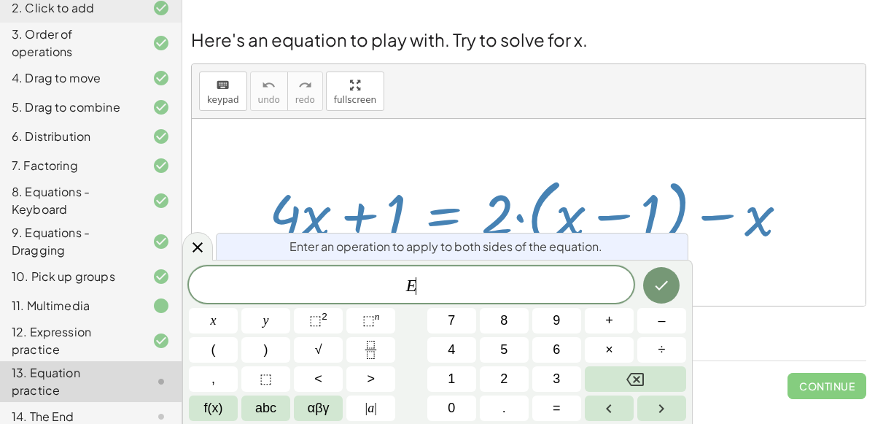
click at [492, 222] on div at bounding box center [535, 213] width 546 height 84
click at [198, 241] on icon at bounding box center [198, 248] width 18 height 18
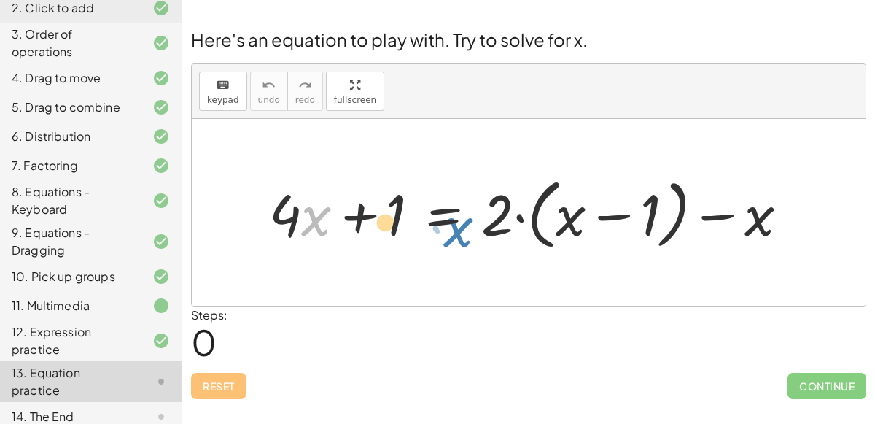
drag, startPoint x: 324, startPoint y: 218, endPoint x: 514, endPoint y: 228, distance: 190.6
click at [514, 228] on div at bounding box center [535, 213] width 546 height 84
drag, startPoint x: 317, startPoint y: 218, endPoint x: 406, endPoint y: 218, distance: 88.3
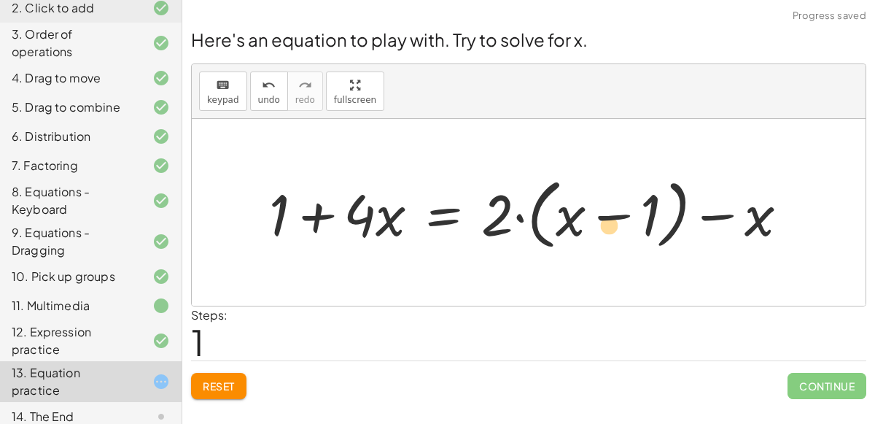
drag, startPoint x: 270, startPoint y: 213, endPoint x: 491, endPoint y: 212, distance: 221.0
click at [491, 212] on div at bounding box center [535, 213] width 546 height 84
drag, startPoint x: 277, startPoint y: 195, endPoint x: 697, endPoint y: 226, distance: 420.5
click at [697, 226] on div at bounding box center [535, 213] width 546 height 84
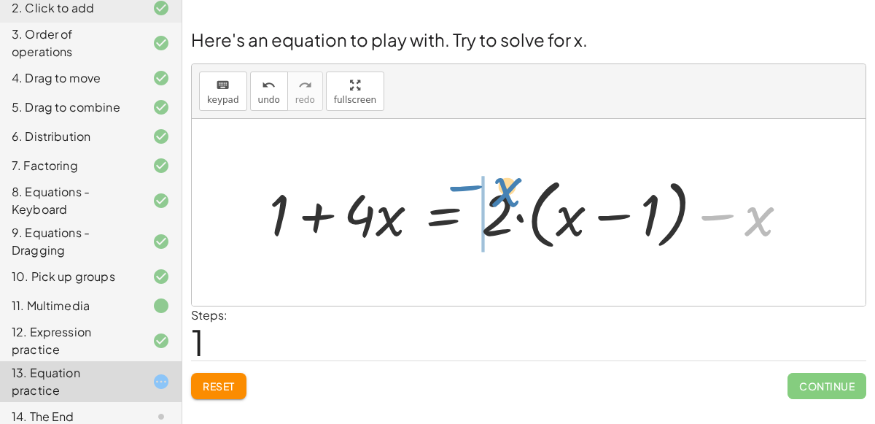
drag, startPoint x: 755, startPoint y: 222, endPoint x: 502, endPoint y: 193, distance: 254.8
click at [502, 193] on div at bounding box center [535, 213] width 546 height 84
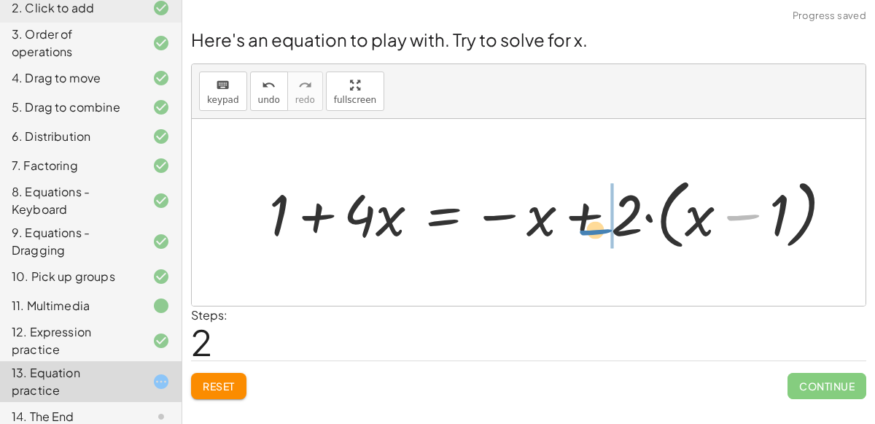
drag, startPoint x: 718, startPoint y: 219, endPoint x: 584, endPoint y: 239, distance: 134.9
click at [584, 239] on div at bounding box center [557, 213] width 590 height 84
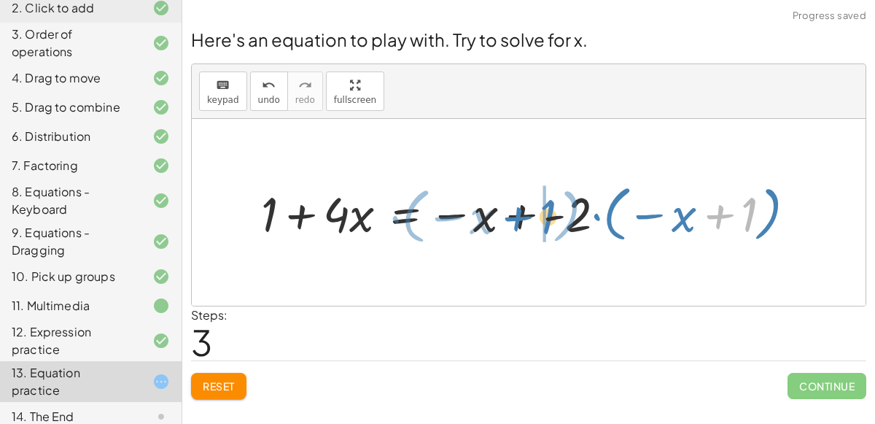
drag, startPoint x: 746, startPoint y: 217, endPoint x: 545, endPoint y: 220, distance: 201.3
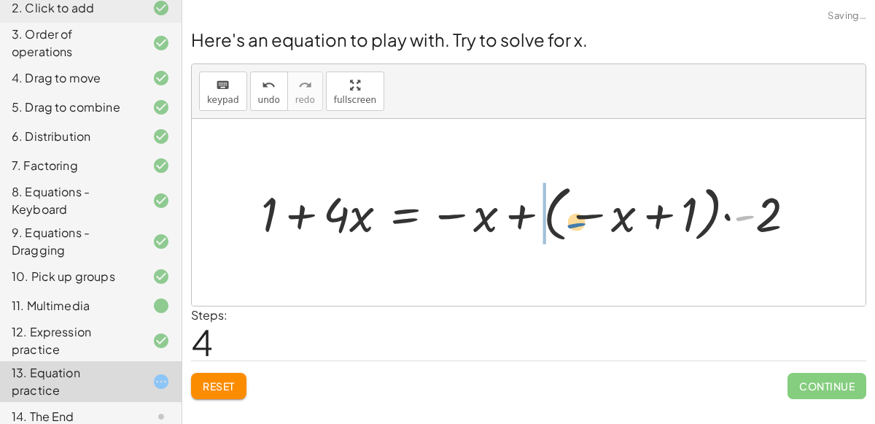
drag, startPoint x: 739, startPoint y: 217, endPoint x: 541, endPoint y: 229, distance: 198.0
drag, startPoint x: 745, startPoint y: 214, endPoint x: 553, endPoint y: 230, distance: 192.4
click at [553, 230] on div at bounding box center [523, 212] width 539 height 68
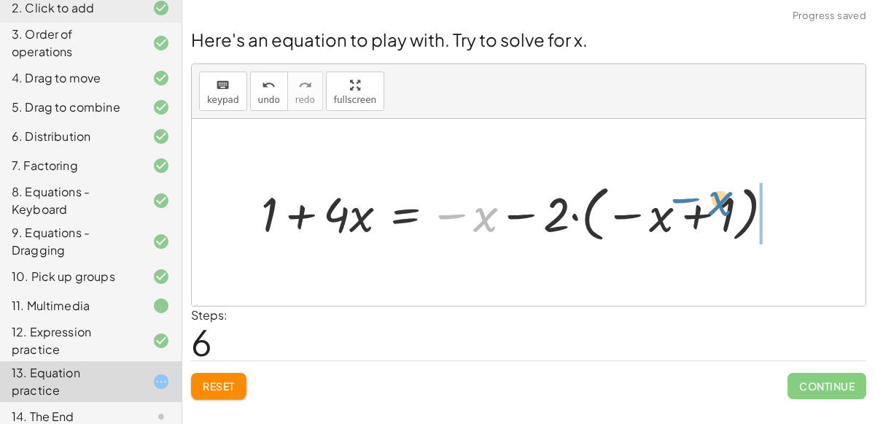
drag, startPoint x: 496, startPoint y: 215, endPoint x: 732, endPoint y: 201, distance: 236.8
click at [732, 201] on div at bounding box center [523, 212] width 539 height 68
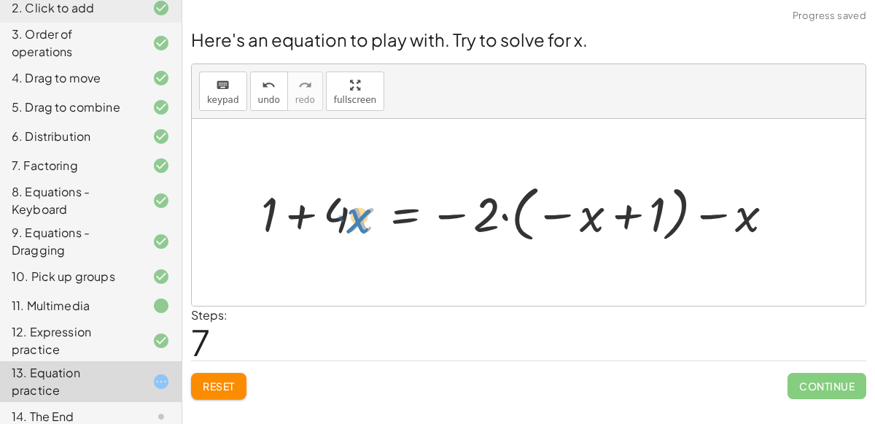
drag, startPoint x: 354, startPoint y: 224, endPoint x: 337, endPoint y: 225, distance: 17.5
click at [337, 225] on div at bounding box center [523, 212] width 539 height 68
drag, startPoint x: 272, startPoint y: 214, endPoint x: 371, endPoint y: 226, distance: 99.9
click at [371, 226] on div at bounding box center [523, 212] width 539 height 68
click at [407, 207] on div at bounding box center [523, 212] width 539 height 68
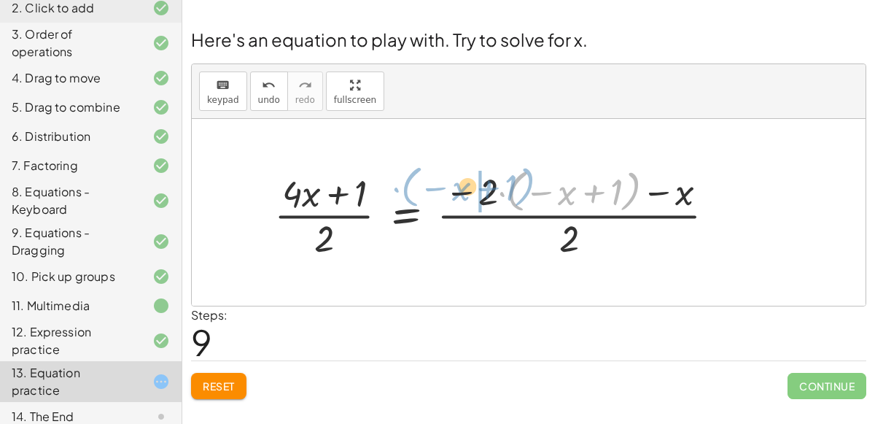
drag, startPoint x: 508, startPoint y: 190, endPoint x: 394, endPoint y: 187, distance: 114.5
click at [394, 187] on div at bounding box center [501, 212] width 468 height 98
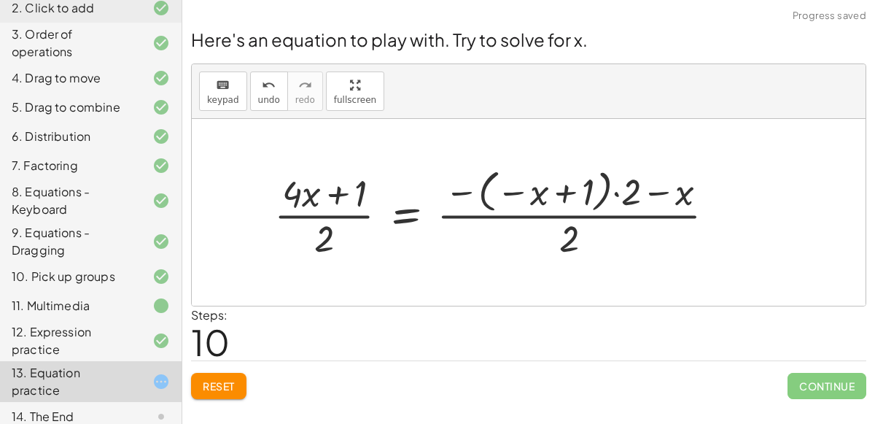
click at [462, 190] on div at bounding box center [501, 212] width 468 height 98
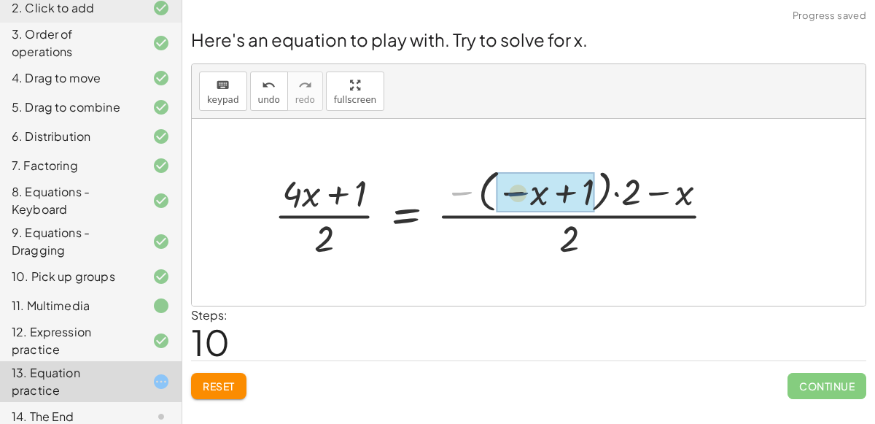
drag, startPoint x: 459, startPoint y: 192, endPoint x: 491, endPoint y: 191, distance: 32.1
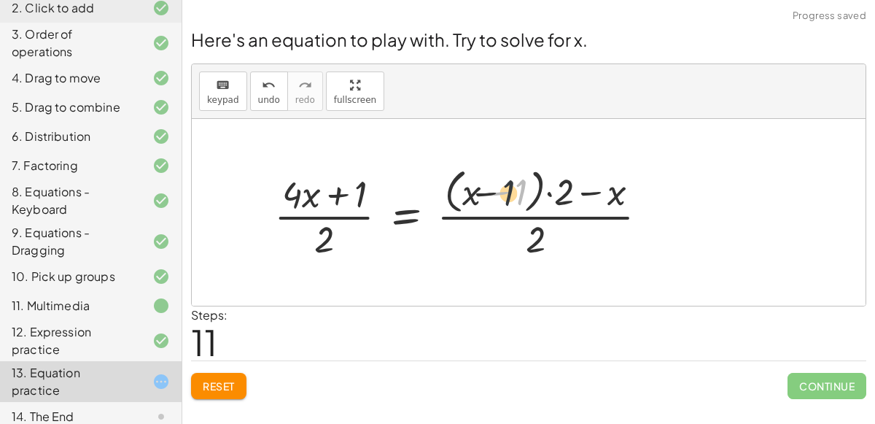
drag, startPoint x: 519, startPoint y: 193, endPoint x: 481, endPoint y: 194, distance: 38.0
click at [481, 194] on div at bounding box center [467, 212] width 400 height 99
drag, startPoint x: 502, startPoint y: 195, endPoint x: 548, endPoint y: 201, distance: 46.3
click at [548, 201] on div at bounding box center [467, 212] width 400 height 99
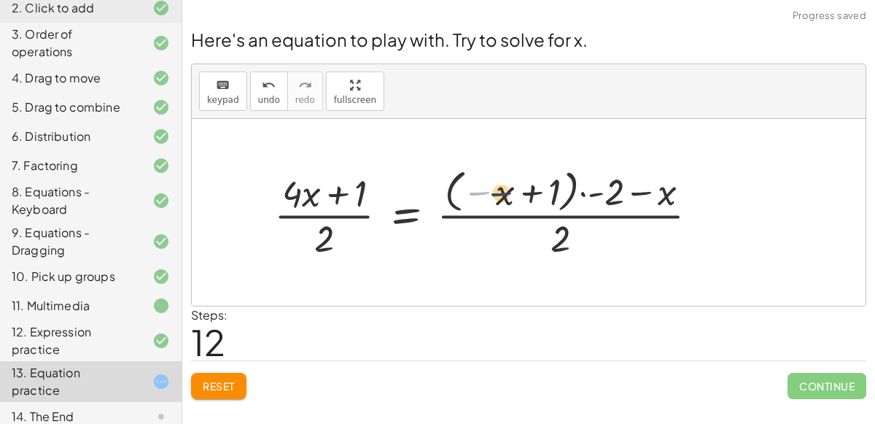
drag, startPoint x: 486, startPoint y: 193, endPoint x: 535, endPoint y: 195, distance: 48.9
click at [535, 195] on div at bounding box center [492, 212] width 450 height 98
drag, startPoint x: 485, startPoint y: 192, endPoint x: 605, endPoint y: 193, distance: 119.6
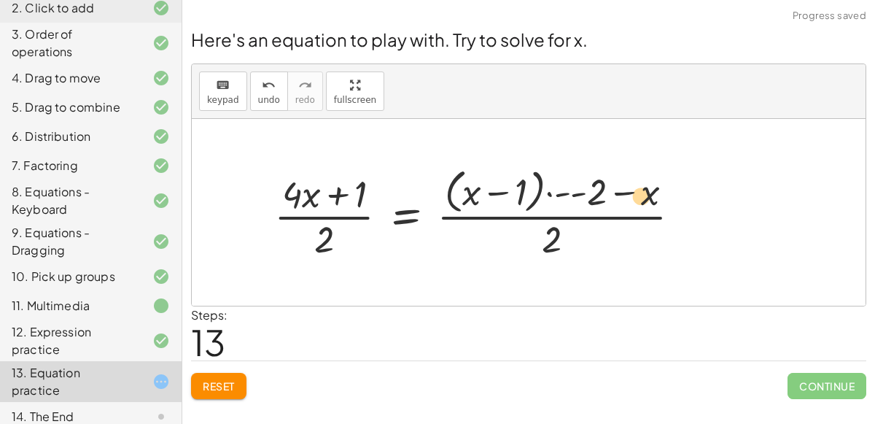
drag, startPoint x: 635, startPoint y: 192, endPoint x: 659, endPoint y: 194, distance: 24.2
click at [659, 194] on div at bounding box center [483, 212] width 433 height 99
drag, startPoint x: 651, startPoint y: 194, endPoint x: 571, endPoint y: 211, distance: 81.3
click at [571, 211] on div at bounding box center [483, 212] width 433 height 99
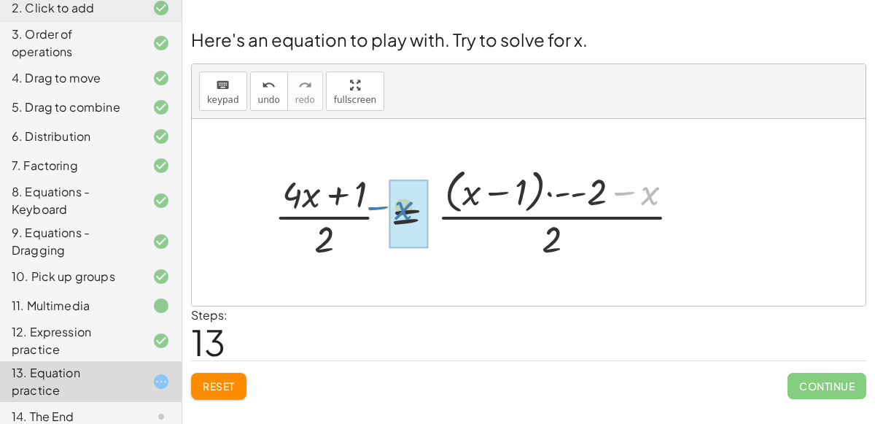
drag, startPoint x: 659, startPoint y: 197, endPoint x: 395, endPoint y: 205, distance: 264.2
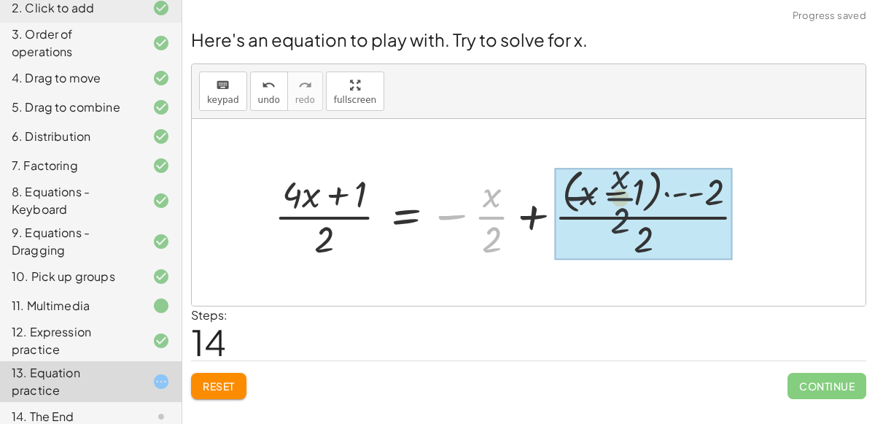
drag, startPoint x: 487, startPoint y: 219, endPoint x: 676, endPoint y: 200, distance: 189.9
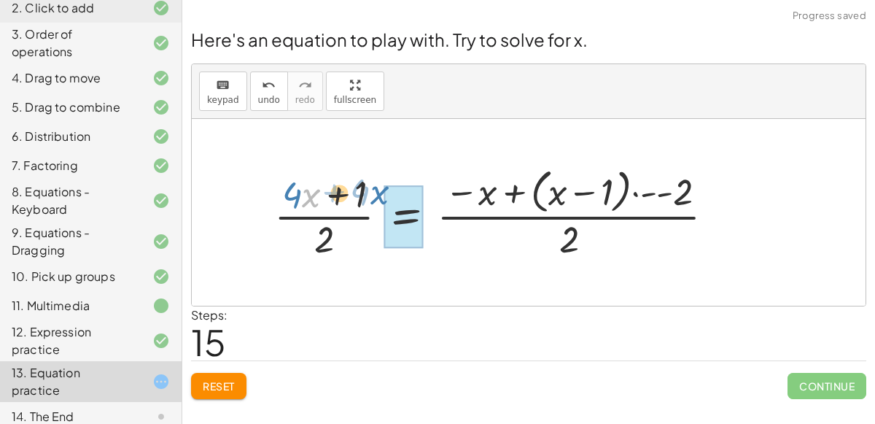
drag, startPoint x: 303, startPoint y: 207, endPoint x: 543, endPoint y: 201, distance: 239.3
click at [543, 201] on div at bounding box center [500, 212] width 467 height 99
drag, startPoint x: 314, startPoint y: 187, endPoint x: 403, endPoint y: 213, distance: 93.5
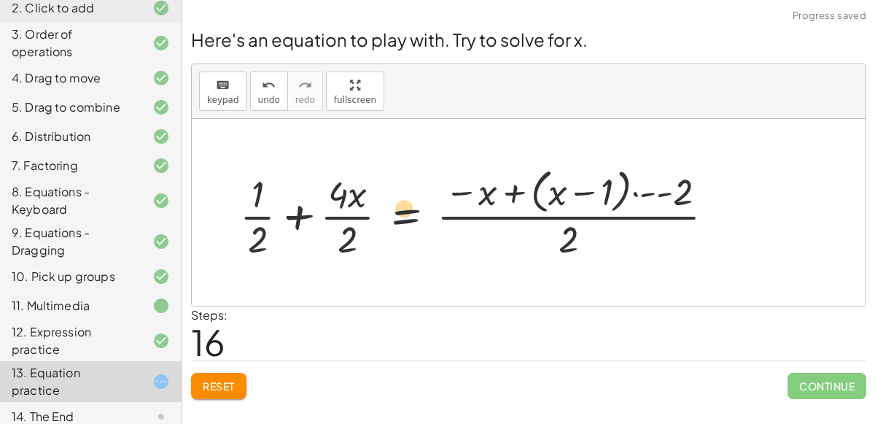
drag, startPoint x: 346, startPoint y: 197, endPoint x: 413, endPoint y: 211, distance: 68.5
click at [413, 211] on div at bounding box center [483, 212] width 501 height 99
drag, startPoint x: 356, startPoint y: 191, endPoint x: 373, endPoint y: 209, distance: 24.2
click at [373, 209] on div at bounding box center [483, 212] width 501 height 99
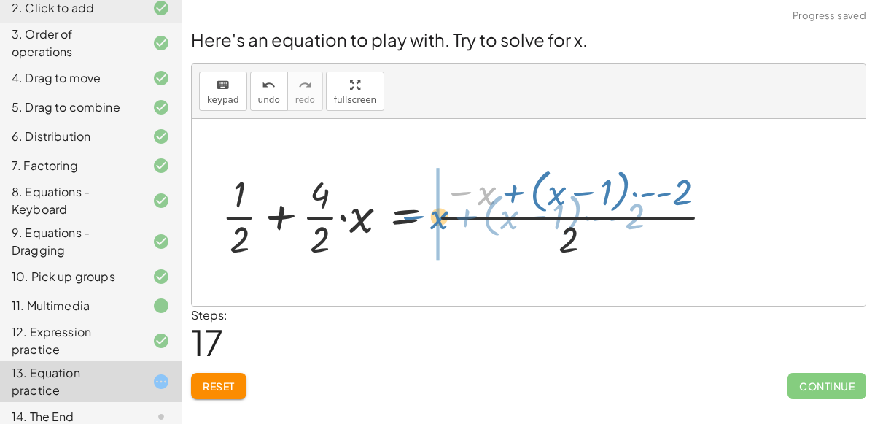
drag, startPoint x: 480, startPoint y: 190, endPoint x: 433, endPoint y: 214, distance: 53.2
click at [433, 214] on div at bounding box center [473, 212] width 519 height 99
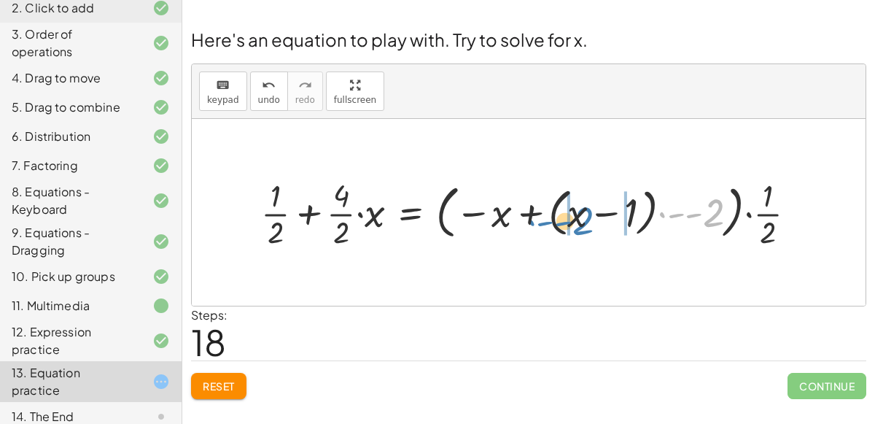
drag, startPoint x: 698, startPoint y: 216, endPoint x: 411, endPoint y: 192, distance: 288.4
click at [411, 192] on div at bounding box center [535, 213] width 562 height 78
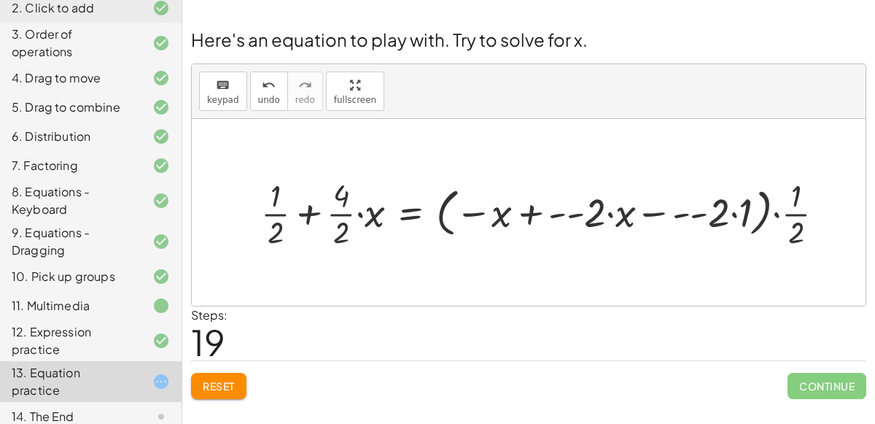
click at [203, 386] on span "Reset" at bounding box center [219, 385] width 32 height 13
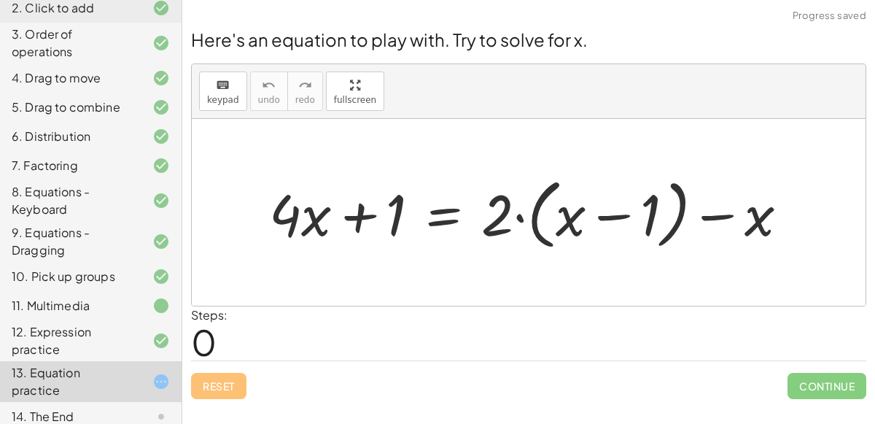
click at [292, 216] on div at bounding box center [535, 213] width 546 height 84
drag, startPoint x: 309, startPoint y: 222, endPoint x: 281, endPoint y: 222, distance: 27.7
click at [281, 222] on div at bounding box center [535, 213] width 546 height 84
drag, startPoint x: 281, startPoint y: 221, endPoint x: 386, endPoint y: 225, distance: 105.1
click at [386, 225] on div at bounding box center [535, 213] width 546 height 84
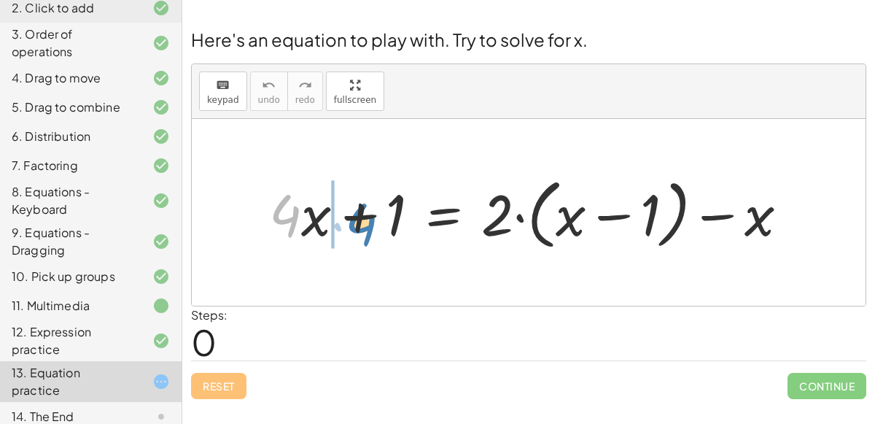
drag, startPoint x: 289, startPoint y: 216, endPoint x: 393, endPoint y: 229, distance: 105.1
click at [393, 229] on div at bounding box center [535, 213] width 546 height 84
drag, startPoint x: 291, startPoint y: 212, endPoint x: 338, endPoint y: 215, distance: 46.8
click at [338, 215] on div at bounding box center [535, 213] width 546 height 84
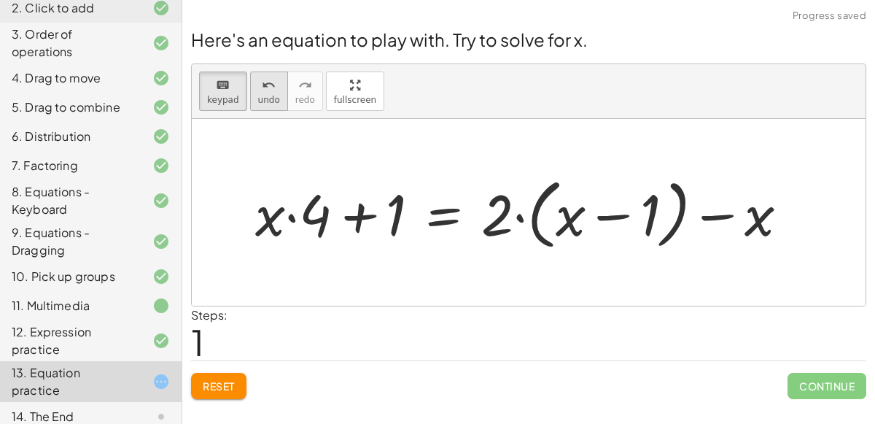
drag, startPoint x: 233, startPoint y: 98, endPoint x: 252, endPoint y: 101, distance: 19.2
click at [252, 101] on div "keyboard keypad undo undo redo redo fullscreen Edit expressions" at bounding box center [529, 91] width 674 height 55
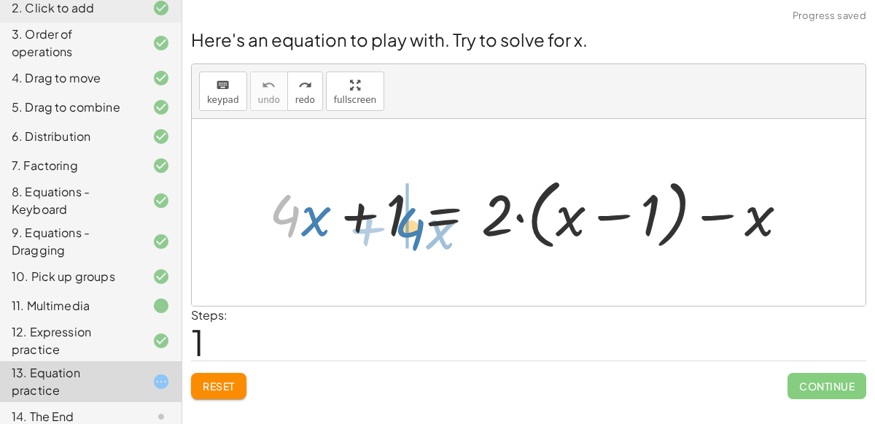
drag, startPoint x: 292, startPoint y: 203, endPoint x: 418, endPoint y: 215, distance: 126.7
click at [418, 215] on div at bounding box center [535, 213] width 546 height 84
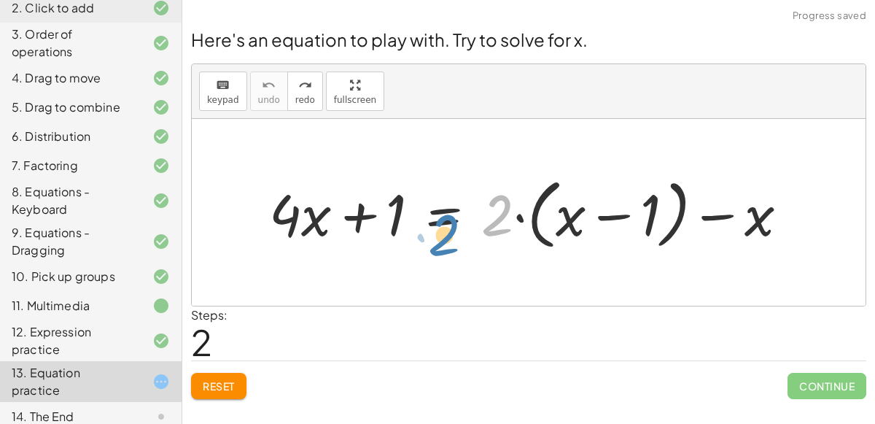
drag, startPoint x: 489, startPoint y: 223, endPoint x: 594, endPoint y: 260, distance: 110.5
click at [594, 260] on div "· 2 + · 4 · x + 1 = + · 2 · ( + x − 1 ) − x" at bounding box center [529, 212] width 674 height 187
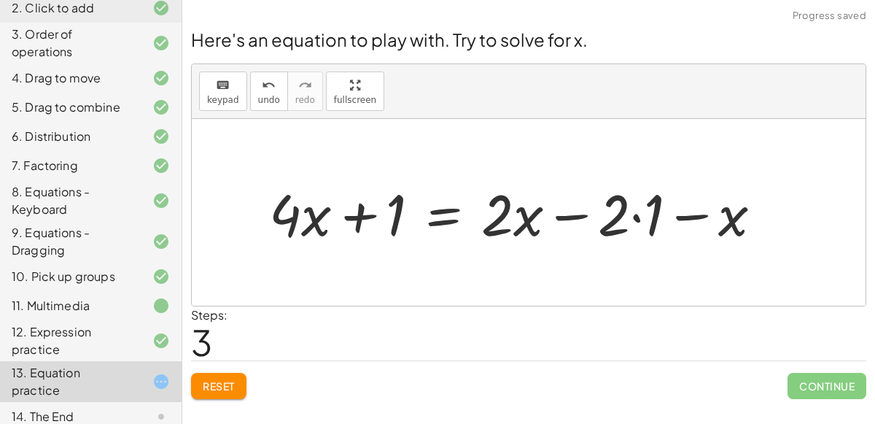
click at [633, 219] on div at bounding box center [521, 212] width 519 height 75
click at [699, 215] on div at bounding box center [505, 212] width 486 height 75
click at [650, 219] on div at bounding box center [505, 212] width 486 height 75
click at [559, 216] on div at bounding box center [505, 212] width 486 height 75
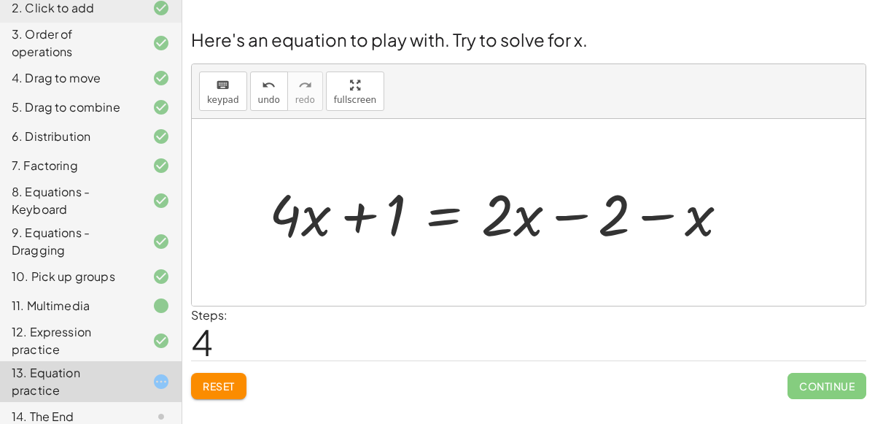
click at [427, 212] on div at bounding box center [505, 212] width 486 height 75
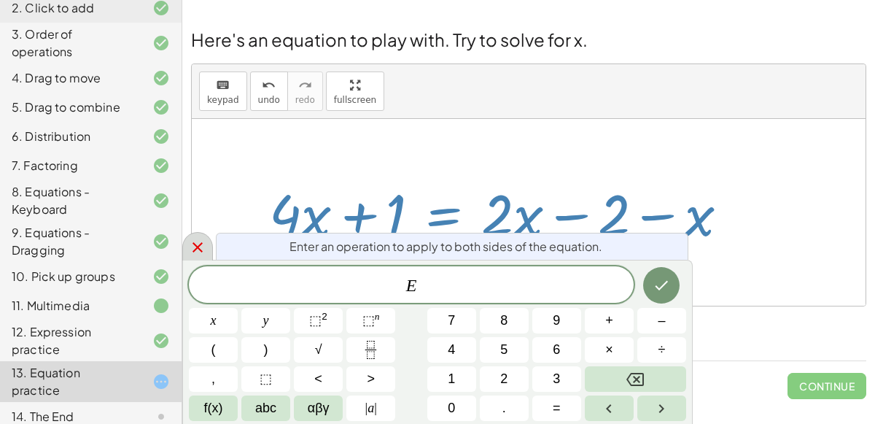
click at [193, 241] on icon at bounding box center [198, 248] width 18 height 18
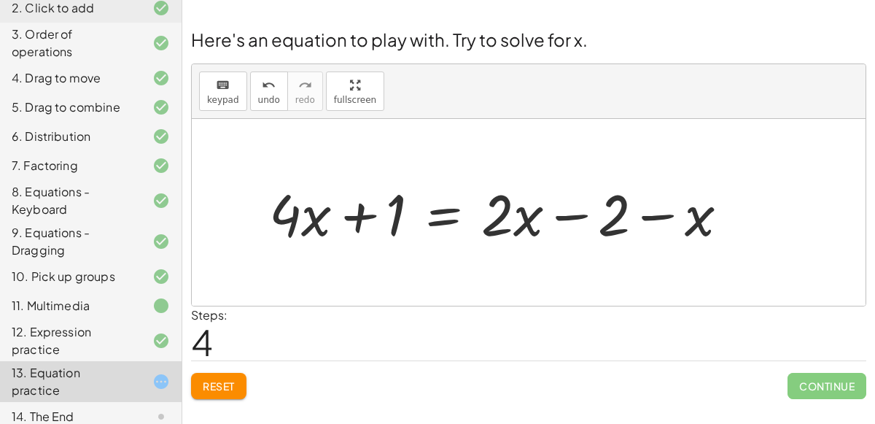
click at [346, 219] on div at bounding box center [505, 212] width 486 height 75
drag, startPoint x: 384, startPoint y: 211, endPoint x: 284, endPoint y: 227, distance: 101.9
click at [284, 227] on div at bounding box center [505, 212] width 486 height 75
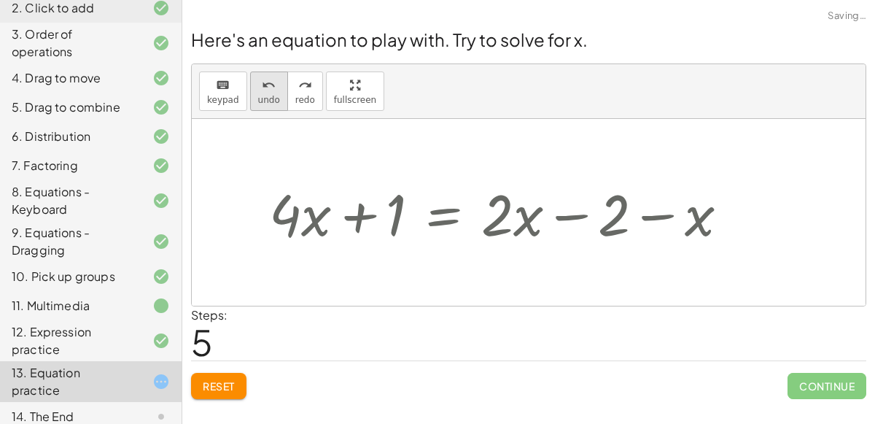
click at [263, 104] on button "undo undo" at bounding box center [269, 90] width 38 height 39
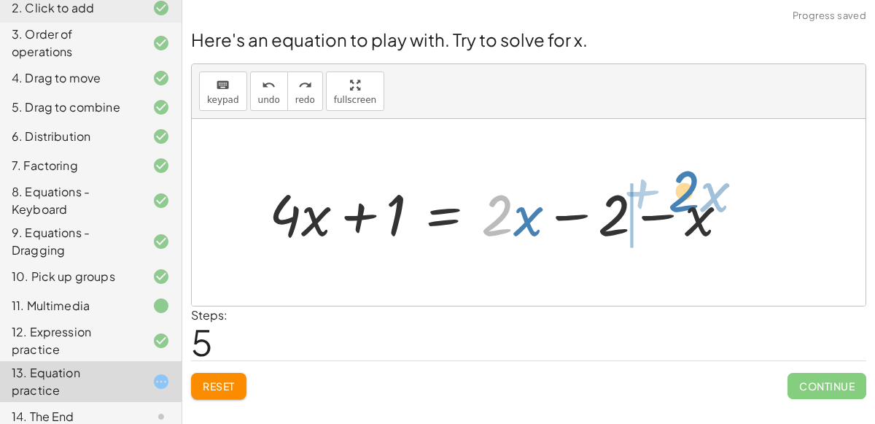
drag, startPoint x: 492, startPoint y: 211, endPoint x: 681, endPoint y: 186, distance: 190.5
click at [681, 186] on div at bounding box center [505, 212] width 486 height 75
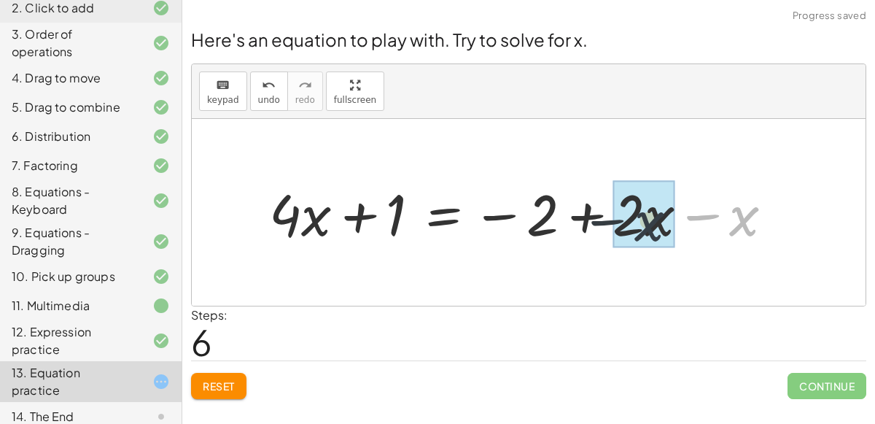
drag, startPoint x: 740, startPoint y: 211, endPoint x: 627, endPoint y: 214, distance: 113.1
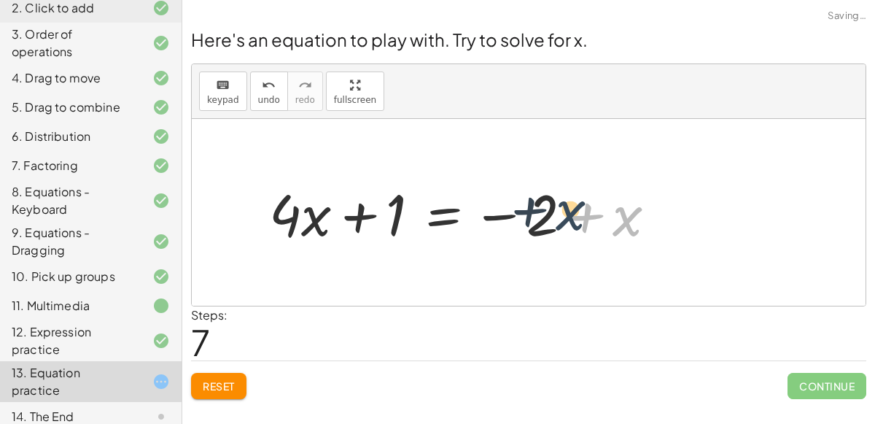
drag, startPoint x: 623, startPoint y: 217, endPoint x: 563, endPoint y: 212, distance: 60.1
click at [563, 212] on div at bounding box center [469, 212] width 414 height 75
drag, startPoint x: 608, startPoint y: 214, endPoint x: 502, endPoint y: 198, distance: 107.8
click at [502, 198] on div at bounding box center [469, 212] width 414 height 75
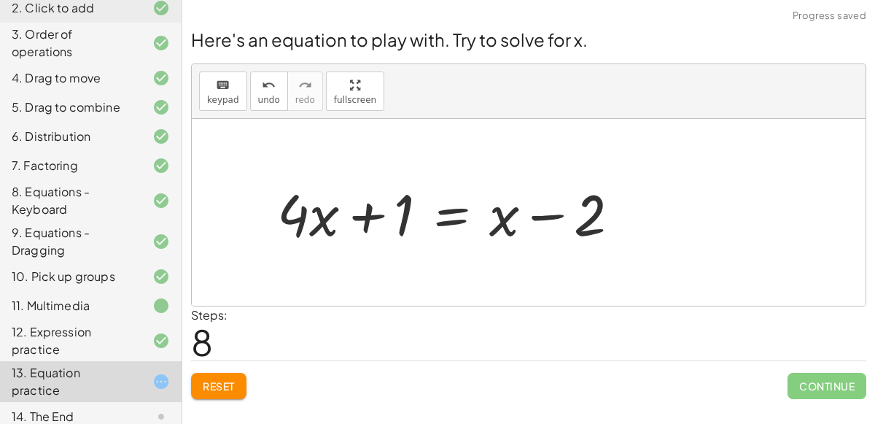
click at [547, 209] on div at bounding box center [454, 212] width 369 height 75
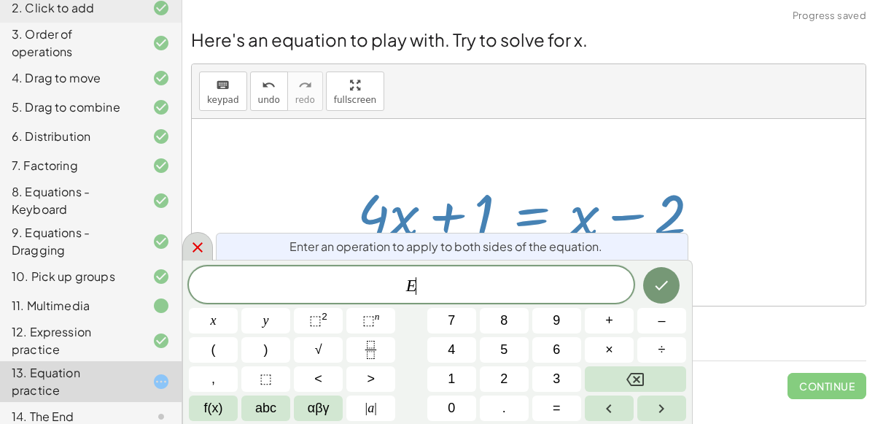
click at [194, 250] on icon at bounding box center [198, 247] width 10 height 10
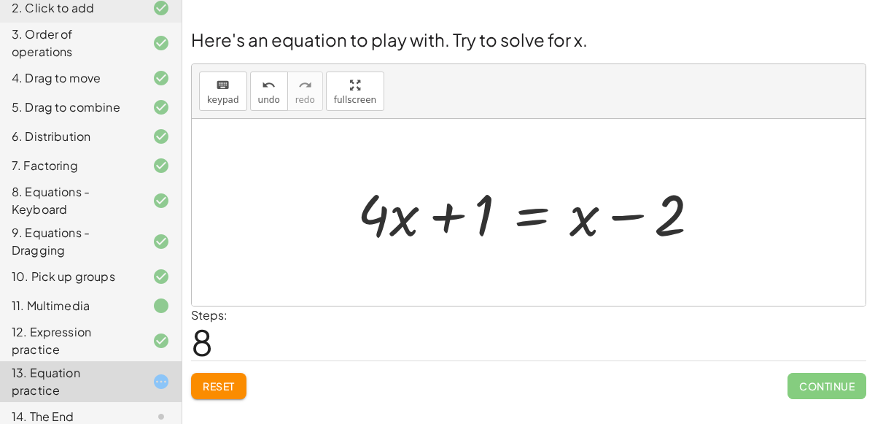
click at [619, 221] on div at bounding box center [534, 212] width 369 height 75
click at [451, 223] on div at bounding box center [534, 212] width 369 height 75
click at [449, 223] on div at bounding box center [534, 212] width 369 height 75
click at [415, 224] on div at bounding box center [534, 212] width 369 height 75
drag, startPoint x: 408, startPoint y: 219, endPoint x: 671, endPoint y: 243, distance: 264.4
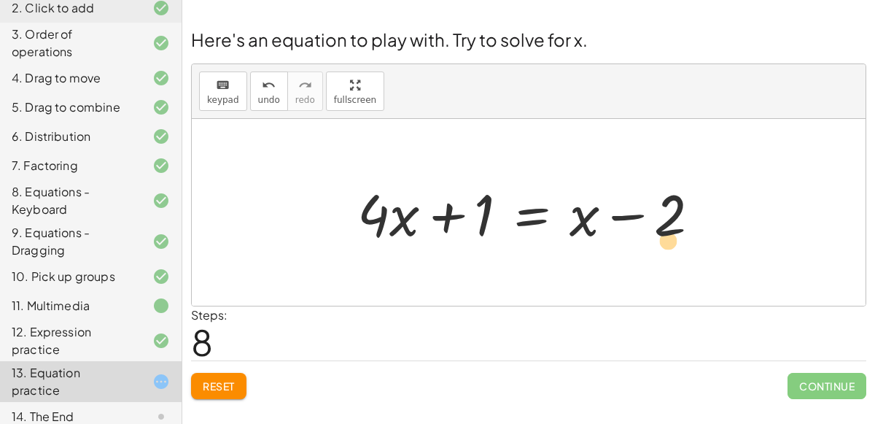
click at [671, 243] on div at bounding box center [534, 212] width 369 height 75
click at [627, 220] on div at bounding box center [534, 212] width 369 height 75
drag, startPoint x: 586, startPoint y: 220, endPoint x: 718, endPoint y: 230, distance: 131.7
click at [718, 230] on div at bounding box center [534, 212] width 369 height 75
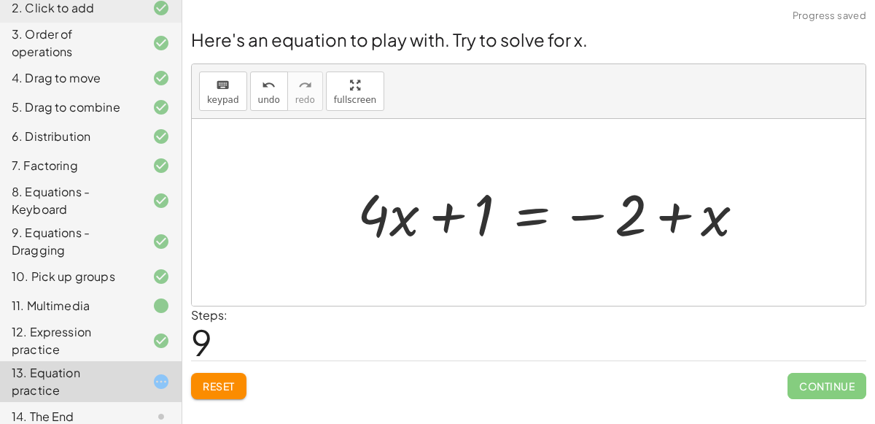
click at [541, 212] on div at bounding box center [557, 212] width 414 height 75
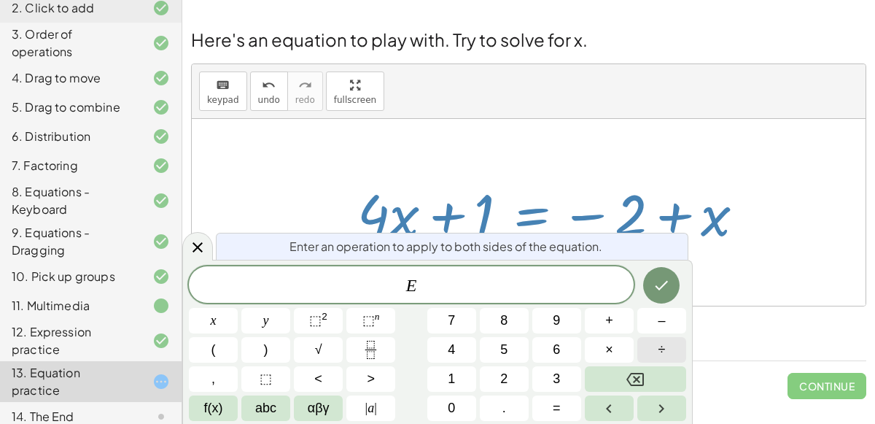
click at [664, 349] on span "÷" at bounding box center [662, 350] width 7 height 20
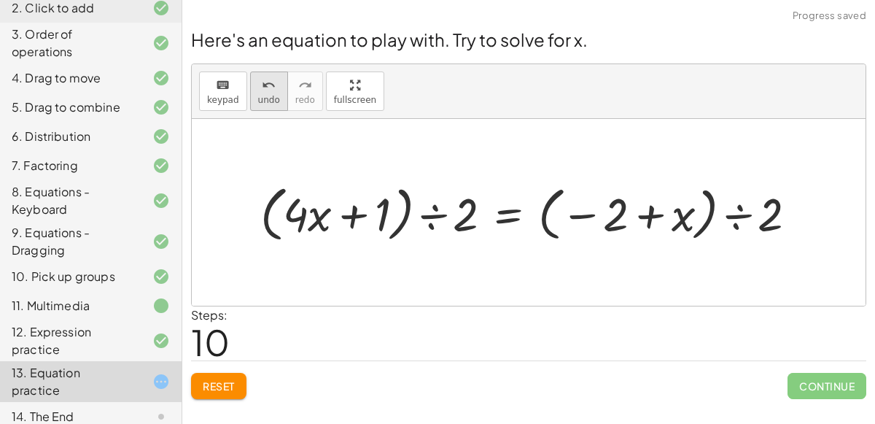
click at [268, 95] on span "undo" at bounding box center [269, 100] width 22 height 10
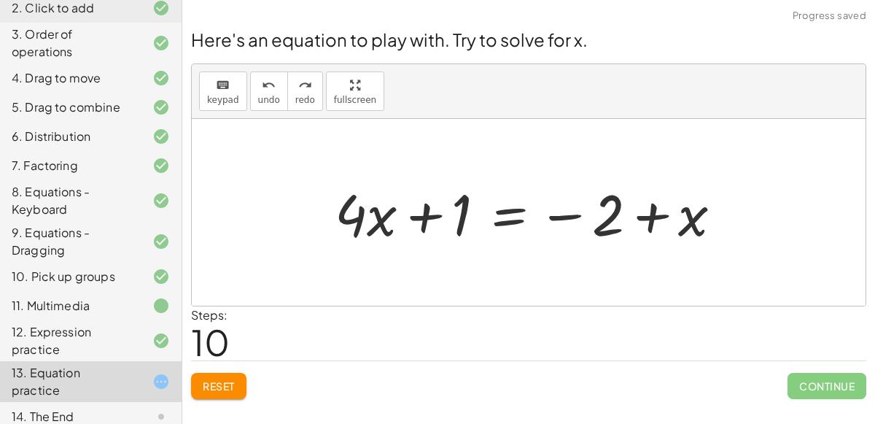
drag, startPoint x: 313, startPoint y: 217, endPoint x: 554, endPoint y: 193, distance: 242.7
click at [554, 193] on div "+ · 4 · x + 1 = + · 2 · ( + x − 1 ) − x + · 4 · x + 1 = + · 2 · x − · 2 · 1 − x…" at bounding box center [529, 212] width 432 height 82
click at [421, 202] on div at bounding box center [534, 212] width 414 height 75
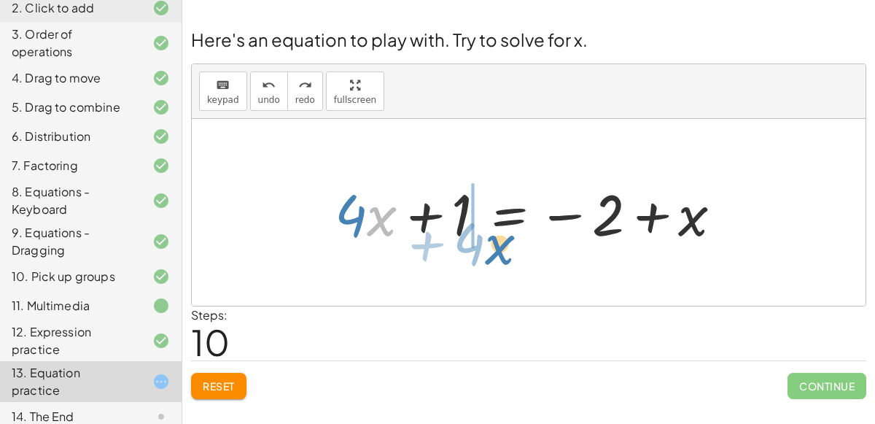
drag, startPoint x: 382, startPoint y: 206, endPoint x: 500, endPoint y: 233, distance: 121.2
click at [500, 233] on div at bounding box center [534, 212] width 414 height 75
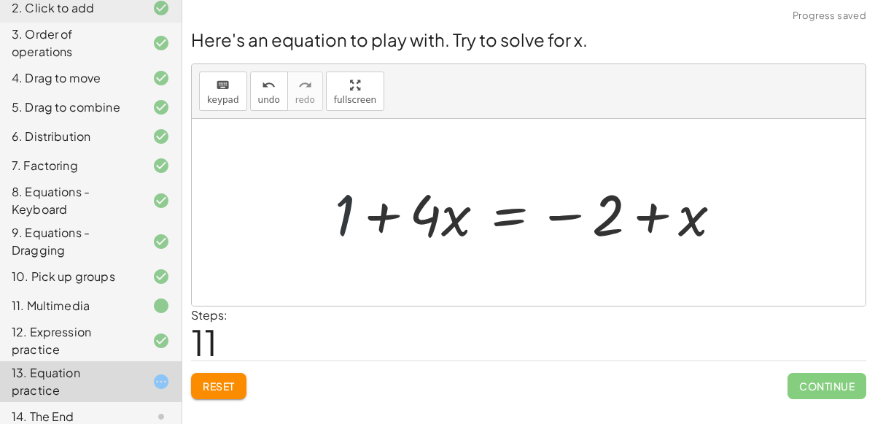
drag, startPoint x: 354, startPoint y: 212, endPoint x: 410, endPoint y: 219, distance: 56.5
click at [410, 219] on div at bounding box center [534, 212] width 414 height 75
drag, startPoint x: 349, startPoint y: 201, endPoint x: 446, endPoint y: 216, distance: 98.1
click at [446, 216] on div at bounding box center [534, 212] width 414 height 75
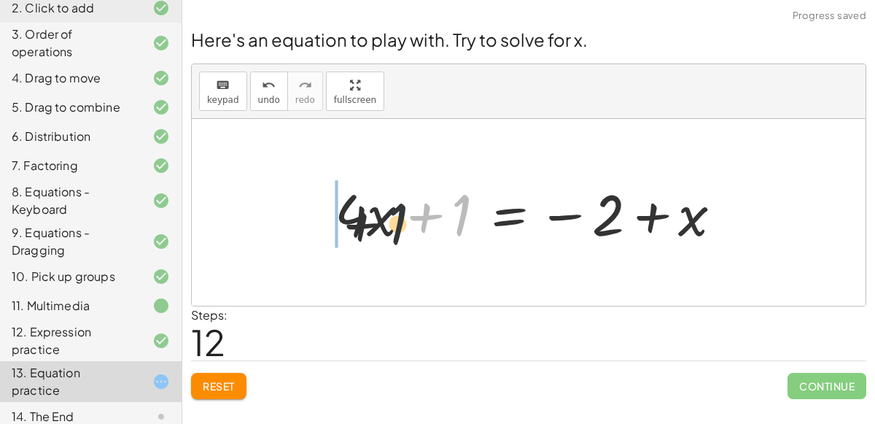
drag, startPoint x: 458, startPoint y: 220, endPoint x: 336, endPoint y: 230, distance: 122.2
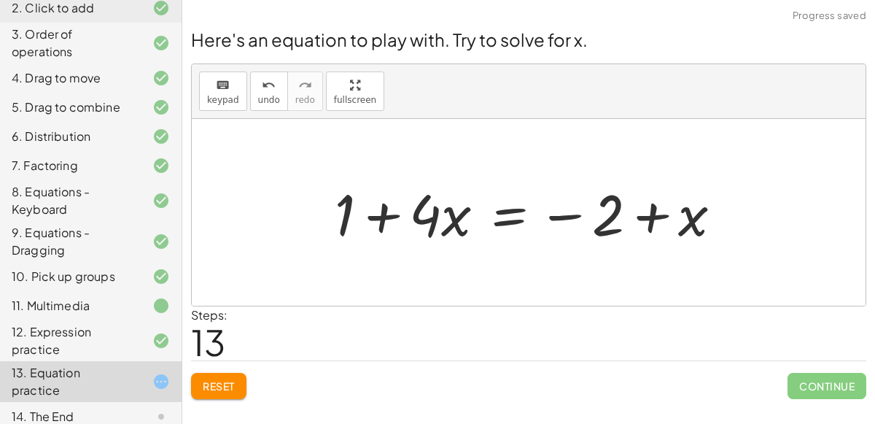
click at [234, 373] on button "Reset" at bounding box center [218, 386] width 55 height 26
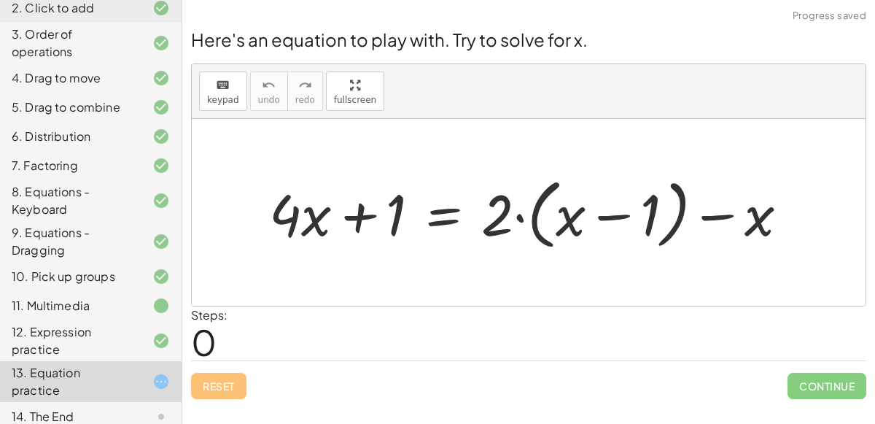
drag, startPoint x: 239, startPoint y: 211, endPoint x: 873, endPoint y: 206, distance: 633.8
click at [0, 0] on div "Here's an equation to play with. Try to solve for x. keyboard keypad undo undo …" at bounding box center [0, 0] width 0 height 0
click at [202, 98] on button "keyboard keypad" at bounding box center [223, 90] width 48 height 39
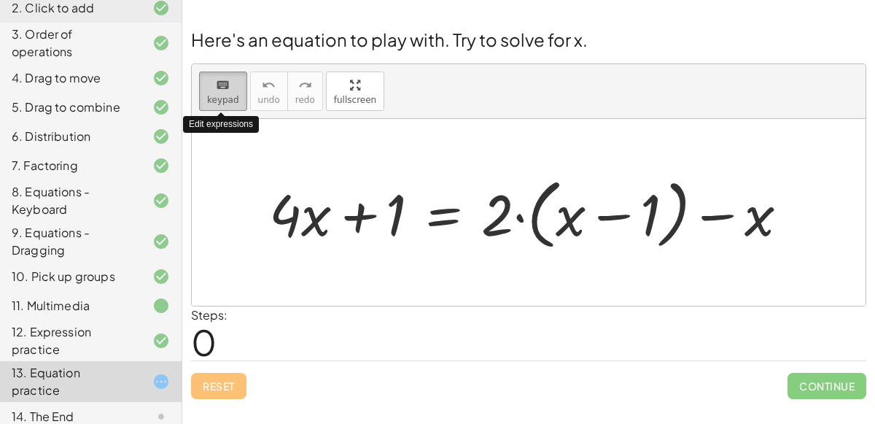
click at [202, 98] on button "keyboard keypad" at bounding box center [223, 90] width 48 height 39
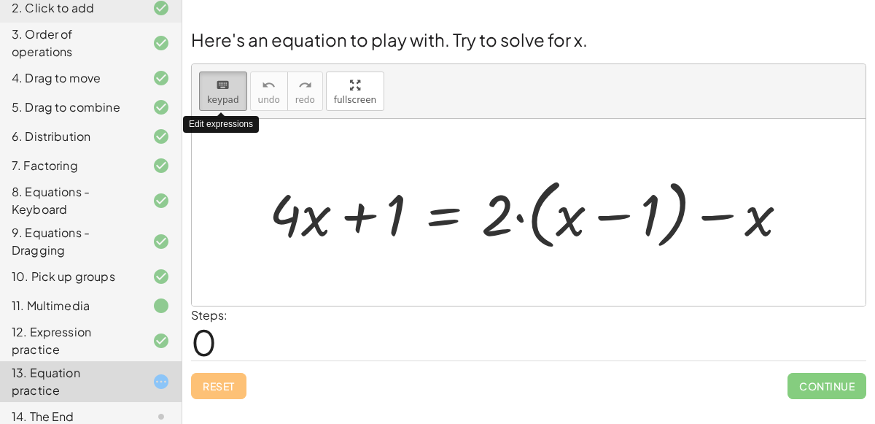
click at [202, 98] on button "keyboard keypad" at bounding box center [223, 90] width 48 height 39
click at [98, 408] on div "14. The End" at bounding box center [70, 417] width 117 height 18
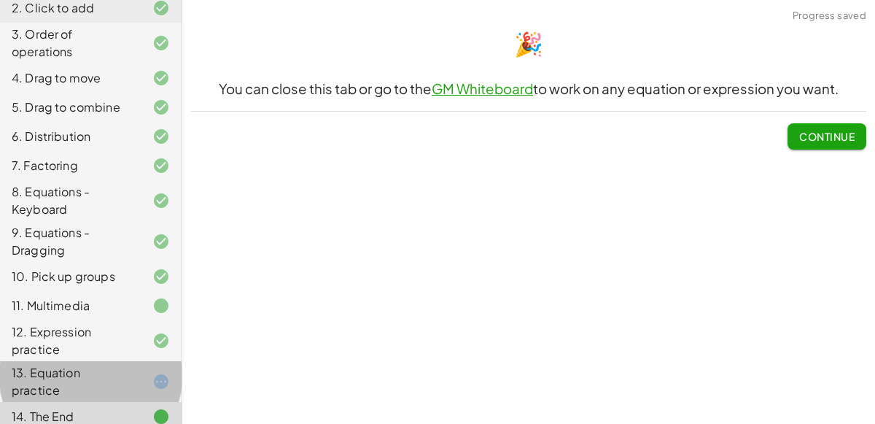
click at [171, 361] on div "13. Equation practice" at bounding box center [91, 381] width 182 height 41
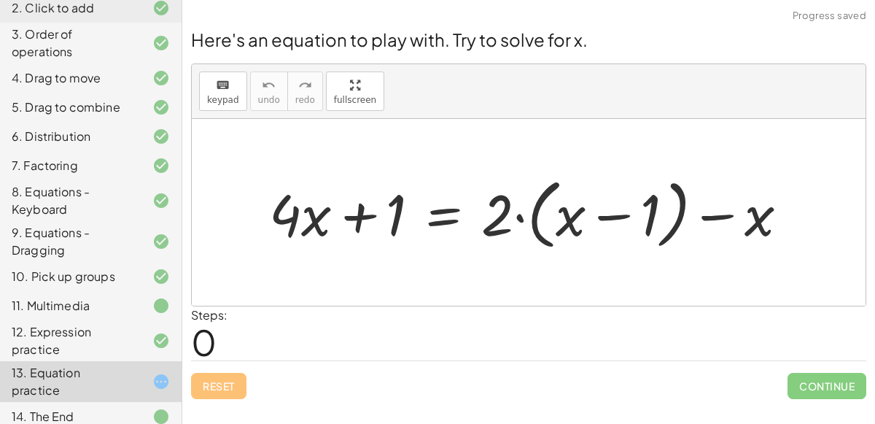
click at [138, 408] on div at bounding box center [149, 417] width 41 height 18
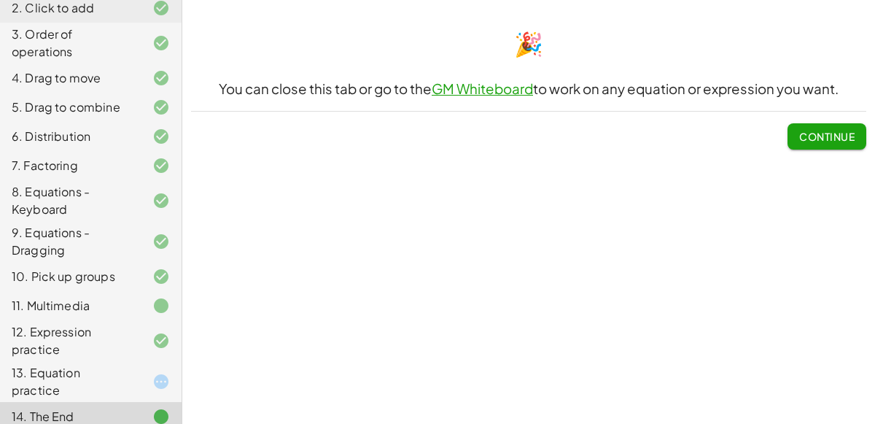
click at [134, 379] on div at bounding box center [149, 382] width 41 height 18
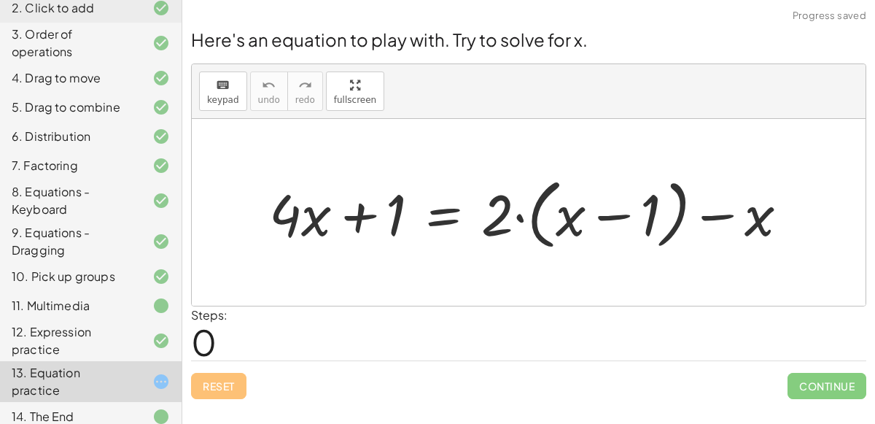
click at [570, 219] on div at bounding box center [535, 213] width 546 height 84
click at [486, 215] on div at bounding box center [535, 213] width 546 height 84
click at [500, 222] on div at bounding box center [535, 213] width 546 height 84
drag, startPoint x: 500, startPoint y: 222, endPoint x: 670, endPoint y: 212, distance: 171.0
click at [670, 212] on div at bounding box center [535, 213] width 546 height 84
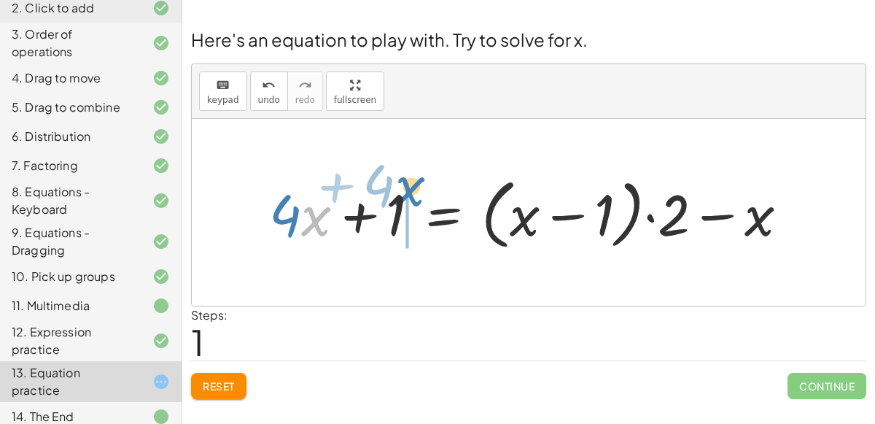
drag, startPoint x: 317, startPoint y: 217, endPoint x: 408, endPoint y: 192, distance: 94.0
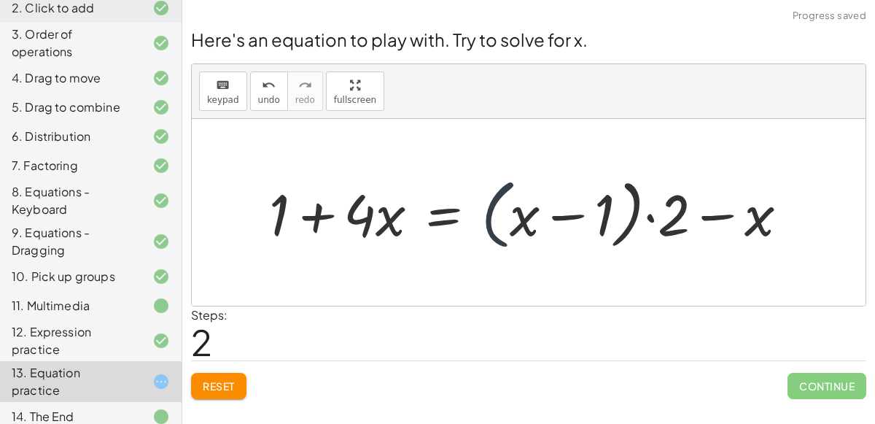
drag, startPoint x: 493, startPoint y: 209, endPoint x: 185, endPoint y: 236, distance: 309.7
click at [0, 0] on div "Here's an equation to play with. Try to solve for x. keyboard keypad undo undo …" at bounding box center [0, 0] width 0 height 0
click at [464, 220] on div at bounding box center [535, 213] width 546 height 84
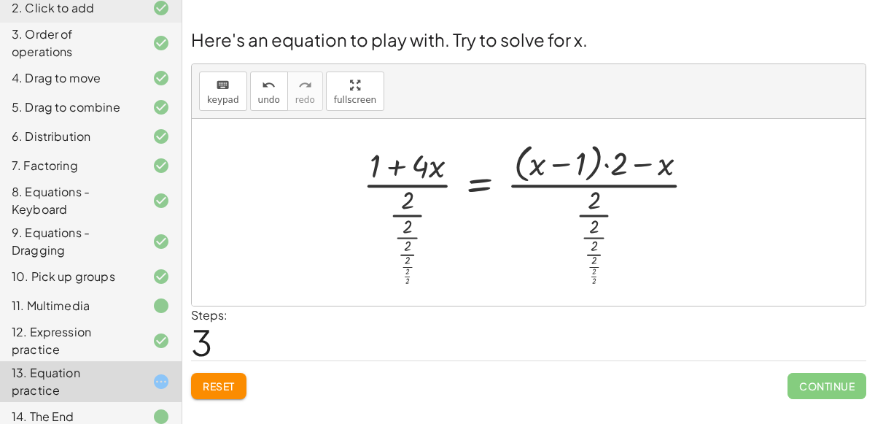
click at [401, 178] on div at bounding box center [535, 212] width 358 height 152
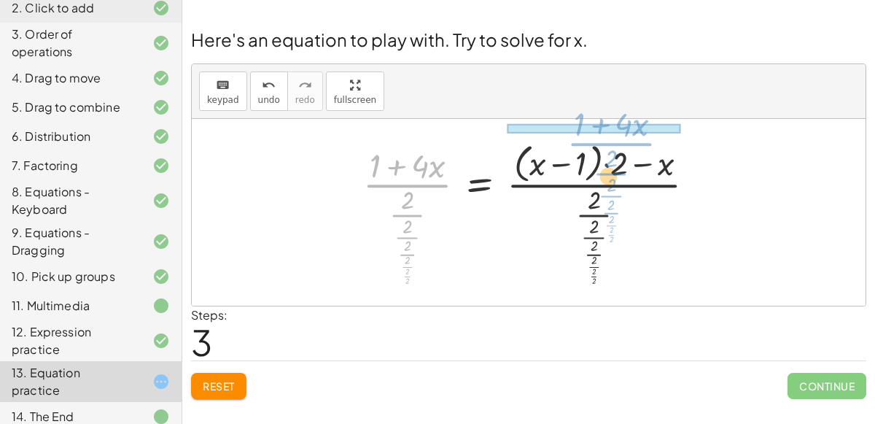
drag, startPoint x: 406, startPoint y: 183, endPoint x: 610, endPoint y: 141, distance: 208.6
click at [610, 141] on div at bounding box center [535, 212] width 358 height 152
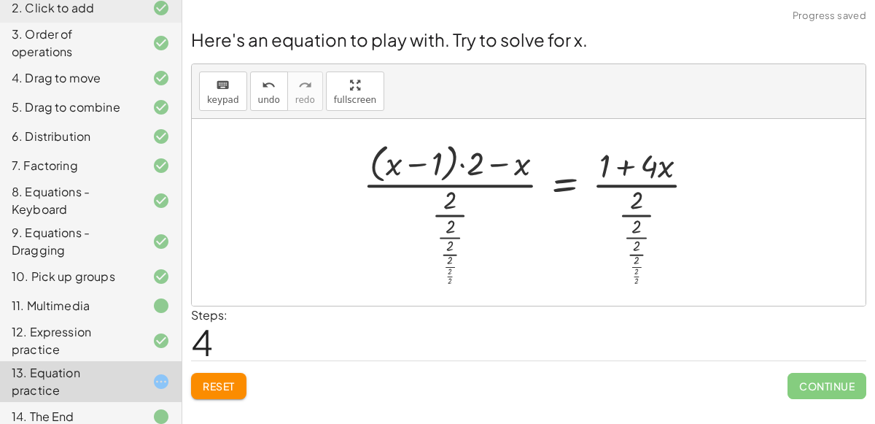
click at [560, 171] on div at bounding box center [535, 212] width 358 height 152
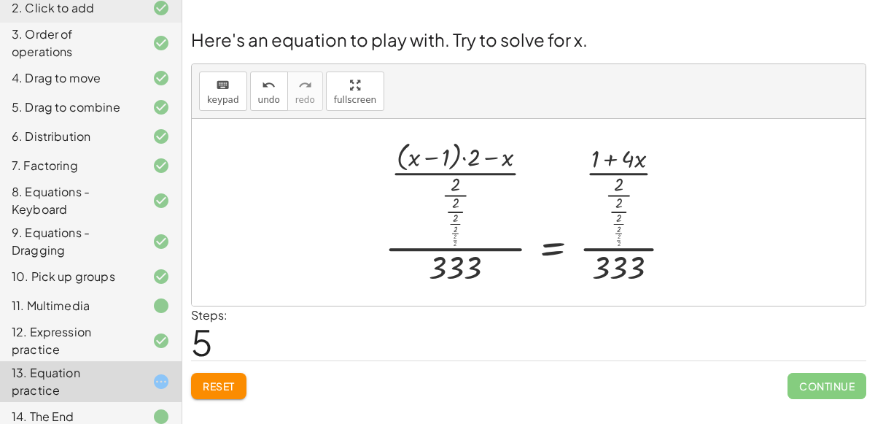
click at [549, 241] on div at bounding box center [534, 212] width 313 height 152
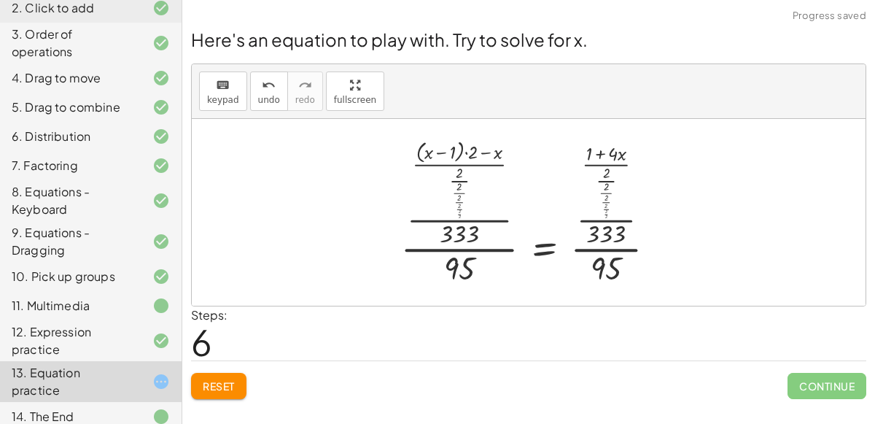
click at [546, 247] on div at bounding box center [534, 212] width 281 height 152
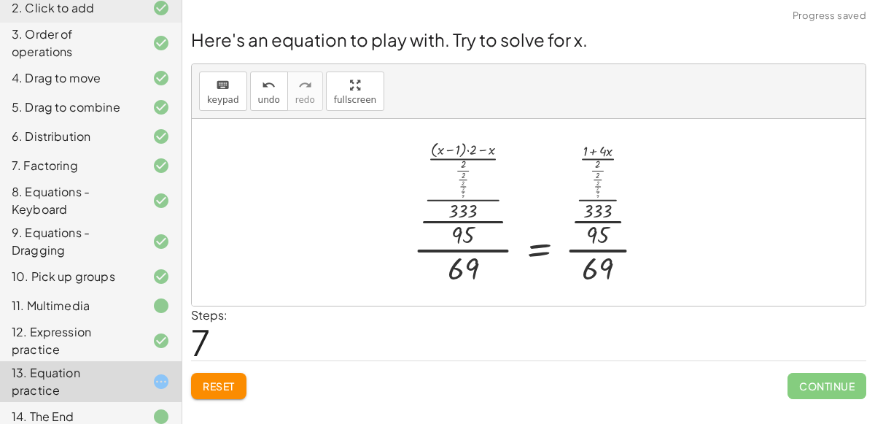
click at [540, 253] on div at bounding box center [534, 212] width 257 height 152
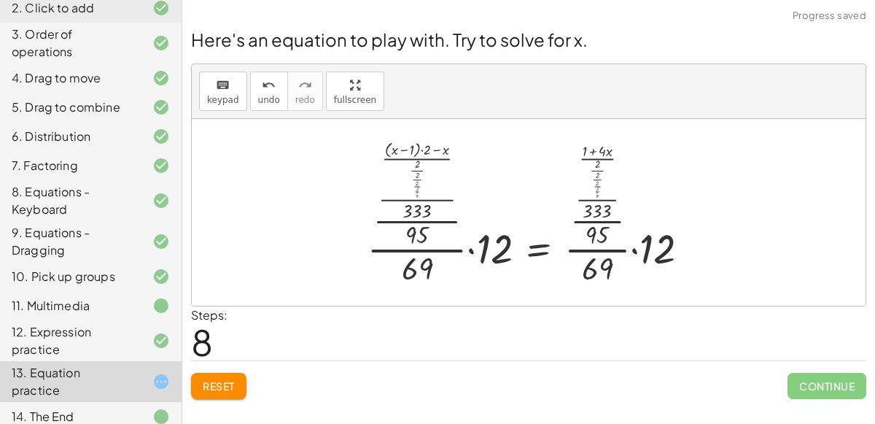
click at [538, 252] on div at bounding box center [534, 212] width 349 height 152
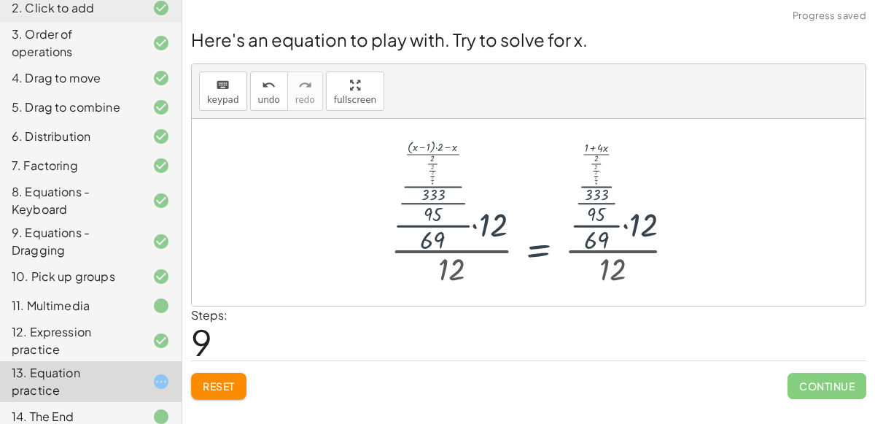
click at [538, 252] on div at bounding box center [539, 212] width 311 height 153
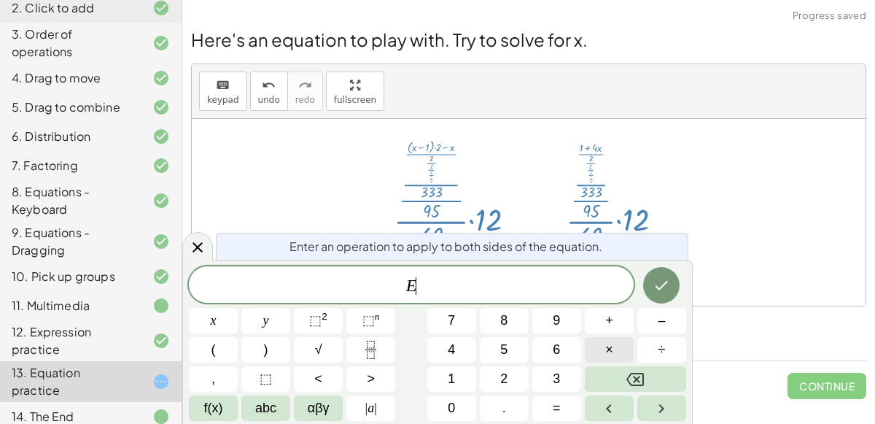
click at [604, 342] on button "×" at bounding box center [609, 350] width 49 height 26
click at [573, 322] on button "9" at bounding box center [556, 321] width 49 height 26
click at [662, 278] on icon "Done" at bounding box center [662, 285] width 18 height 18
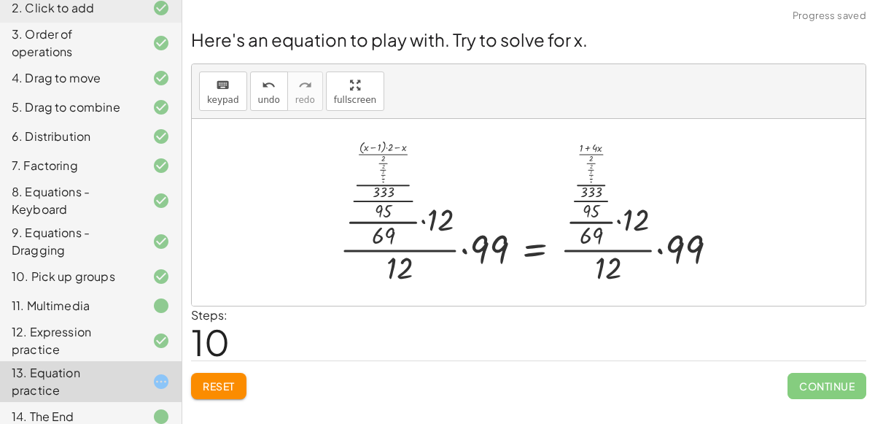
click at [543, 249] on div at bounding box center [535, 212] width 404 height 152
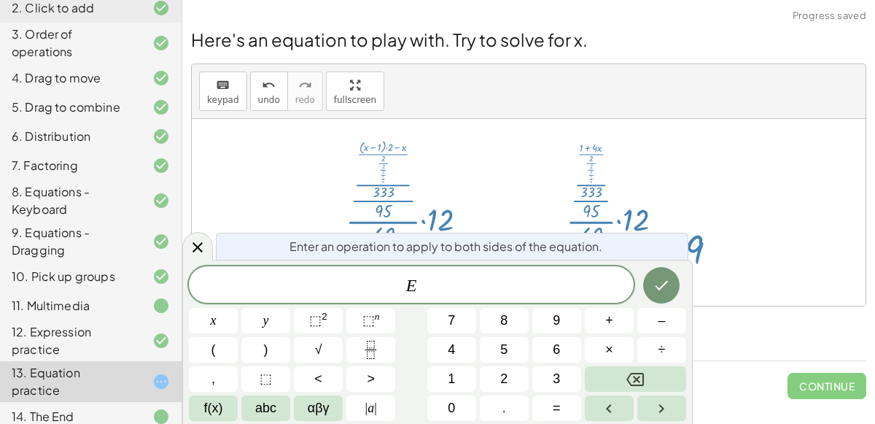
click at [301, 336] on div "E ​ x y ⬚ 2 ⬚ n 7 8 9 + – ( ) √ 4 5 6 × ÷ , ⬚ < > 1 2 3 f(x) abc αβγ | a | 0 . =" at bounding box center [437, 343] width 497 height 155
click at [310, 333] on button "⬚ 2" at bounding box center [318, 321] width 49 height 26
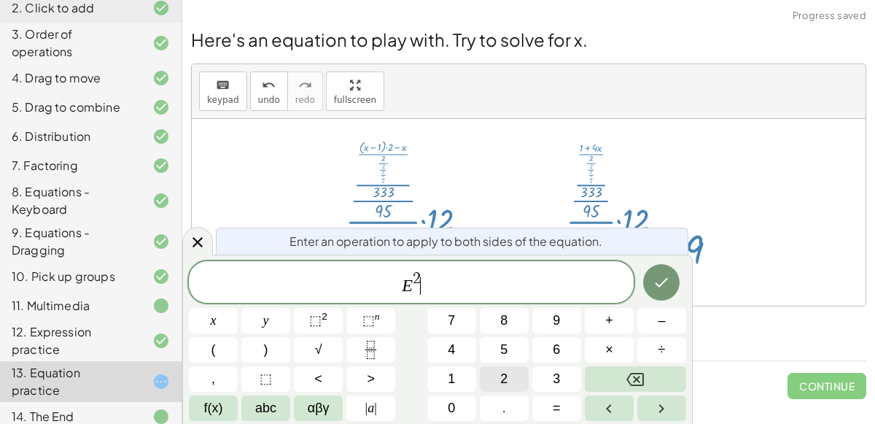
click at [487, 366] on button "2" at bounding box center [504, 379] width 49 height 26
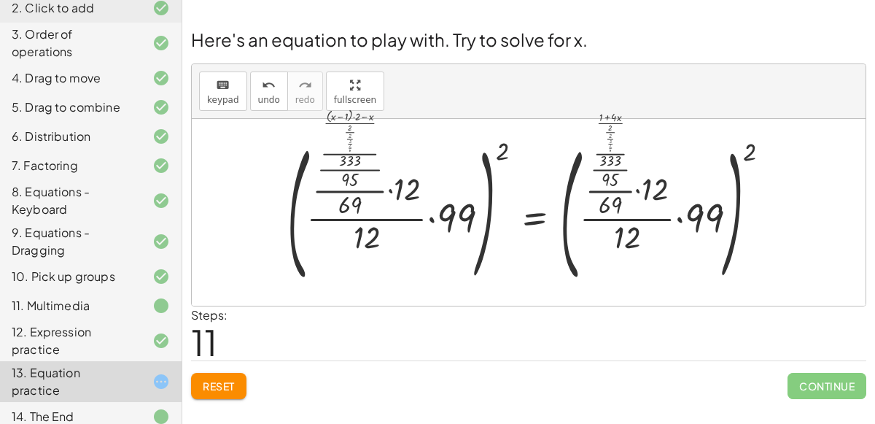
click at [542, 209] on div at bounding box center [534, 212] width 509 height 158
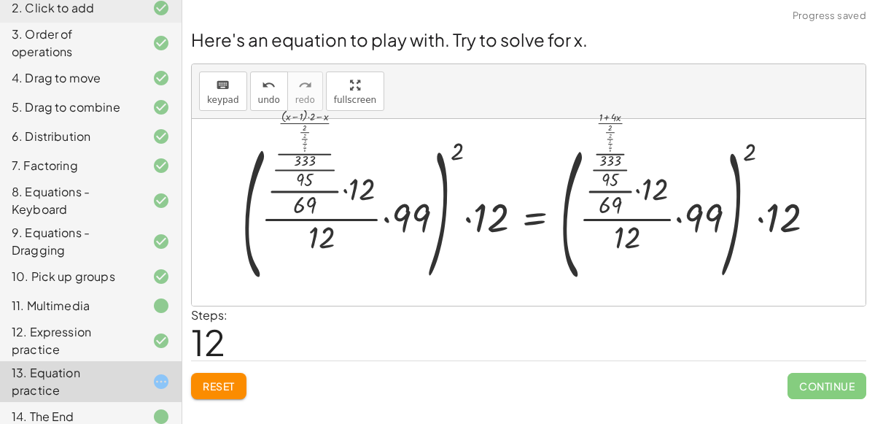
click at [539, 214] on div at bounding box center [535, 212] width 600 height 158
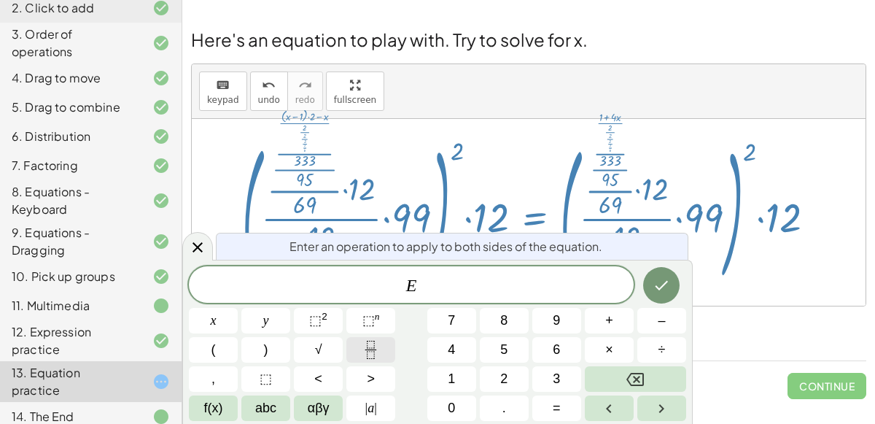
click at [368, 358] on icon "Fraction" at bounding box center [371, 350] width 18 height 18
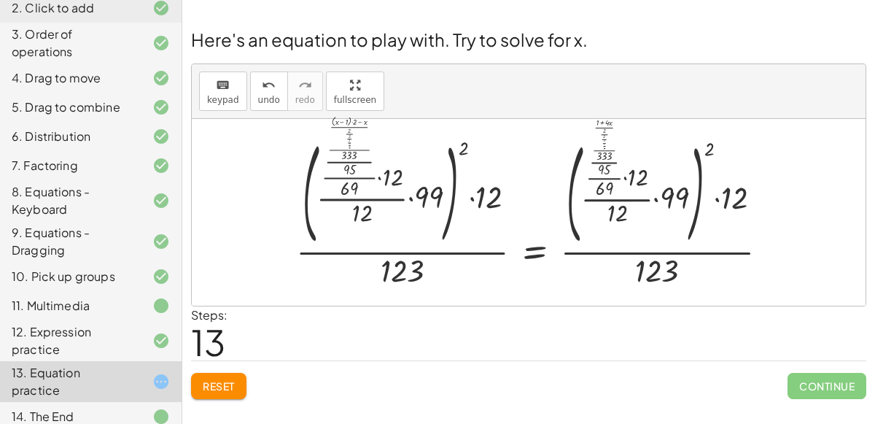
click at [209, 379] on span "Reset" at bounding box center [219, 385] width 32 height 13
